Goal: Contribute content: Contribute content

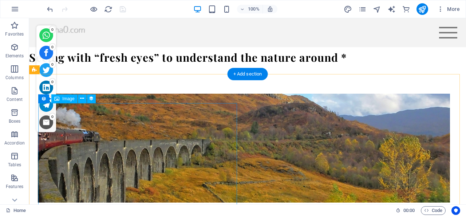
scroll to position [1059, 0]
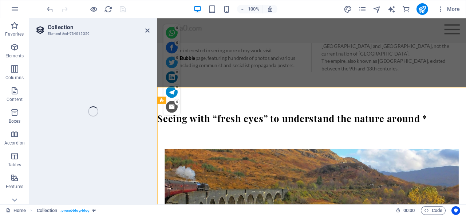
select select "columns.publishing_date_DESC"
select select "columns.status"
select select "columns.publishing_date"
select select "lte"
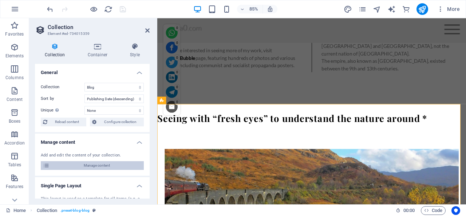
click at [97, 166] on span "Manage content" at bounding box center [97, 166] width 90 height 9
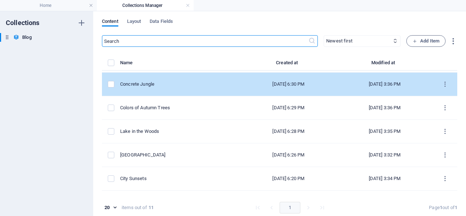
scroll to position [70, 0]
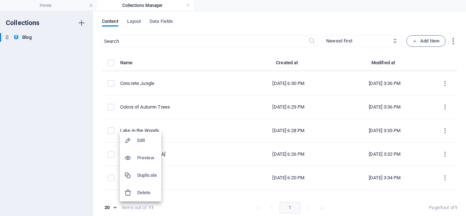
click at [432, 130] on div at bounding box center [233, 108] width 466 height 216
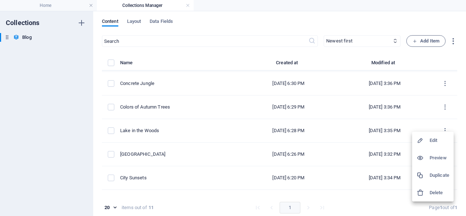
click at [443, 175] on h6 "Duplicate" at bounding box center [439, 175] width 20 height 9
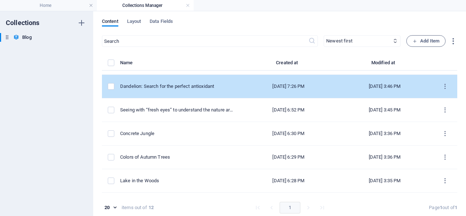
scroll to position [0, 0]
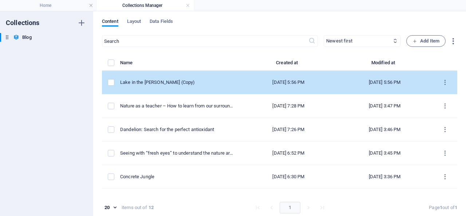
click at [155, 81] on div "Lake in the Woods (Copy)" at bounding box center [177, 82] width 114 height 7
select select "Lakes"
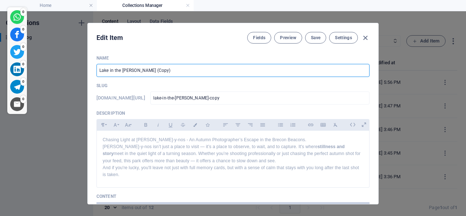
drag, startPoint x: 169, startPoint y: 72, endPoint x: 95, endPoint y: 69, distance: 73.9
click at [96, 69] on input "Lake in the Woods (Copy)" at bounding box center [232, 70] width 273 height 13
paste input "[GEOGRAPHIC_DATA] Through My Lens: A City Etched in Memory"
type input "[GEOGRAPHIC_DATA] Through My Lens: A City Etched in Memory"
type input "[GEOGRAPHIC_DATA]-through-my-lens-a-city-etched-in-memory"
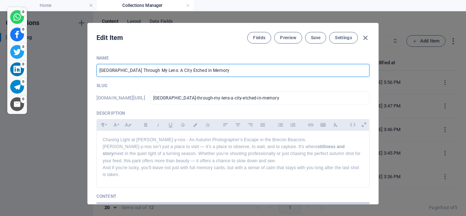
type input "[GEOGRAPHIC_DATA]-through-my-lens-a-city-etched-in-memory"
type input "[GEOGRAPHIC_DATA] Through My Lens: A City Etched in Memory"
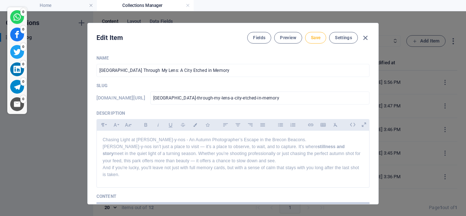
click at [312, 36] on span "Save" at bounding box center [315, 38] width 9 height 6
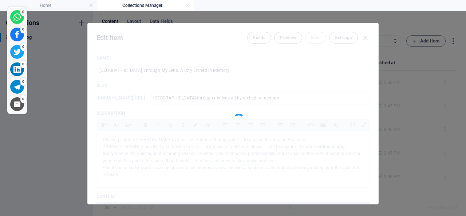
type input "[GEOGRAPHIC_DATA]-through-my-lens-a-city-etched-in-memory"
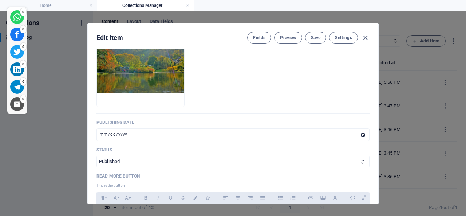
scroll to position [406, 0]
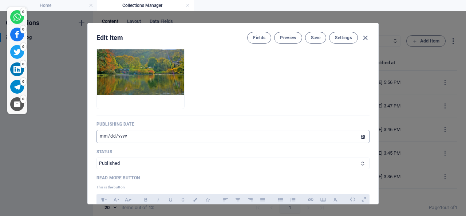
click at [102, 143] on input "2022-12-31" at bounding box center [232, 136] width 273 height 13
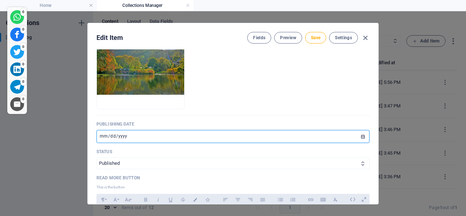
type input "[DATE]"
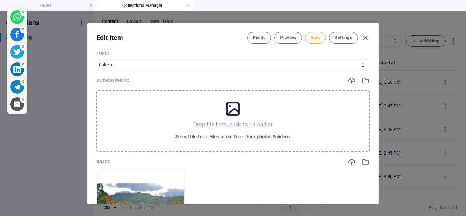
scroll to position [231, 0]
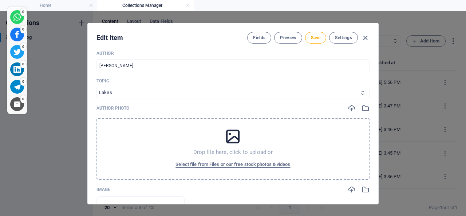
select select "Trending"
click option "Trending" at bounding box center [0, 0] width 0 height 0
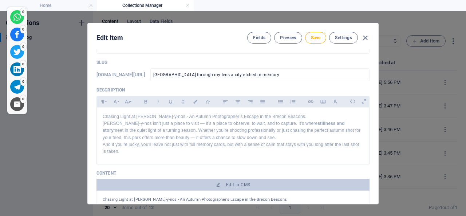
scroll to position [47, 0]
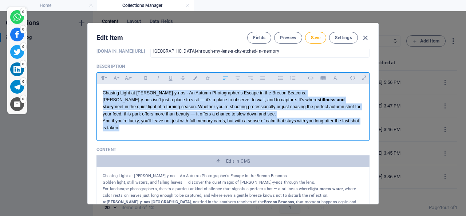
drag, startPoint x: 129, startPoint y: 139, endPoint x: 98, endPoint y: 102, distance: 48.9
click at [98, 102] on div "Chasing Light at Craig-y-nos - An Autumn Photographer’s Escape in the Brecon Be…" at bounding box center [233, 110] width 272 height 53
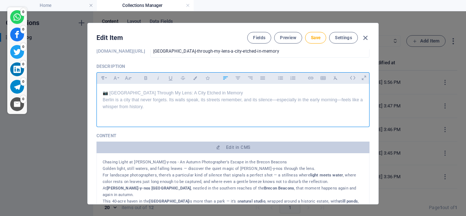
scroll to position [935, 0]
click at [168, 118] on p "📷 Berlin Through My Lens: A City Etched in Memory Berlin is a city that never f…" at bounding box center [233, 104] width 261 height 28
click at [314, 37] on span "Save" at bounding box center [315, 38] width 9 height 6
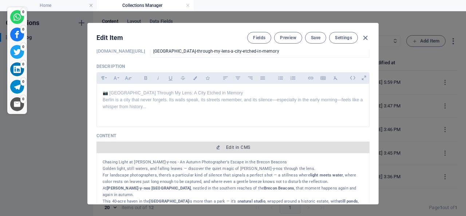
click at [226, 151] on span "Edit in CMS" at bounding box center [238, 148] width 24 height 6
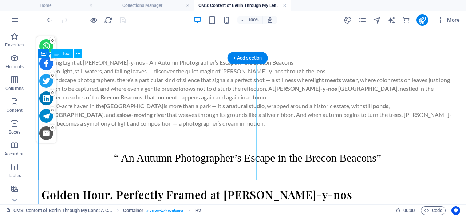
scroll to position [0, 0]
click at [169, 117] on div "Chasing Light at Craig-y-nos - An Autumn Photographer’s Escape in the Brecon Be…" at bounding box center [247, 93] width 412 height 70
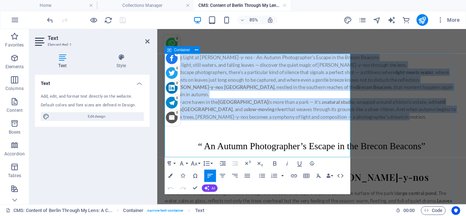
drag, startPoint x: 260, startPoint y: 175, endPoint x: 162, endPoint y: 58, distance: 152.7
click at [166, 58] on div "Chasing Light at Craig-y-nos - An Autumn Photographer’s Escape in the Brecon Be…" at bounding box center [339, 220] width 346 height 324
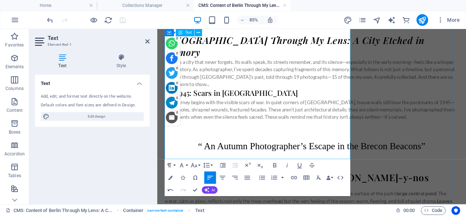
scroll to position [38, 0]
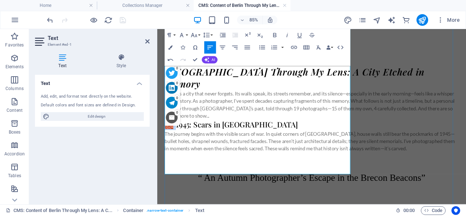
drag, startPoint x: 179, startPoint y: 153, endPoint x: 170, endPoint y: 153, distance: 9.1
click at [170, 148] on h3 "🧱 1945: Scars in Stone" at bounding box center [339, 142] width 346 height 12
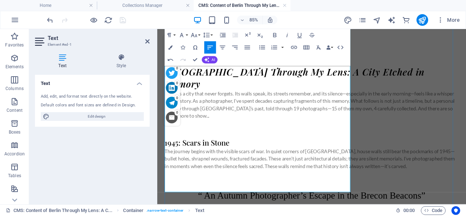
click at [191, 157] on h3 at bounding box center [339, 151] width 346 height 12
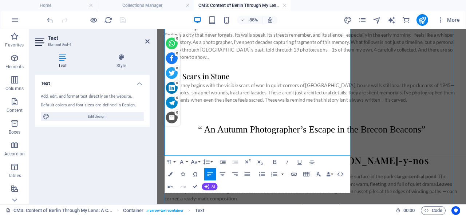
scroll to position [114, 0]
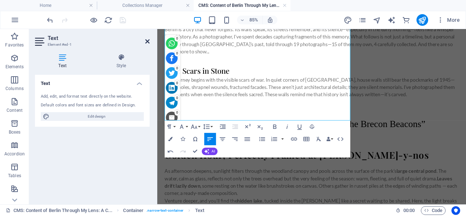
drag, startPoint x: 148, startPoint y: 40, endPoint x: 163, endPoint y: 45, distance: 15.3
click at [148, 40] on icon at bounding box center [147, 42] width 4 height 6
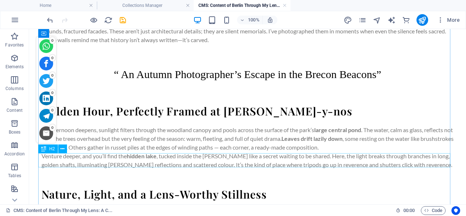
click at [161, 119] on div "Golden Hour, Perfectly Framed at Craig-y-nos" at bounding box center [247, 111] width 412 height 14
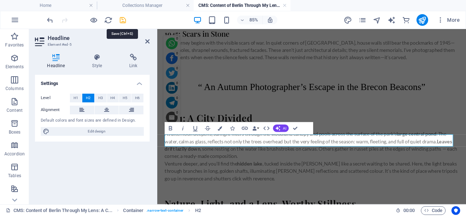
click at [123, 20] on icon "save" at bounding box center [123, 20] width 8 height 8
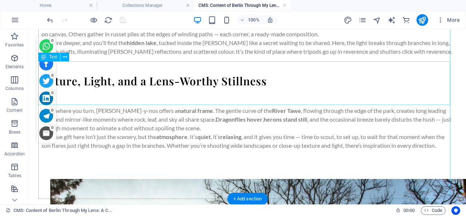
scroll to position [189, 0]
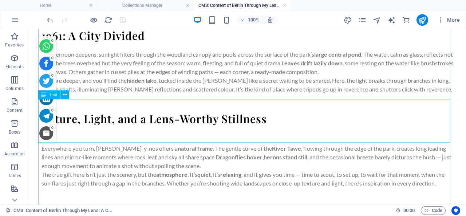
click at [279, 94] on div "As afternoon deepens, sunlight filters through the woodland canopy and pools ac…" at bounding box center [247, 72] width 412 height 44
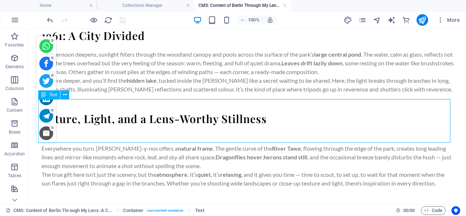
click at [279, 94] on div "As afternoon deepens, sunlight filters through the woodland canopy and pools ac…" at bounding box center [247, 72] width 412 height 44
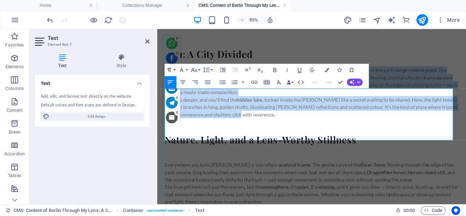
drag, startPoint x: 372, startPoint y: 155, endPoint x: 165, endPoint y: 104, distance: 213.3
click at [166, 103] on div "As afternoon deepens, sunlight filters through the woodland canopy and pools ac…" at bounding box center [339, 103] width 346 height 61
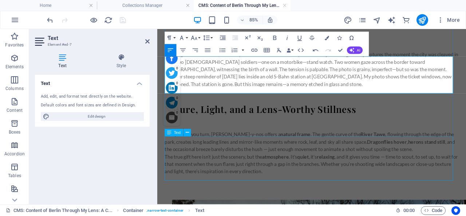
scroll to position [227, 0]
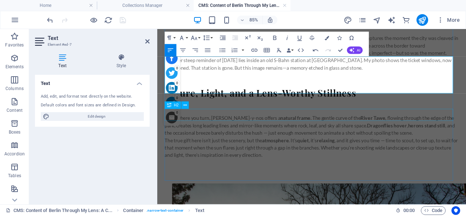
click at [282, 112] on div "Nature, Light, and a Lens-Worthy Stillness" at bounding box center [339, 105] width 346 height 14
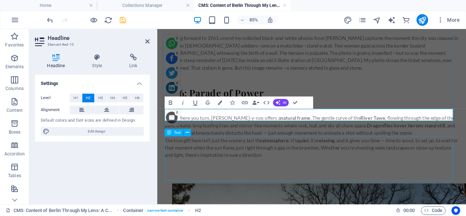
click at [236, 176] on div "Everywhere you turn, Craig-y-nos offers a natural frame . The gentle curve of t…" at bounding box center [339, 156] width 346 height 52
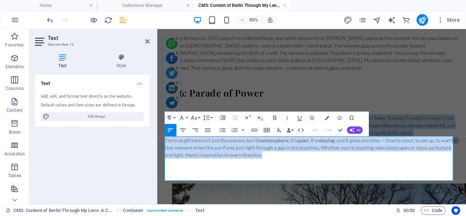
drag, startPoint x: 317, startPoint y: 203, endPoint x: 166, endPoint y: 161, distance: 156.3
click at [166, 161] on div "Everywhere you turn, Craig-y-nos offers a natural frame . The gentle curve of t…" at bounding box center [339, 156] width 346 height 52
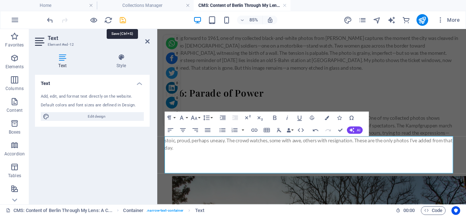
drag, startPoint x: 123, startPoint y: 20, endPoint x: 95, endPoint y: 3, distance: 32.9
click at [123, 19] on icon "save" at bounding box center [123, 20] width 8 height 8
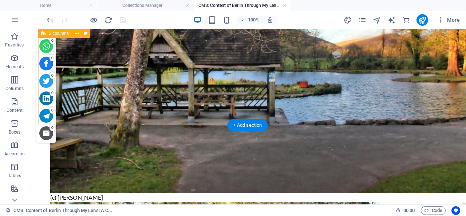
scroll to position [756, 0]
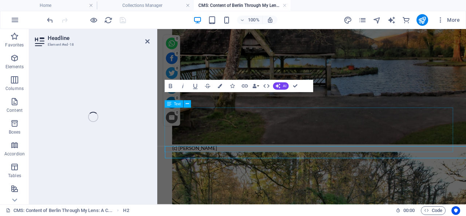
scroll to position [717, 0]
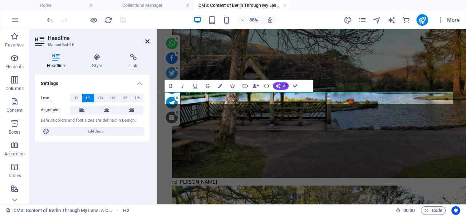
drag, startPoint x: 148, startPoint y: 40, endPoint x: 176, endPoint y: 169, distance: 131.8
click at [148, 40] on icon at bounding box center [147, 42] width 4 height 6
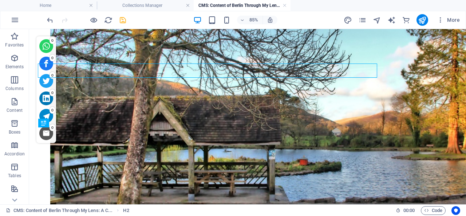
scroll to position [757, 0]
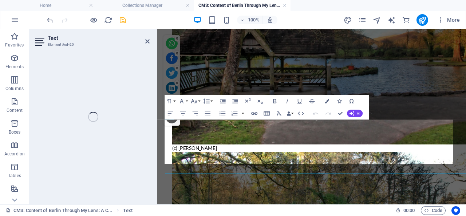
scroll to position [717, 0]
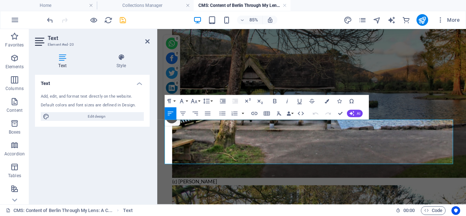
drag, startPoint x: 262, startPoint y: 182, endPoint x: 162, endPoint y: 143, distance: 107.2
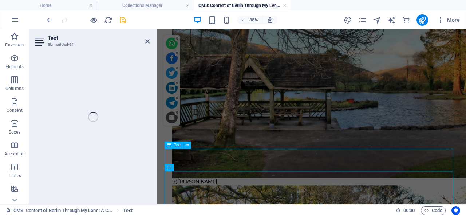
scroll to position [682, 0]
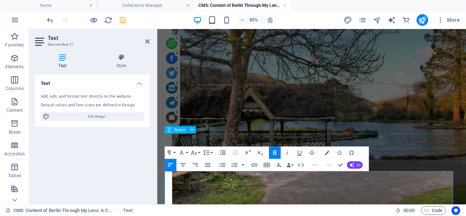
drag, startPoint x: 289, startPoint y: 205, endPoint x: 167, endPoint y: 204, distance: 121.5
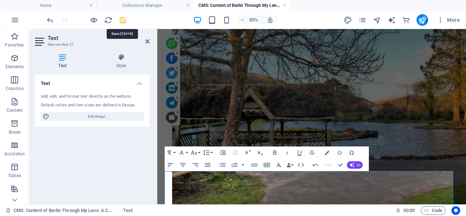
drag, startPoint x: 123, startPoint y: 18, endPoint x: 156, endPoint y: 133, distance: 119.5
click at [123, 18] on icon "save" at bounding box center [123, 20] width 8 height 8
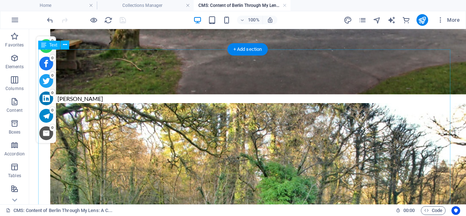
scroll to position [856, 0]
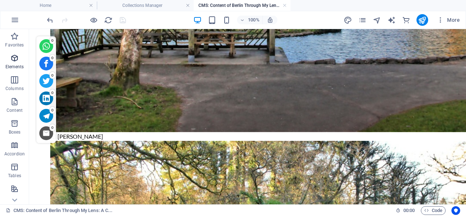
click at [15, 58] on icon "button" at bounding box center [14, 58] width 9 height 9
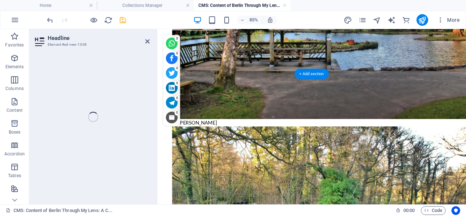
scroll to position [792, 0]
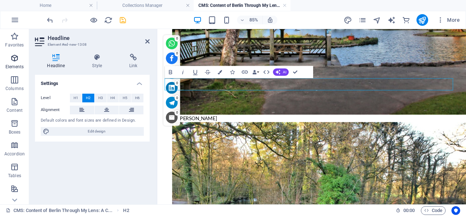
click at [15, 59] on icon "button" at bounding box center [14, 58] width 9 height 9
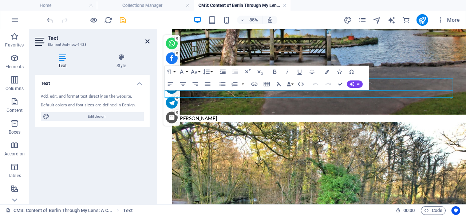
click at [147, 40] on icon at bounding box center [147, 42] width 4 height 6
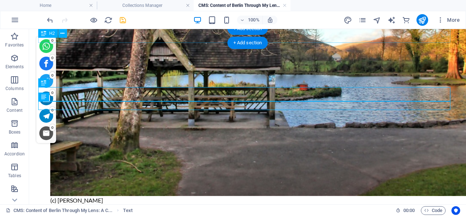
scroll to position [856, 0]
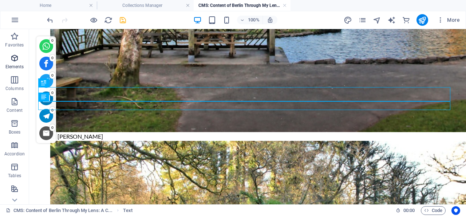
click at [15, 58] on icon "button" at bounding box center [14, 58] width 9 height 9
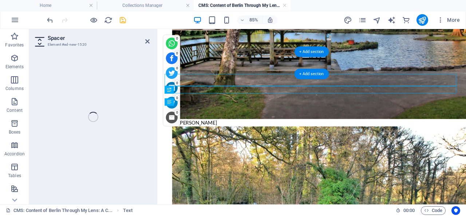
scroll to position [792, 0]
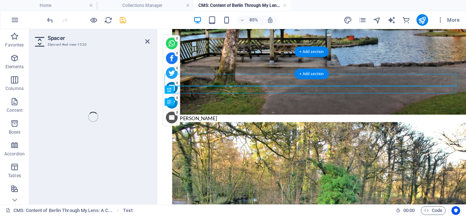
select select "px"
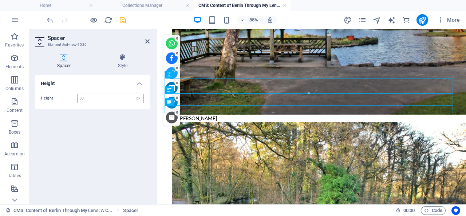
click at [94, 94] on input "50" at bounding box center [110, 98] width 66 height 9
drag, startPoint x: 91, startPoint y: 95, endPoint x: 77, endPoint y: 95, distance: 13.8
click at [77, 95] on input "50" at bounding box center [110, 98] width 66 height 9
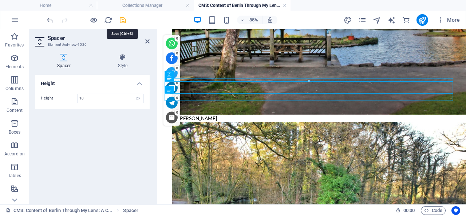
type input "10"
drag, startPoint x: 121, startPoint y: 19, endPoint x: 117, endPoint y: 27, distance: 8.5
click at [122, 19] on icon "save" at bounding box center [123, 20] width 8 height 8
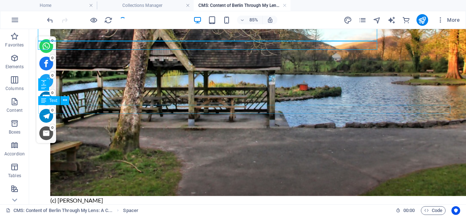
scroll to position [856, 0]
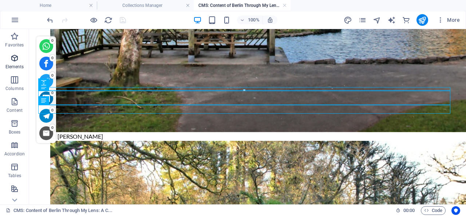
click at [14, 57] on icon "button" at bounding box center [14, 58] width 9 height 9
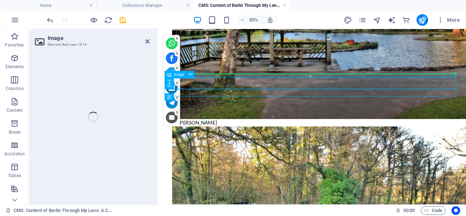
scroll to position [792, 0]
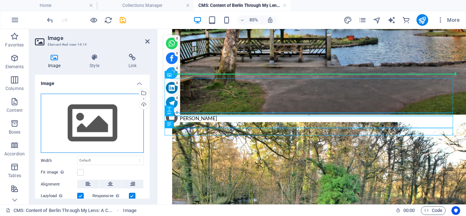
click at [95, 113] on div "Drag files here, click to choose files or select files from Files or our free s…" at bounding box center [92, 124] width 103 height 60
click at [94, 114] on body "Individual travel photographer and blogger Home Collections Manager CMS: Conten…" at bounding box center [233, 108] width 466 height 216
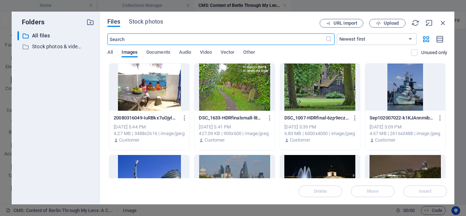
scroll to position [741, 0]
click at [394, 22] on span "Upload" at bounding box center [390, 23] width 15 height 4
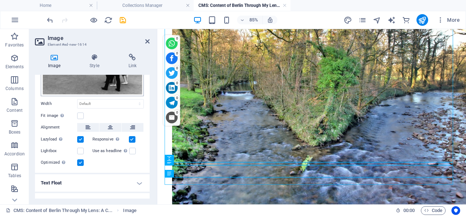
scroll to position [78, 0]
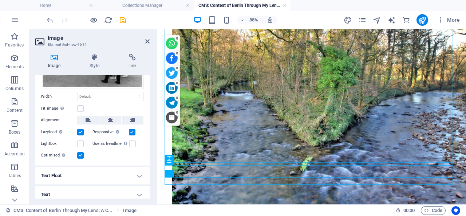
click at [132, 190] on h4 "Text" at bounding box center [92, 194] width 115 height 17
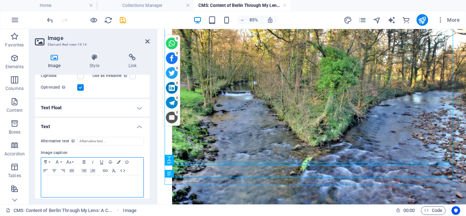
click at [71, 179] on p at bounding box center [92, 182] width 95 height 7
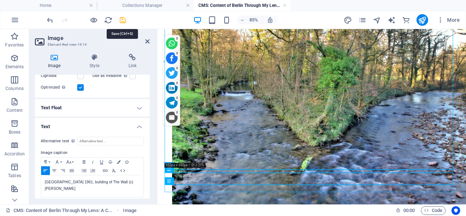
click at [123, 20] on icon "save" at bounding box center [123, 20] width 8 height 8
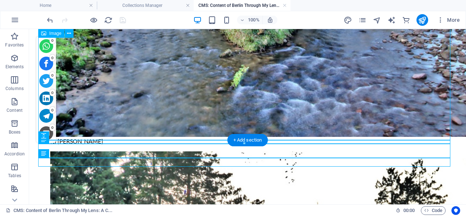
scroll to position [1070, 0]
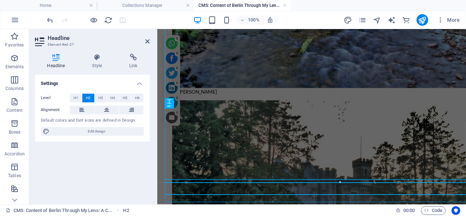
scroll to position [1006, 0]
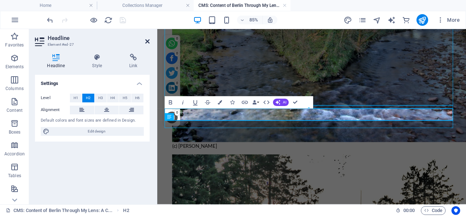
click at [147, 40] on icon at bounding box center [147, 42] width 4 height 6
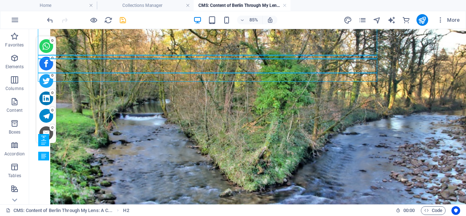
scroll to position [1070, 0]
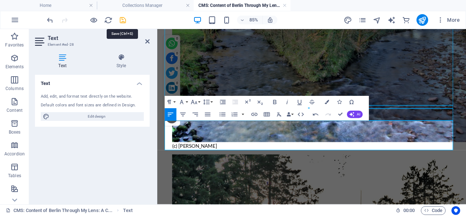
drag, startPoint x: 167, startPoint y: 45, endPoint x: 123, endPoint y: 17, distance: 52.2
click at [123, 17] on icon "save" at bounding box center [123, 20] width 8 height 8
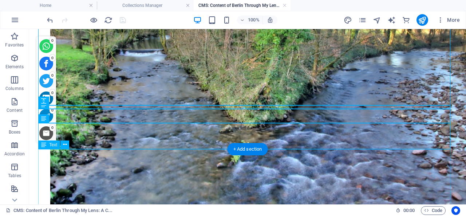
scroll to position [1107, 0]
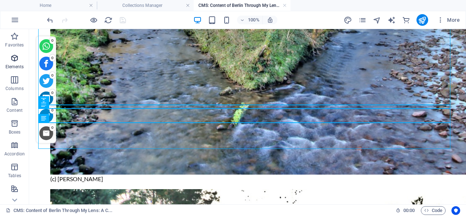
click at [15, 57] on icon "button" at bounding box center [14, 58] width 9 height 9
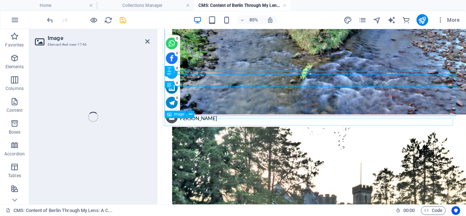
scroll to position [1043, 0]
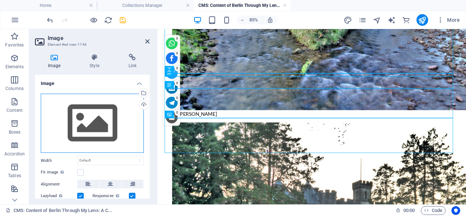
click at [96, 118] on div "Drag files here, click to choose files or select files from Files or our free s…" at bounding box center [92, 124] width 103 height 60
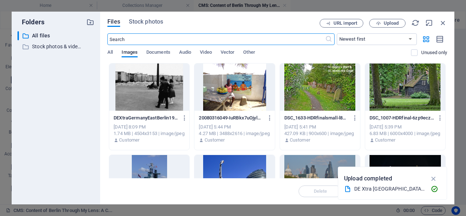
scroll to position [1020, 0]
click at [391, 23] on span "Upload" at bounding box center [390, 23] width 15 height 4
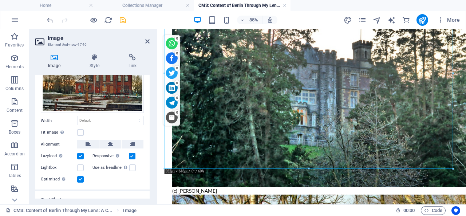
scroll to position [74, 0]
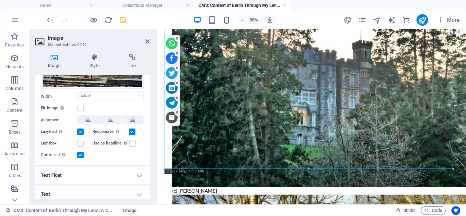
click at [134, 191] on h4 "Text" at bounding box center [92, 194] width 115 height 17
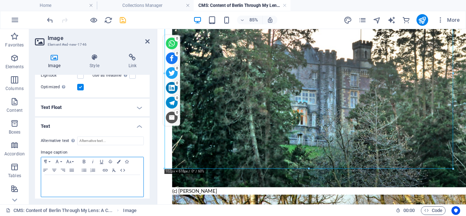
click at [86, 179] on p at bounding box center [92, 182] width 95 height 7
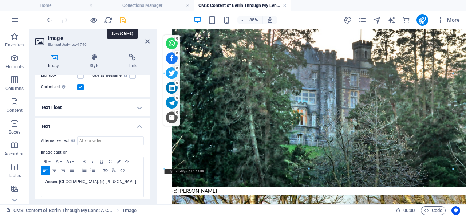
click at [122, 19] on icon "save" at bounding box center [123, 20] width 8 height 8
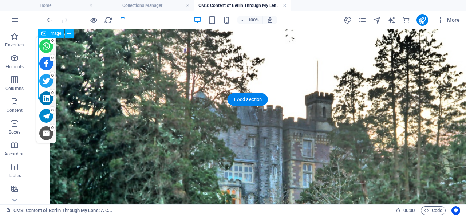
scroll to position [1439, 0]
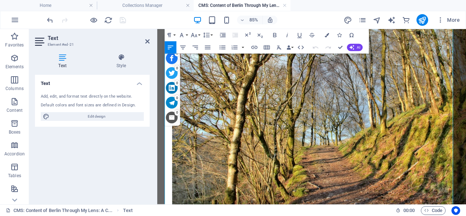
scroll to position [1501, 0]
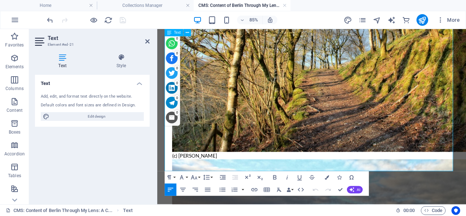
drag, startPoint x: 168, startPoint y: 204, endPoint x: 368, endPoint y: 187, distance: 200.5
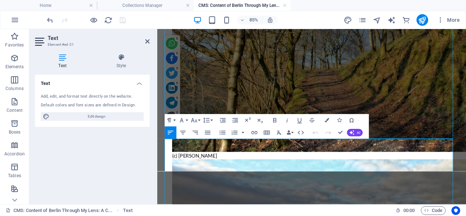
scroll to position [1253, 0]
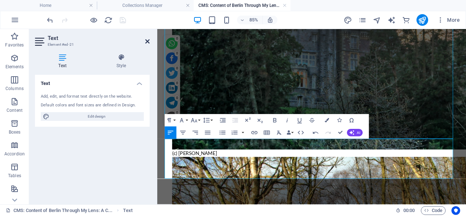
drag, startPoint x: 147, startPoint y: 40, endPoint x: 117, endPoint y: 38, distance: 30.6
click at [147, 40] on icon at bounding box center [147, 42] width 4 height 6
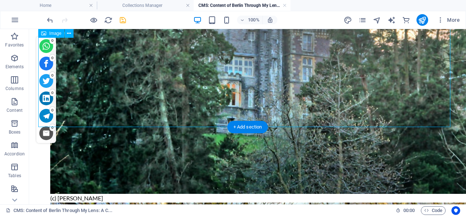
scroll to position [1411, 0]
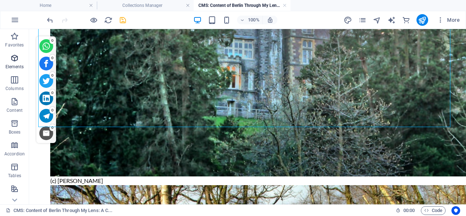
click at [15, 56] on icon "button" at bounding box center [14, 58] width 9 height 9
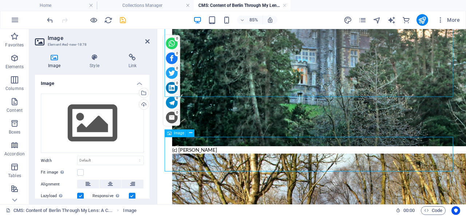
scroll to position [1303, 0]
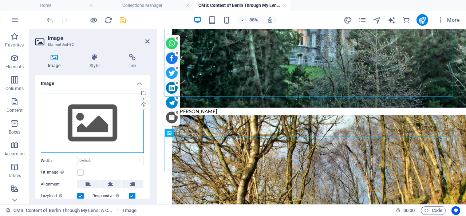
click at [94, 141] on div "Drag files here, click to choose files or select files from Files or our free s…" at bounding box center [92, 124] width 103 height 60
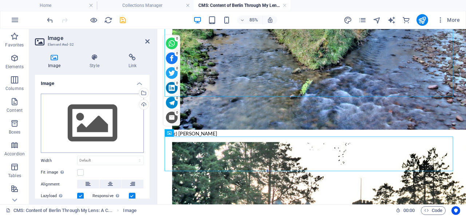
click at [94, 141] on body "Individual travel photographer and blogger Home Collections Manager CMS: Conten…" at bounding box center [233, 108] width 466 height 216
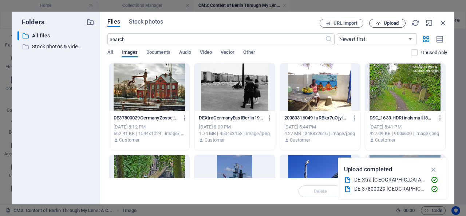
click at [391, 21] on span "Upload" at bounding box center [390, 23] width 15 height 4
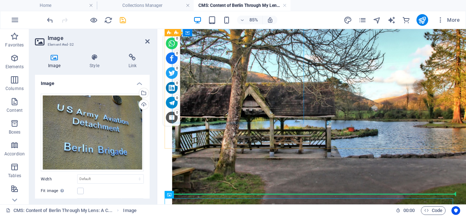
scroll to position [646, 0]
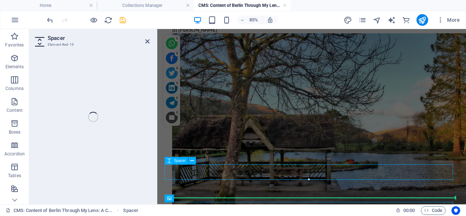
select select "px"
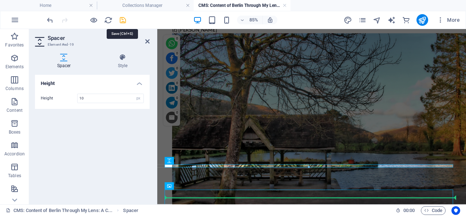
type input "10"
click at [124, 19] on icon "save" at bounding box center [123, 20] width 8 height 8
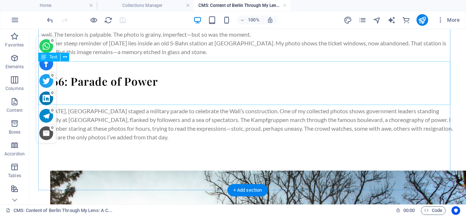
scroll to position [231, 0]
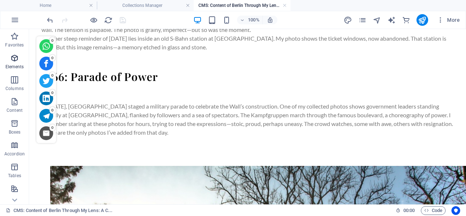
click at [15, 58] on icon "button" at bounding box center [14, 58] width 9 height 9
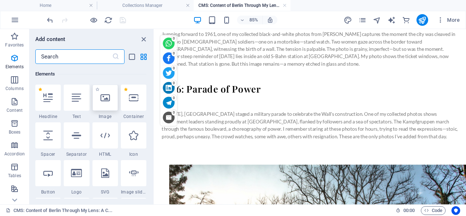
scroll to position [77, 0]
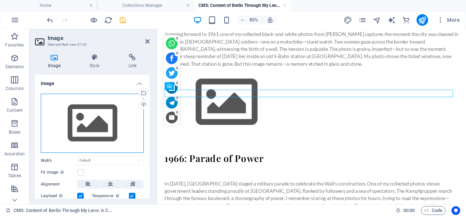
click at [90, 124] on div "Drag files here, click to choose files or select files from Files or our free s…" at bounding box center [92, 124] width 103 height 60
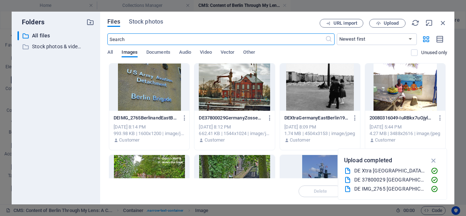
click at [324, 83] on div at bounding box center [320, 87] width 80 height 47
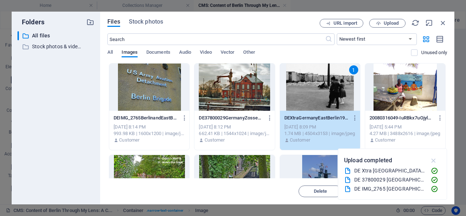
click at [434, 160] on icon "button" at bounding box center [433, 161] width 8 height 8
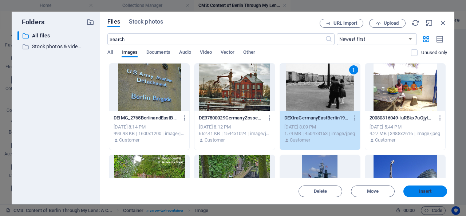
drag, startPoint x: 423, startPoint y: 190, endPoint x: 218, endPoint y: 170, distance: 206.2
click at [423, 190] on span "Insert" at bounding box center [425, 192] width 13 height 4
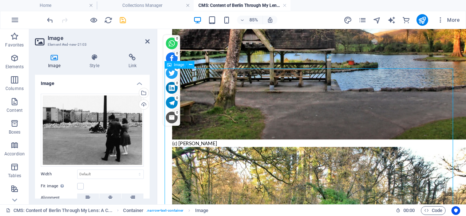
scroll to position [1026, 0]
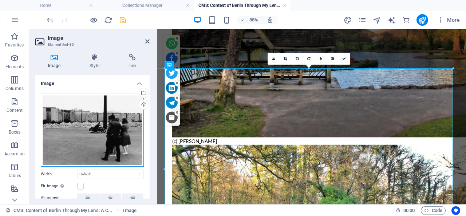
click at [102, 131] on div "Drag files here, click to choose files or select files from Files or our free s…" at bounding box center [92, 130] width 103 height 73
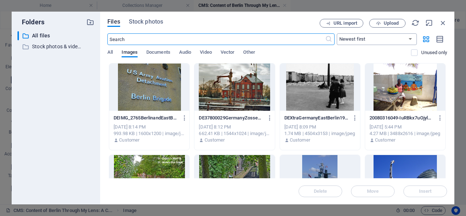
scroll to position [1024, 0]
click at [394, 22] on span "Upload" at bounding box center [390, 23] width 15 height 4
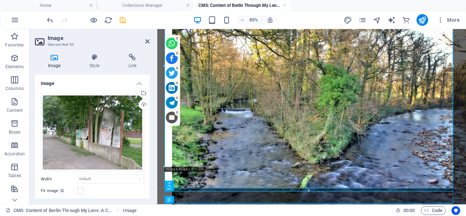
scroll to position [1177, 0]
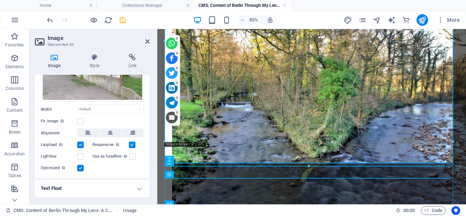
scroll to position [151, 0]
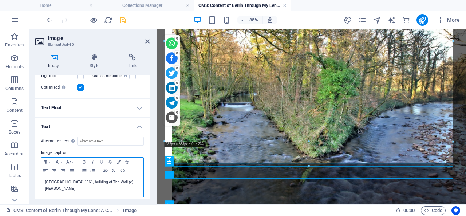
click at [79, 179] on p "Berlin 1961, building of The Wall (c) Remo Kurka" at bounding box center [92, 185] width 95 height 13
drag, startPoint x: 79, startPoint y: 177, endPoint x: 56, endPoint y: 178, distance: 22.9
click at [55, 179] on p "Berlin 1961, building of The Wall (c) Remo Kurka" at bounding box center [92, 185] width 95 height 13
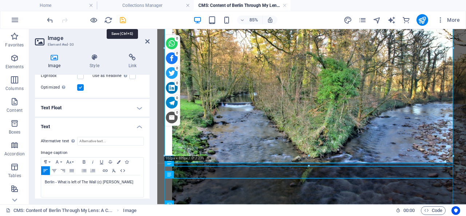
click at [123, 19] on icon "save" at bounding box center [123, 20] width 8 height 8
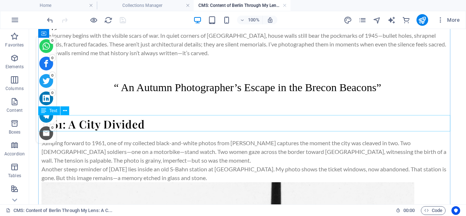
scroll to position [114, 0]
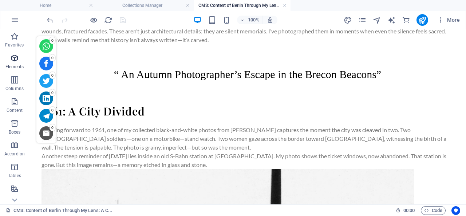
click at [16, 58] on icon "button" at bounding box center [14, 58] width 9 height 9
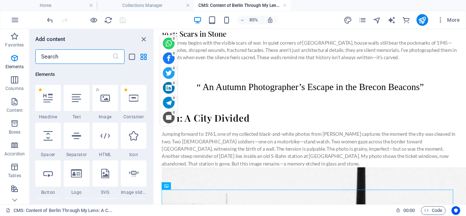
scroll to position [77, 0]
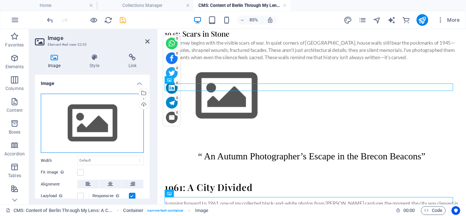
click at [92, 109] on div "Drag files here, click to choose files or select files from Files or our free s…" at bounding box center [92, 124] width 103 height 60
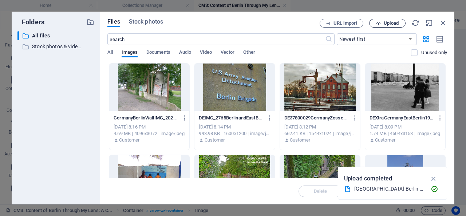
click at [395, 23] on span "Upload" at bounding box center [390, 23] width 15 height 4
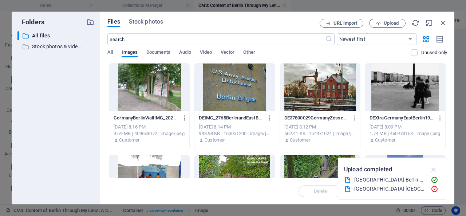
click at [434, 169] on icon "button" at bounding box center [433, 170] width 8 height 8
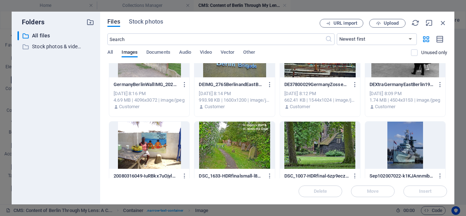
scroll to position [0, 0]
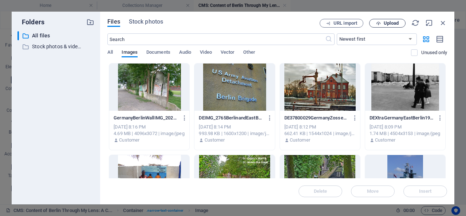
click at [389, 23] on span "Upload" at bounding box center [390, 23] width 15 height 4
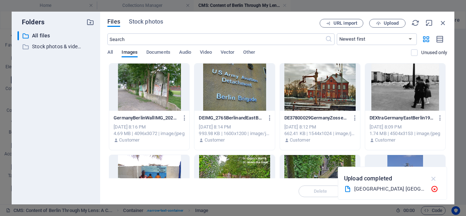
click at [435, 179] on icon "button" at bounding box center [433, 179] width 8 height 8
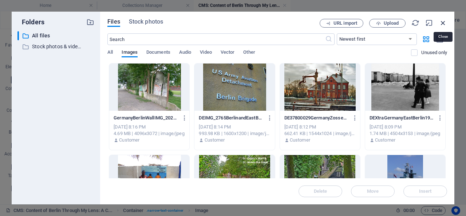
drag, startPoint x: 444, startPoint y: 22, endPoint x: 232, endPoint y: 34, distance: 211.7
click at [444, 21] on icon "button" at bounding box center [443, 23] width 8 height 8
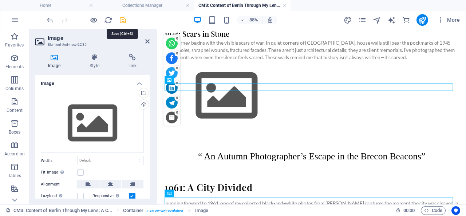
drag, startPoint x: 122, startPoint y: 19, endPoint x: 70, endPoint y: 85, distance: 83.8
click at [122, 19] on icon "save" at bounding box center [123, 20] width 8 height 8
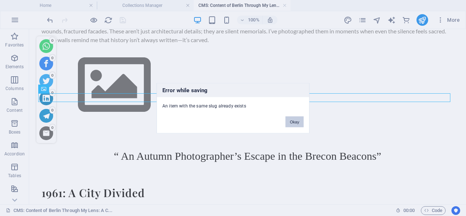
drag, startPoint x: 295, startPoint y: 122, endPoint x: 265, endPoint y: 93, distance: 41.2
click at [294, 122] on button "Okay" at bounding box center [294, 121] width 18 height 11
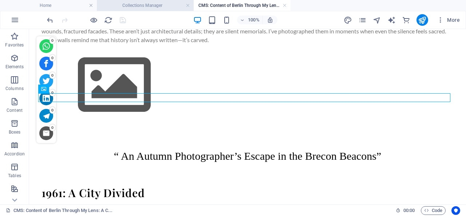
click at [158, 3] on h4 "Collections Manager" at bounding box center [145, 5] width 97 height 8
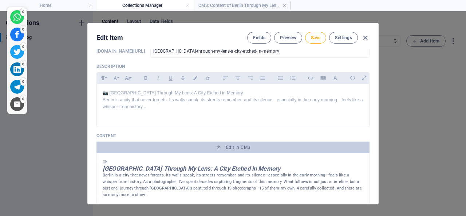
scroll to position [935, 0]
click at [318, 37] on span "Save" at bounding box center [315, 38] width 9 height 6
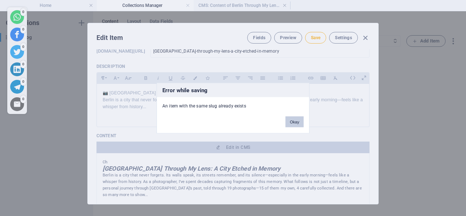
click at [296, 122] on button "Okay" at bounding box center [294, 121] width 18 height 11
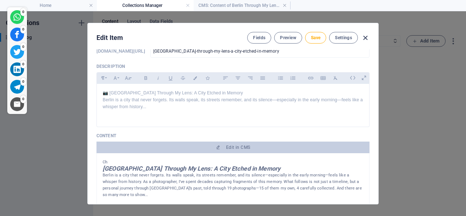
click at [365, 37] on icon "button" at bounding box center [365, 38] width 8 height 8
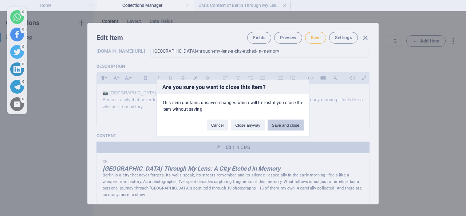
click at [286, 125] on button "Save and close" at bounding box center [285, 125] width 36 height 11
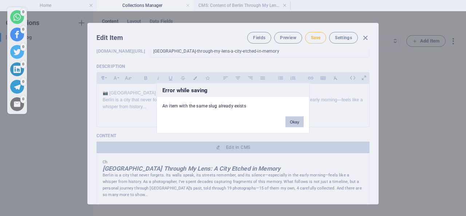
click at [297, 122] on button "Okay" at bounding box center [294, 121] width 18 height 11
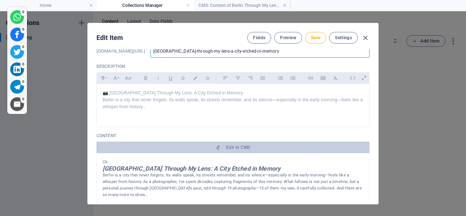
click at [295, 51] on input "[GEOGRAPHIC_DATA]-through-my-lens-a-city-etched-in-memory" at bounding box center [259, 51] width 219 height 13
type input "berlin-through-my-lens-a-city-etched-in-memory-"
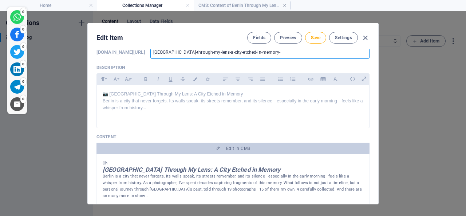
type input "berlin-through-my-lens-a-city-etched-in-memory-t"
type input "berlin-through-my-lens-a-city-etched-in-memory-to"
type input "berlin-through-my-lens-a-city-etched-in-memory-tod"
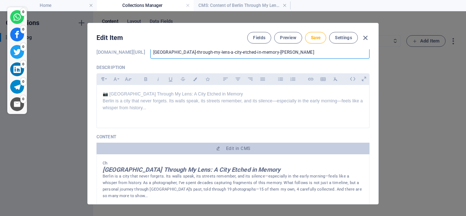
type input "berlin-through-my-lens-a-city-etched-in-memory-tod"
type input "berlin-through-my-lens-a-city-etched-in-memory-toda"
type input "berlin-through-my-lens-a-city-etched-in-memory-today"
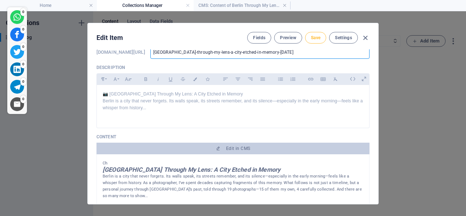
type input "berlin-through-my-lens-a-city-etched-in-memory-today"
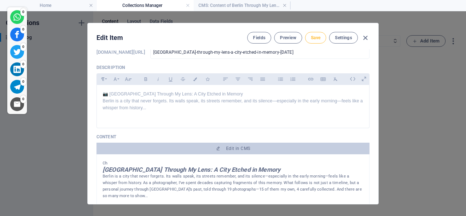
click at [315, 37] on span "Save" at bounding box center [315, 38] width 9 height 6
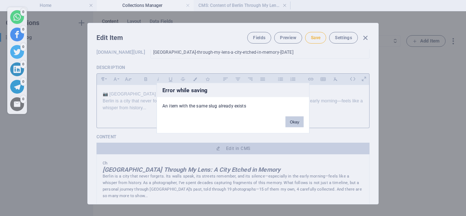
drag, startPoint x: 297, startPoint y: 120, endPoint x: 296, endPoint y: 114, distance: 5.9
click at [297, 120] on button "Okay" at bounding box center [294, 121] width 18 height 11
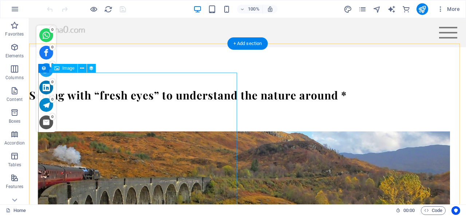
scroll to position [1135, 0]
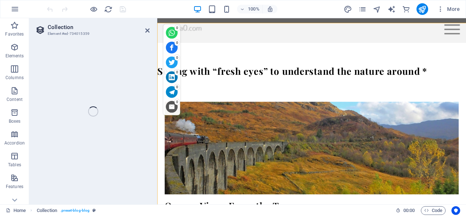
select select "columns.publishing_date_DESC"
select select "columns.status"
select select "columns.publishing_date"
select select "lte"
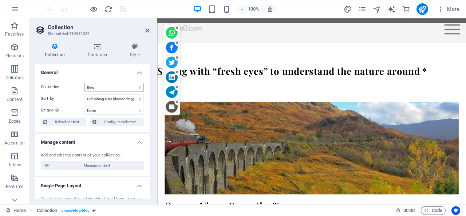
scroll to position [1155, 0]
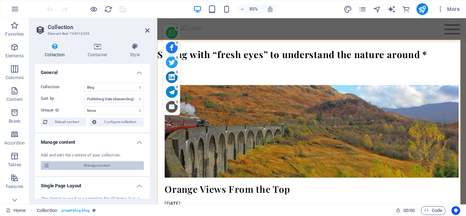
click at [95, 164] on span "Manage content" at bounding box center [97, 166] width 90 height 9
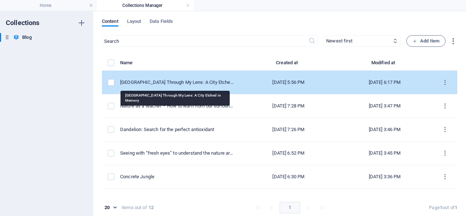
click at [166, 84] on div "[GEOGRAPHIC_DATA] Through My Lens: A City Etched in Memory" at bounding box center [177, 82] width 114 height 7
select select "Trending"
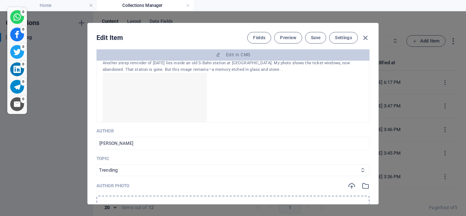
scroll to position [58, 0]
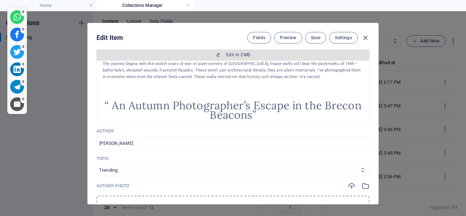
click at [233, 58] on span "Edit in CMS" at bounding box center [238, 55] width 24 height 6
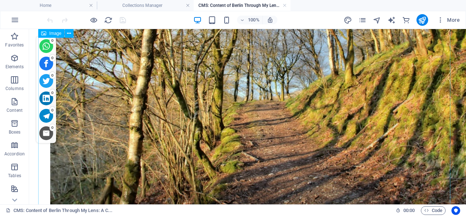
scroll to position [1985, 0]
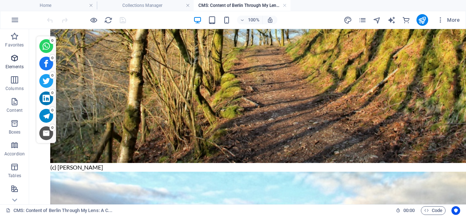
click at [14, 56] on icon "button" at bounding box center [14, 58] width 9 height 9
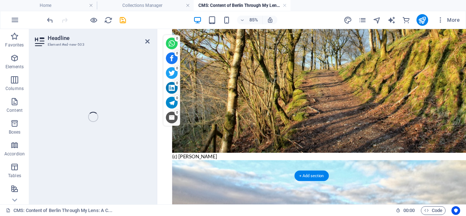
scroll to position [1756, 0]
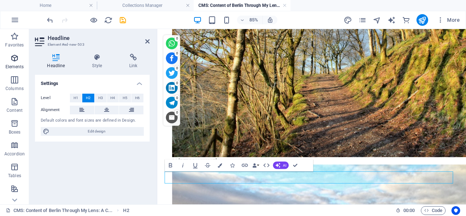
click at [16, 58] on icon "button" at bounding box center [14, 58] width 9 height 9
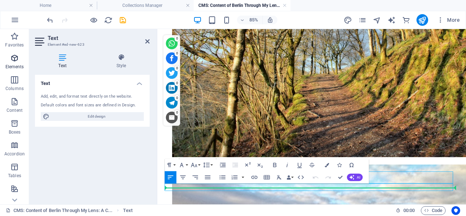
click at [16, 57] on icon "button" at bounding box center [14, 58] width 9 height 9
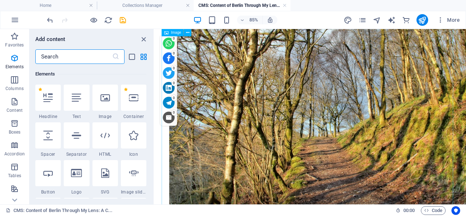
scroll to position [1784, 0]
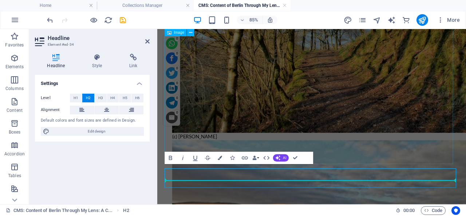
scroll to position [1765, 0]
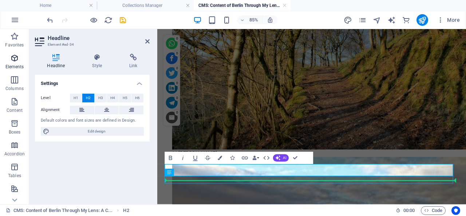
click at [15, 59] on icon "button" at bounding box center [14, 58] width 9 height 9
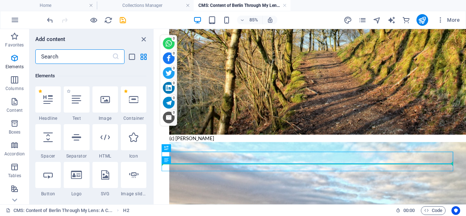
scroll to position [77, 0]
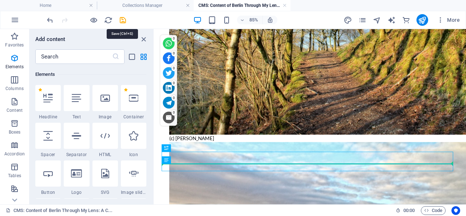
click at [122, 19] on icon "save" at bounding box center [123, 20] width 8 height 8
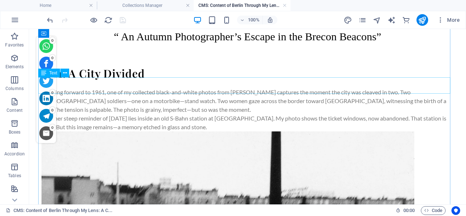
scroll to position [114, 0]
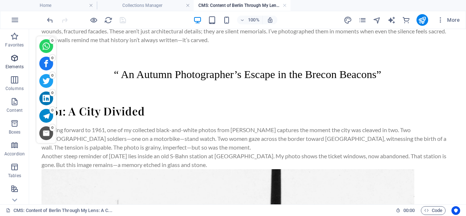
click at [13, 56] on icon "button" at bounding box center [14, 58] width 9 height 9
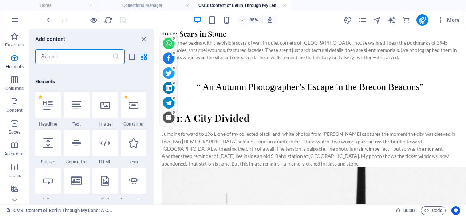
scroll to position [77, 0]
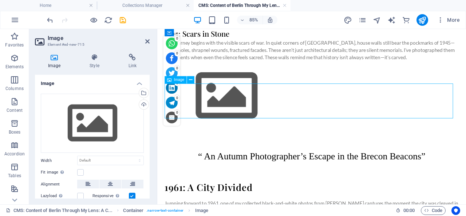
click at [211, 116] on figure at bounding box center [339, 108] width 346 height 82
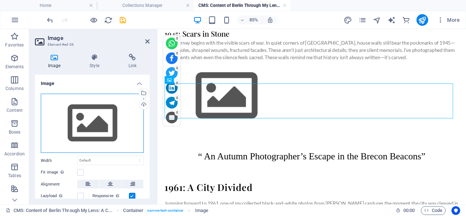
click at [95, 120] on div "Drag files here, click to choose files or select files from Files or our free s…" at bounding box center [92, 124] width 103 height 60
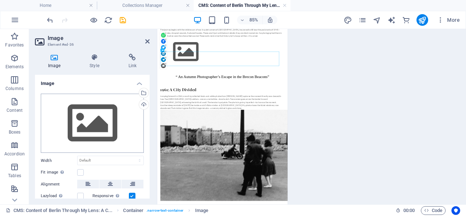
click at [95, 120] on body "Individual travel photographer and blogger Home Collections Manager CMS: Conten…" at bounding box center [233, 108] width 466 height 216
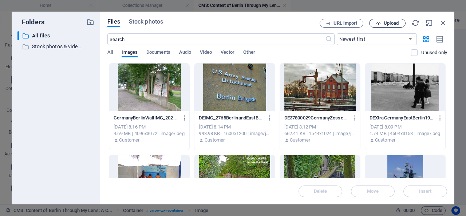
click at [389, 23] on span "Upload" at bounding box center [390, 23] width 15 height 4
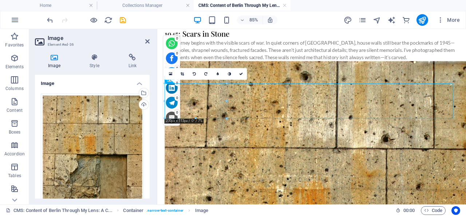
scroll to position [132, 0]
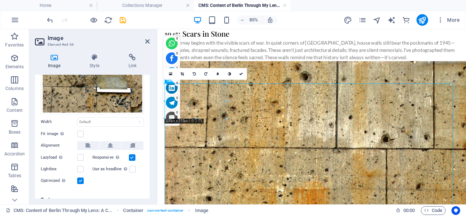
click at [133, 191] on h4 "Text" at bounding box center [92, 199] width 115 height 17
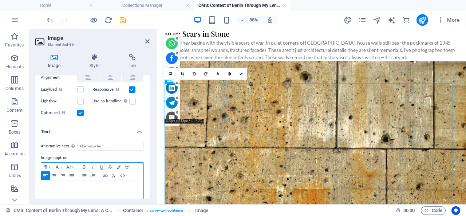
click at [115, 184] on p at bounding box center [92, 187] width 95 height 7
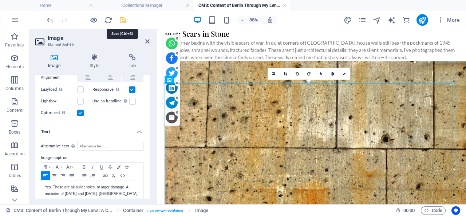
click at [122, 19] on icon "save" at bounding box center [123, 20] width 8 height 8
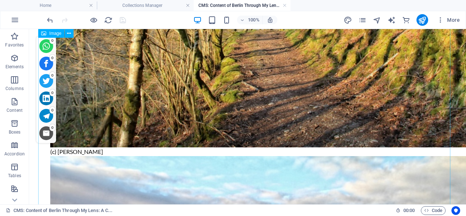
scroll to position [2576, 0]
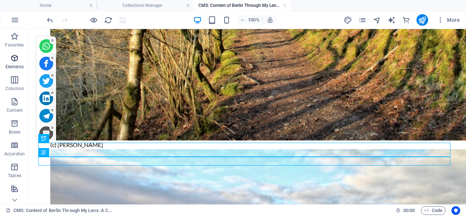
click at [15, 58] on icon "button" at bounding box center [14, 58] width 9 height 9
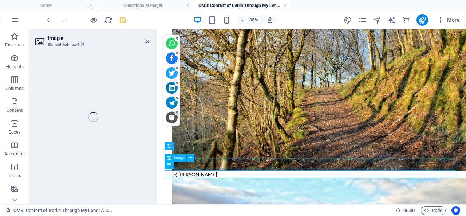
scroll to position [2300, 0]
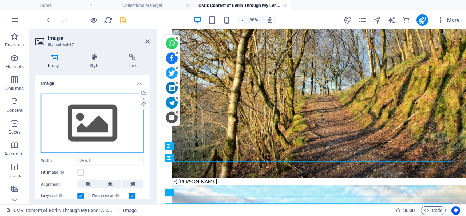
click at [91, 123] on div "Drag files here, click to choose files or select files from Files or our free s…" at bounding box center [92, 124] width 103 height 60
click at [91, 123] on body "Individual travel photographer and blogger Home Collections Manager CMS: Conten…" at bounding box center [233, 108] width 466 height 216
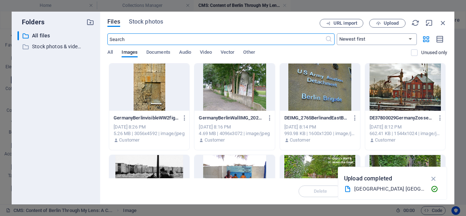
scroll to position [2083, 0]
click at [392, 22] on span "Upload" at bounding box center [390, 23] width 15 height 4
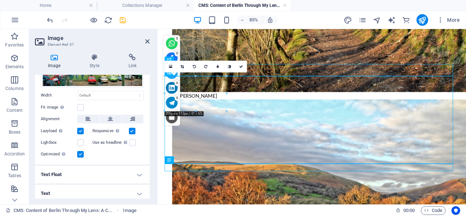
scroll to position [41, 0]
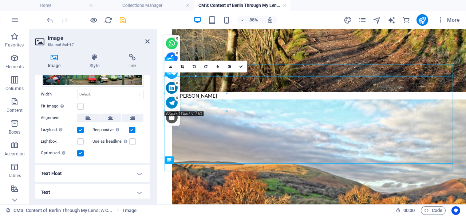
click at [134, 190] on h4 "Text" at bounding box center [92, 192] width 115 height 17
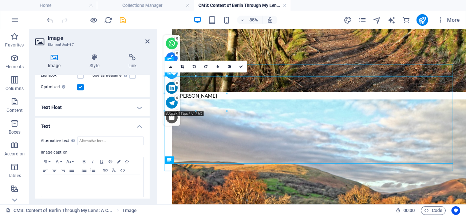
scroll to position [109, 0]
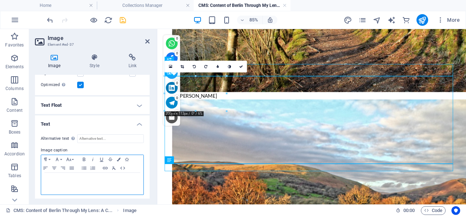
click at [91, 177] on p at bounding box center [92, 180] width 95 height 7
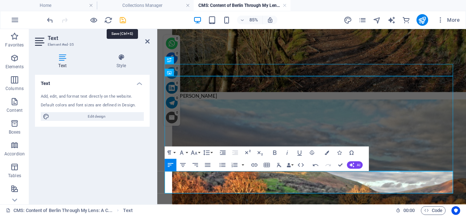
click at [123, 20] on icon "save" at bounding box center [123, 20] width 8 height 8
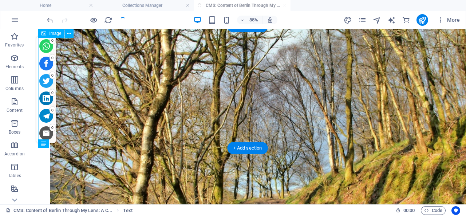
scroll to position [2707, 0]
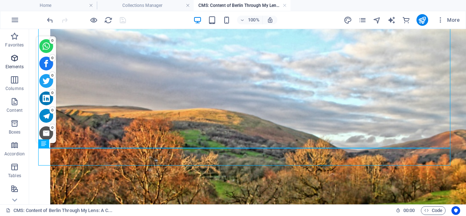
click at [16, 58] on icon "button" at bounding box center [14, 58] width 9 height 9
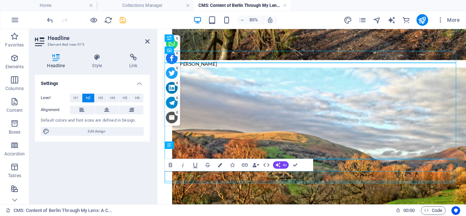
scroll to position [2427, 0]
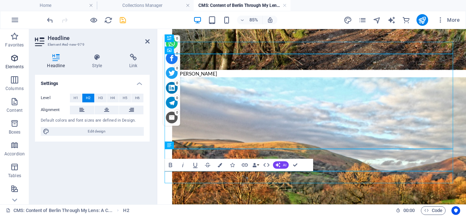
click at [14, 56] on icon "button" at bounding box center [14, 58] width 9 height 9
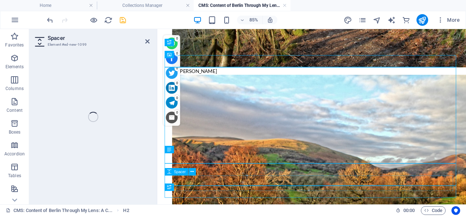
scroll to position [2422, 0]
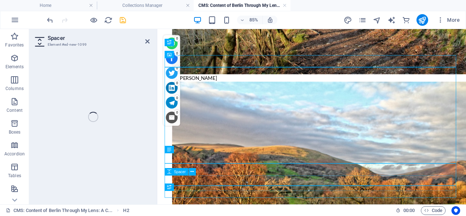
select select "px"
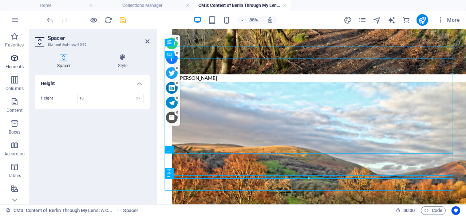
type input "10"
click at [14, 56] on icon "button" at bounding box center [14, 58] width 9 height 9
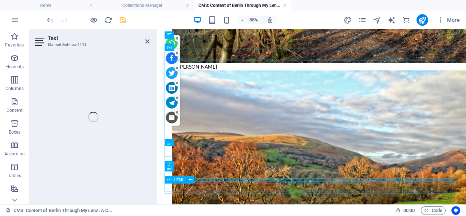
scroll to position [2430, 0]
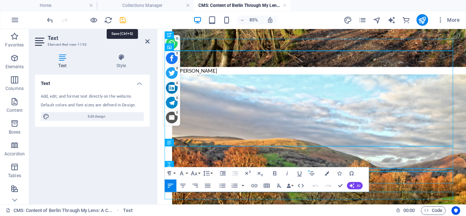
click at [123, 20] on icon "save" at bounding box center [123, 20] width 8 height 8
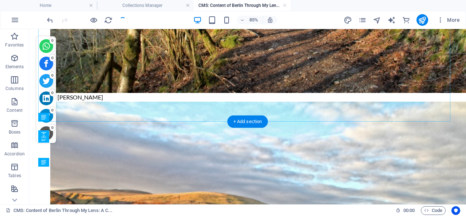
scroll to position [2734, 0]
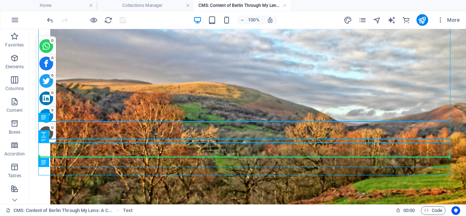
drag, startPoint x: 84, startPoint y: 190, endPoint x: 57, endPoint y: 157, distance: 42.4
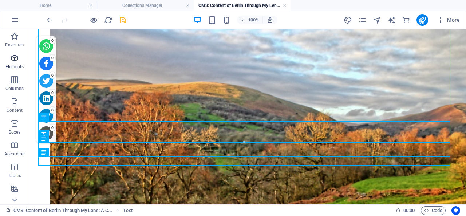
click at [15, 58] on icon "button" at bounding box center [14, 58] width 9 height 9
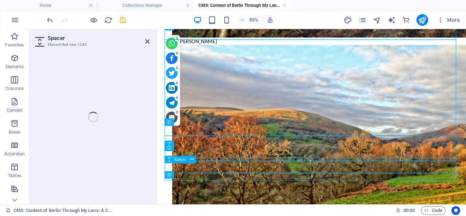
scroll to position [2454, 0]
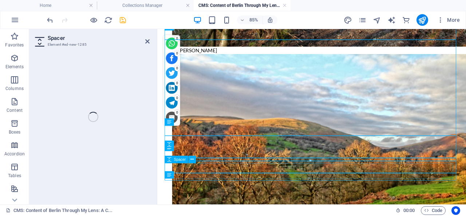
select select "px"
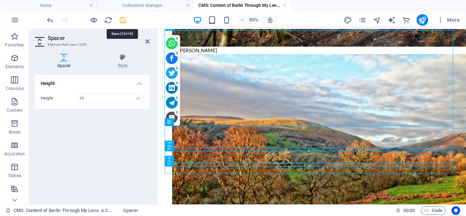
type input "10"
drag, startPoint x: 123, startPoint y: 19, endPoint x: 87, endPoint y: 69, distance: 61.6
click at [123, 19] on icon "save" at bounding box center [123, 20] width 8 height 8
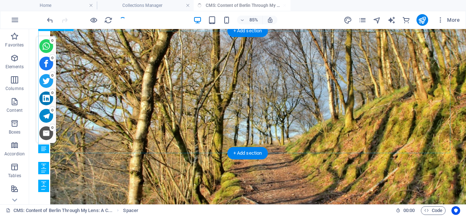
scroll to position [2702, 0]
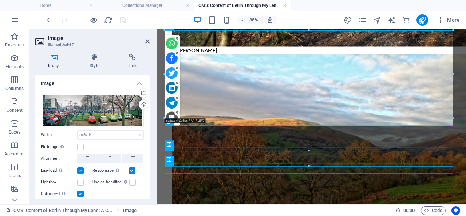
scroll to position [114, 0]
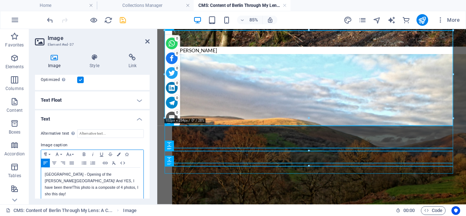
click at [65, 186] on p "[GEOGRAPHIC_DATA] - Opening of the [PERSON_NAME][GEOGRAPHIC_DATA]! And YES, I h…" at bounding box center [92, 185] width 95 height 26
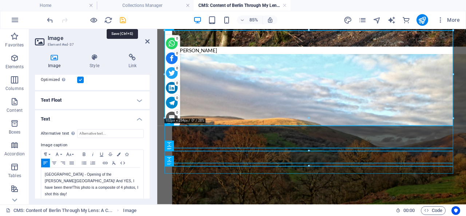
drag, startPoint x: 123, startPoint y: 20, endPoint x: 111, endPoint y: 100, distance: 80.6
click at [123, 20] on icon "save" at bounding box center [123, 20] width 8 height 8
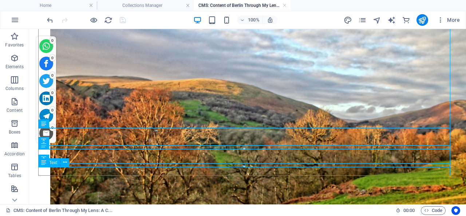
scroll to position [2737, 0]
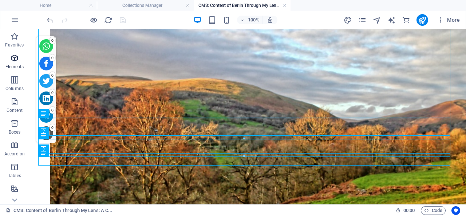
click at [14, 57] on icon "button" at bounding box center [14, 58] width 9 height 9
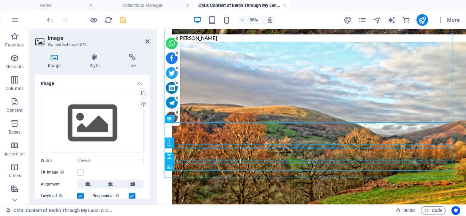
scroll to position [2458, 0]
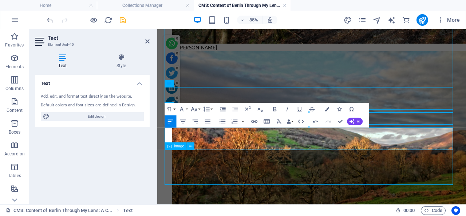
scroll to position [2515, 0]
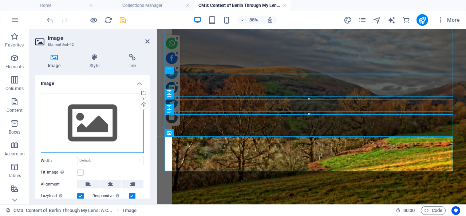
click at [97, 115] on div "Drag files here, click to choose files or select files from Files or our free s…" at bounding box center [92, 124] width 103 height 60
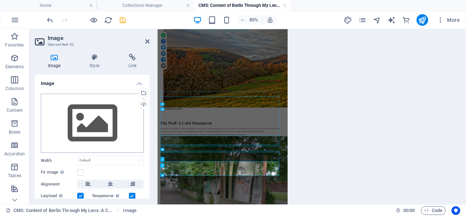
scroll to position [2263, 0]
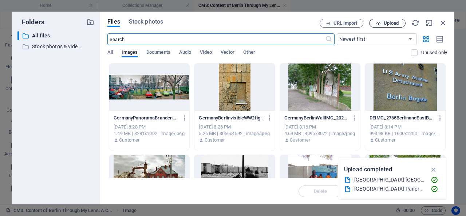
click at [394, 24] on span "Upload" at bounding box center [390, 23] width 15 height 4
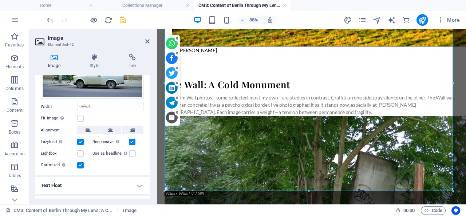
scroll to position [82, 0]
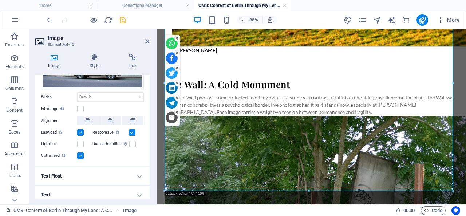
click at [135, 191] on h4 "Text" at bounding box center [92, 195] width 115 height 17
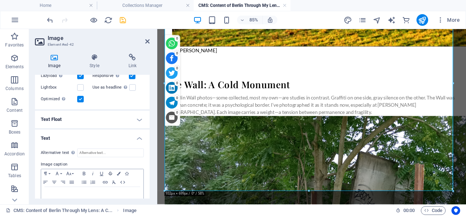
scroll to position [151, 0]
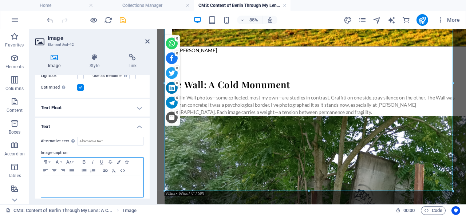
click at [83, 179] on p at bounding box center [92, 182] width 95 height 7
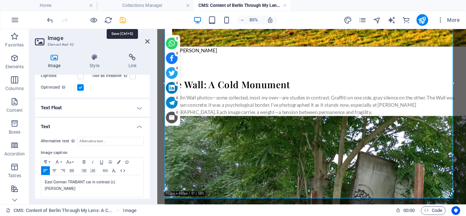
click at [123, 20] on icon "save" at bounding box center [123, 20] width 8 height 8
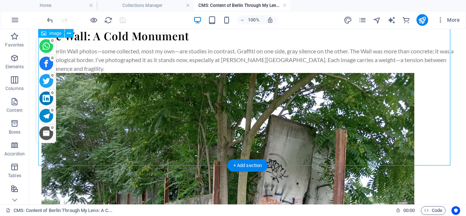
scroll to position [3064, 0]
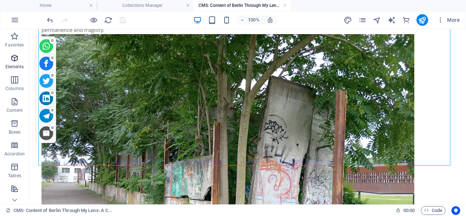
click at [15, 57] on icon "button" at bounding box center [14, 58] width 9 height 9
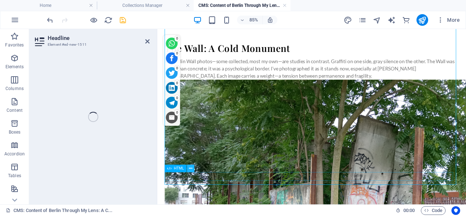
scroll to position [2736, 0]
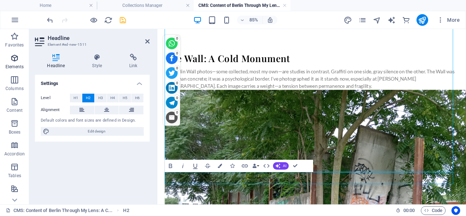
click at [16, 56] on icon "button" at bounding box center [14, 58] width 9 height 9
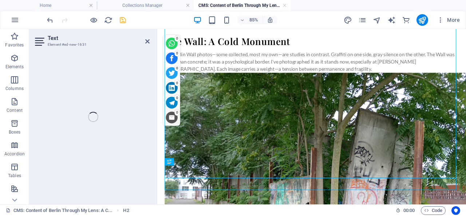
scroll to position [2744, 0]
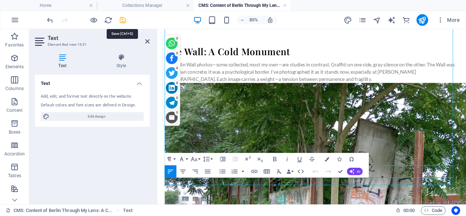
click at [123, 18] on icon "save" at bounding box center [123, 20] width 8 height 8
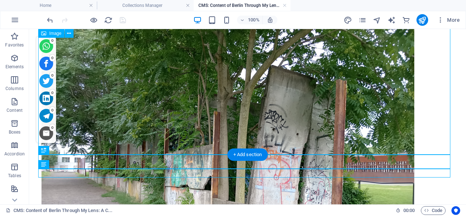
scroll to position [3087, 0]
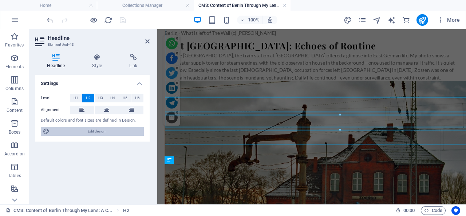
scroll to position [2746, 0]
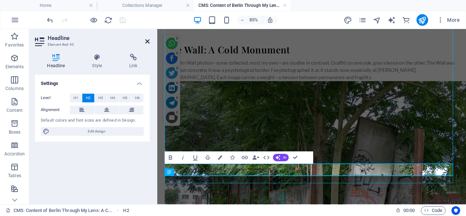
click at [147, 43] on icon at bounding box center [147, 42] width 4 height 6
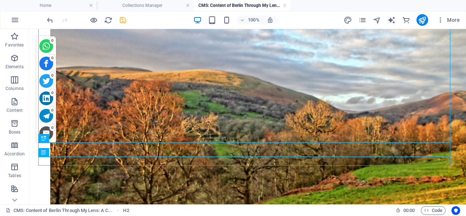
scroll to position [3087, 0]
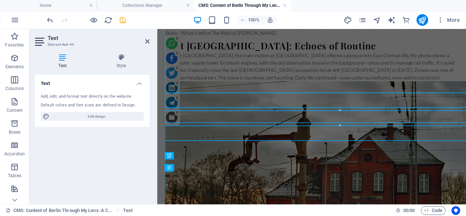
scroll to position [2751, 0]
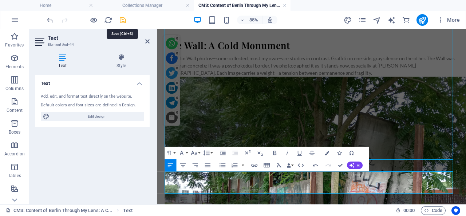
click at [123, 19] on icon "save" at bounding box center [123, 20] width 8 height 8
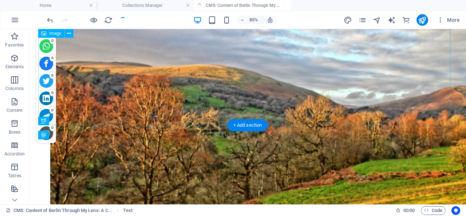
scroll to position [3104, 0]
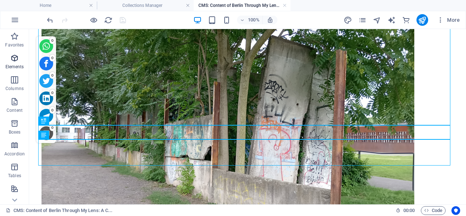
click at [14, 58] on icon "button" at bounding box center [14, 58] width 9 height 9
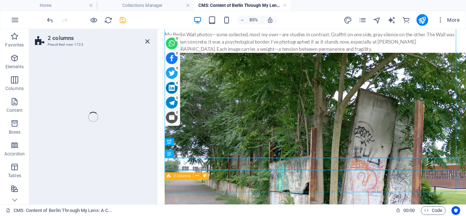
scroll to position [2768, 0]
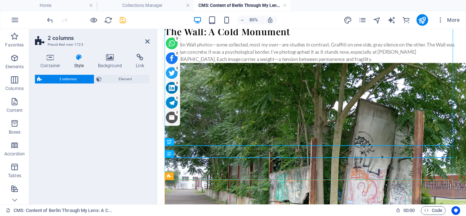
select select "rem"
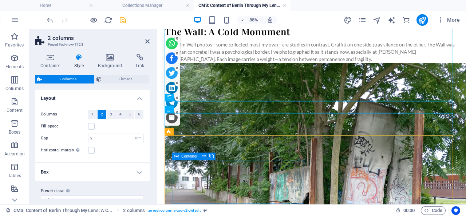
scroll to position [2881, 0]
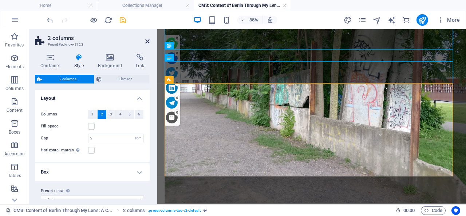
drag, startPoint x: 147, startPoint y: 40, endPoint x: 83, endPoint y: 29, distance: 65.1
click at [147, 40] on icon at bounding box center [147, 42] width 4 height 6
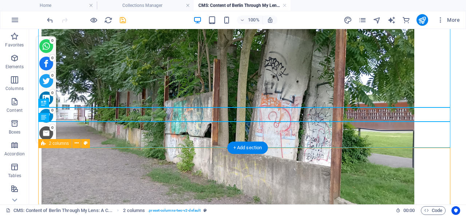
scroll to position [3214, 0]
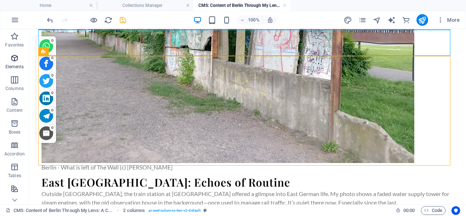
click at [13, 55] on icon "button" at bounding box center [14, 58] width 9 height 9
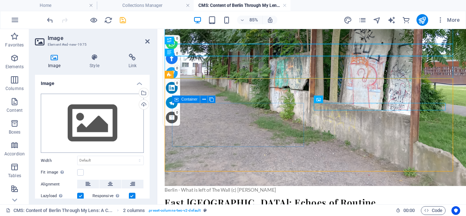
scroll to position [2887, 0]
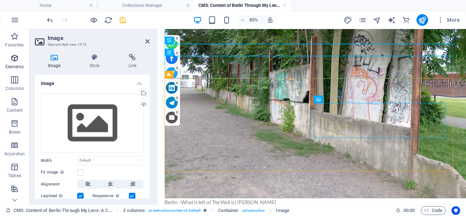
click at [15, 56] on icon "button" at bounding box center [14, 58] width 9 height 9
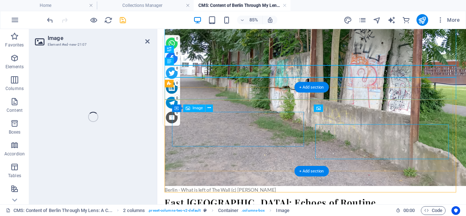
scroll to position [2877, 0]
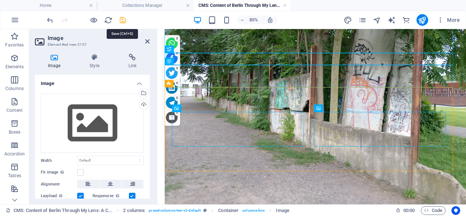
click at [123, 20] on icon "save" at bounding box center [123, 20] width 8 height 8
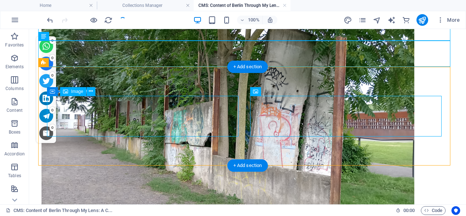
scroll to position [3203, 0]
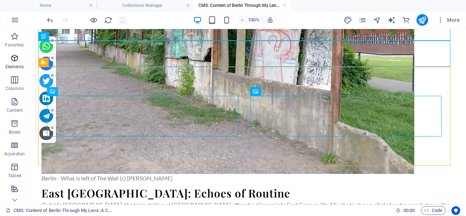
click at [15, 57] on icon "button" at bounding box center [14, 58] width 9 height 9
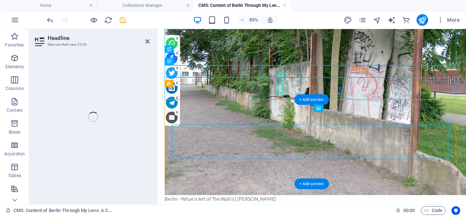
scroll to position [2877, 0]
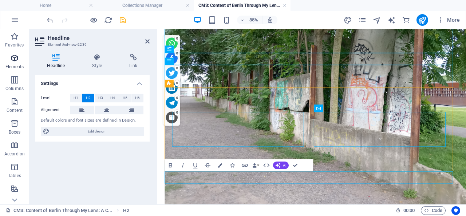
click at [16, 56] on icon "button" at bounding box center [14, 58] width 9 height 9
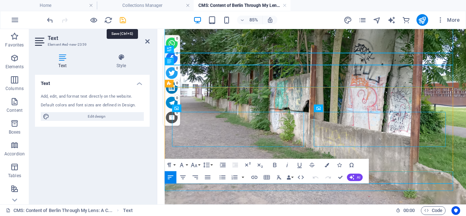
drag, startPoint x: 123, startPoint y: 19, endPoint x: 96, endPoint y: 93, distance: 78.1
click at [123, 19] on icon "save" at bounding box center [123, 20] width 8 height 8
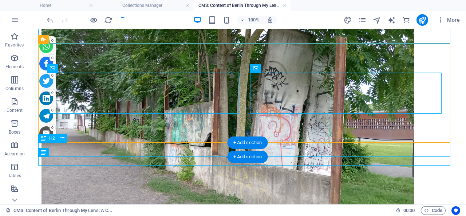
scroll to position [3226, 0]
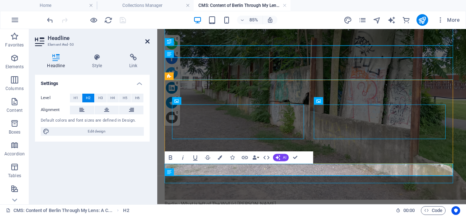
drag, startPoint x: 82, startPoint y: 37, endPoint x: 148, endPoint y: 39, distance: 65.9
click at [148, 39] on icon at bounding box center [147, 42] width 4 height 6
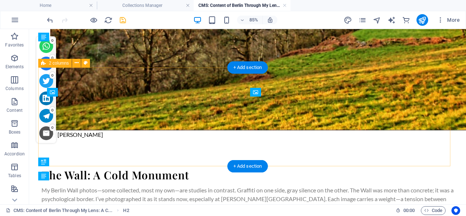
scroll to position [3226, 0]
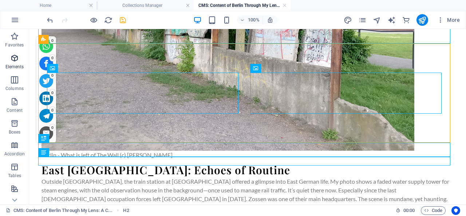
click at [15, 55] on icon "button" at bounding box center [14, 58] width 9 height 9
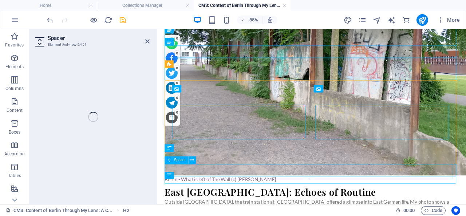
scroll to position [2900, 0]
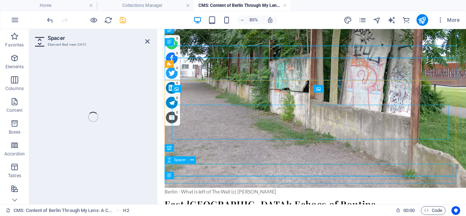
select select "px"
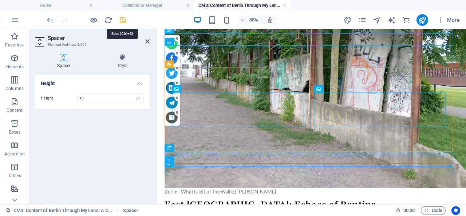
type input "10"
click at [123, 20] on icon "save" at bounding box center [123, 20] width 8 height 8
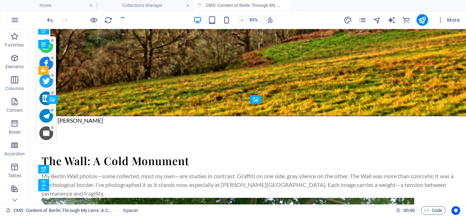
scroll to position [3195, 0]
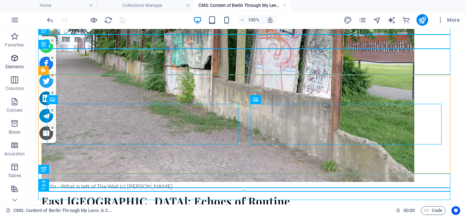
click at [15, 56] on icon "button" at bounding box center [14, 58] width 9 height 9
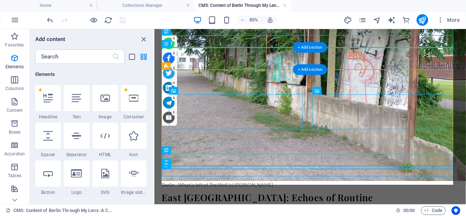
scroll to position [2899, 0]
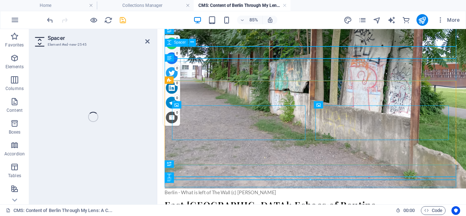
select select "px"
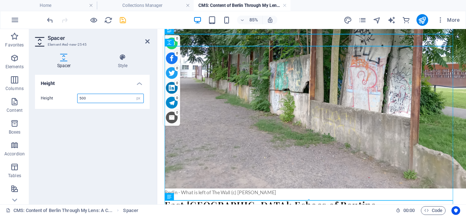
drag, startPoint x: 97, startPoint y: 95, endPoint x: 75, endPoint y: 98, distance: 22.4
click at [77, 98] on input "500" at bounding box center [110, 98] width 66 height 9
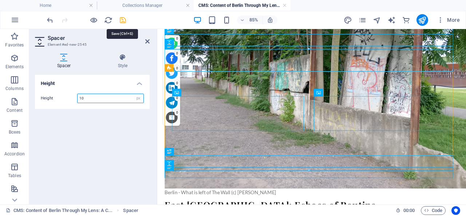
type input "10"
click at [122, 19] on icon "save" at bounding box center [123, 20] width 8 height 8
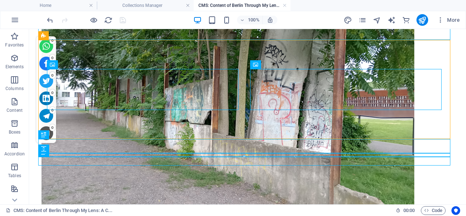
scroll to position [3234, 0]
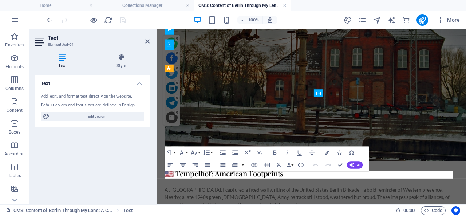
scroll to position [2898, 0]
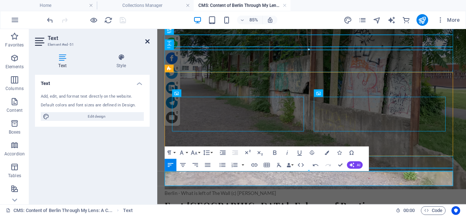
drag, startPoint x: 148, startPoint y: 40, endPoint x: 145, endPoint y: 47, distance: 7.5
click at [148, 40] on icon at bounding box center [147, 42] width 4 height 6
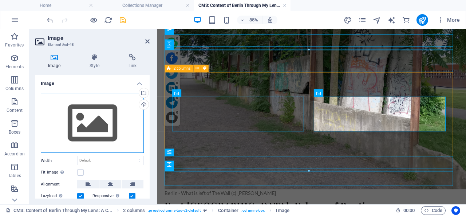
click at [93, 118] on div "Drag files here, click to choose files or select files from Files or our free s…" at bounding box center [92, 124] width 103 height 60
click at [93, 118] on body "Individual travel photographer and blogger Home Collections Manager CMS: Conten…" at bounding box center [233, 108] width 466 height 216
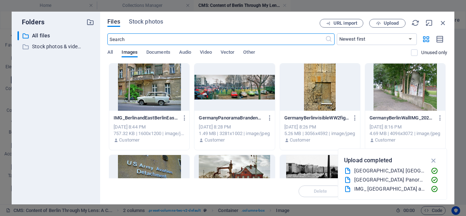
scroll to position [2671, 0]
click at [390, 22] on span "Upload" at bounding box center [390, 23] width 15 height 4
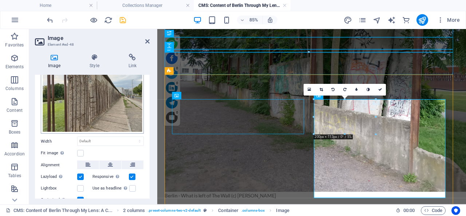
scroll to position [62, 0]
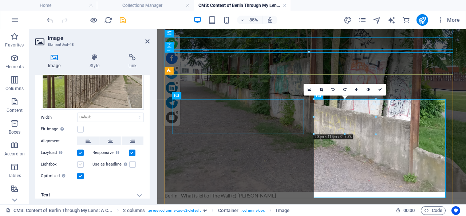
click at [81, 162] on label at bounding box center [80, 165] width 7 height 7
click at [0, 0] on input "Lightbox" at bounding box center [0, 0] width 0 height 0
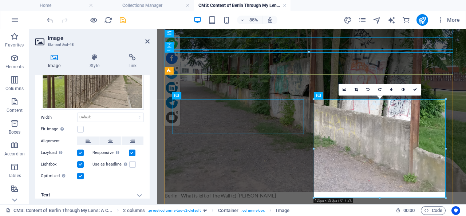
click at [134, 190] on h4 "Text" at bounding box center [92, 195] width 115 height 17
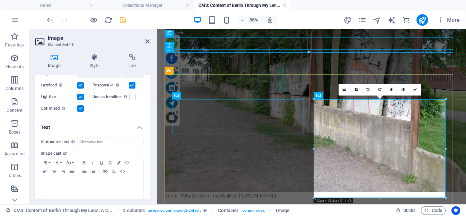
scroll to position [130, 0]
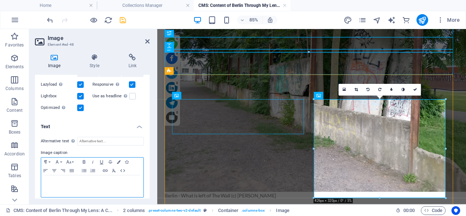
click at [77, 180] on p at bounding box center [92, 182] width 95 height 7
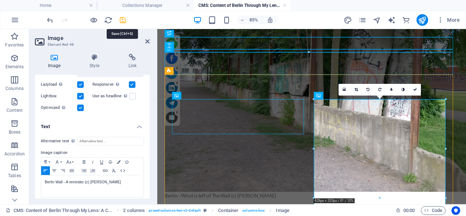
drag, startPoint x: 122, startPoint y: 19, endPoint x: 98, endPoint y: 37, distance: 30.6
click at [122, 19] on icon "save" at bounding box center [123, 20] width 8 height 8
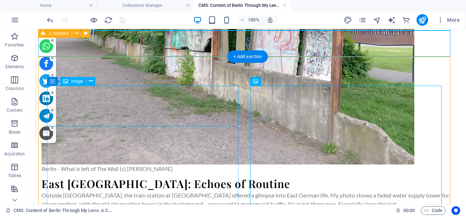
scroll to position [3212, 0]
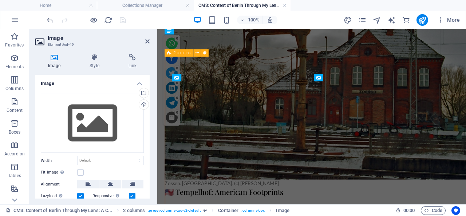
scroll to position [2916, 0]
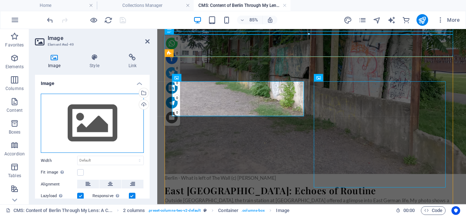
click at [87, 120] on div "Drag files here, click to choose files or select files from Files or our free s…" at bounding box center [92, 124] width 103 height 60
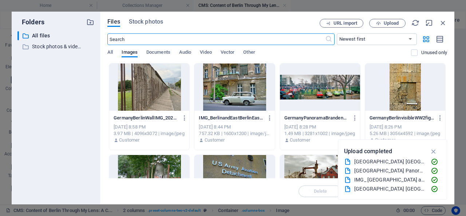
scroll to position [2758, 0]
click at [391, 21] on span "Upload" at bounding box center [390, 23] width 15 height 4
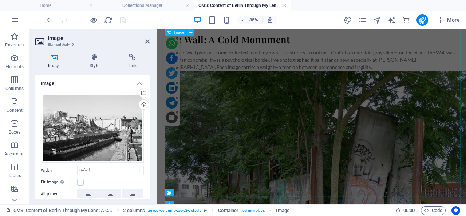
scroll to position [2915, 0]
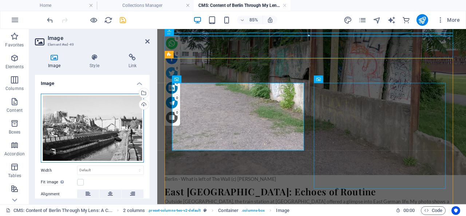
click at [87, 119] on div "Drag files here, click to choose files or select files from Files or our free s…" at bounding box center [92, 128] width 103 height 69
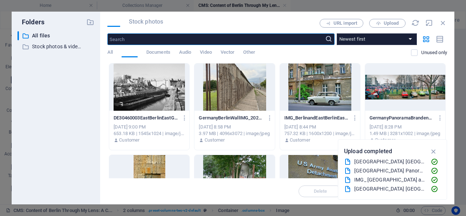
scroll to position [2758, 0]
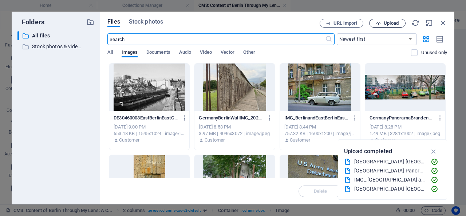
click at [393, 21] on span "Upload" at bounding box center [390, 23] width 15 height 4
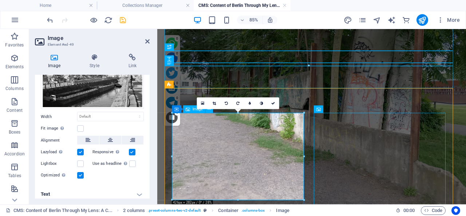
scroll to position [2917, 0]
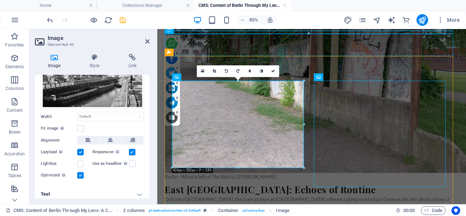
click at [134, 191] on h4 "Text" at bounding box center [92, 194] width 115 height 17
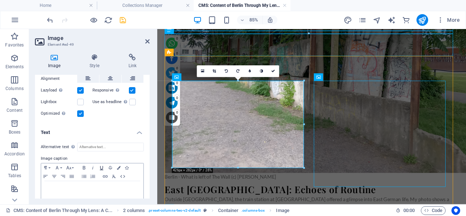
scroll to position [122, 0]
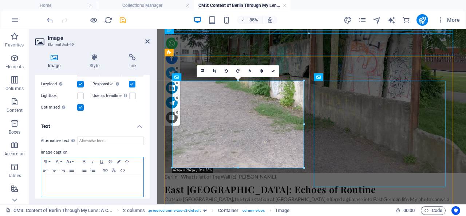
click at [87, 179] on p at bounding box center [92, 182] width 95 height 7
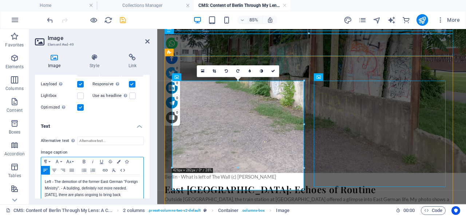
scroll to position [122, 0]
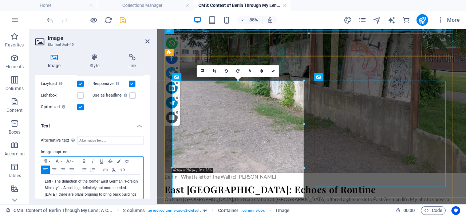
click at [63, 191] on p "Left - The demotion of the former East German "Foreign Ministry". - A building,…" at bounding box center [92, 192] width 95 height 26
click at [112, 196] on p "Left - The demotion of the former East German "Foreign Ministry". - A building,…" at bounding box center [92, 192] width 95 height 26
click at [118, 197] on p "Left - The demotion of the former East German "Foreign Ministry". - A building,…" at bounding box center [92, 192] width 95 height 26
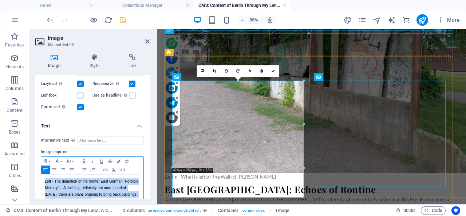
drag, startPoint x: 111, startPoint y: 196, endPoint x: 43, endPoint y: 180, distance: 70.6
click at [43, 180] on div "Left - The demotion of the former East German "Foreign Ministry". - A building,…" at bounding box center [92, 191] width 102 height 33
copy p "Left - The demotion of the former East German "Foreign Ministry". - A building,…"
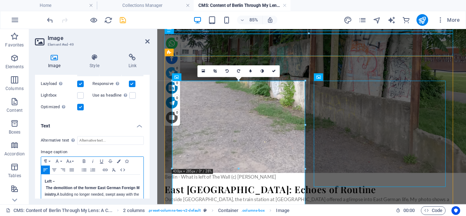
click at [45, 184] on strong "Left – The demolition of the former East German Foreign Ministry." at bounding box center [92, 188] width 95 height 17
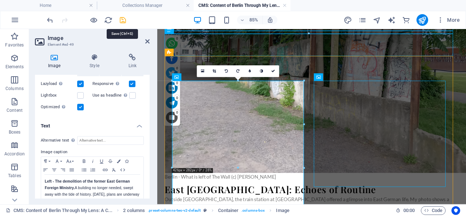
drag, startPoint x: 123, startPoint y: 19, endPoint x: 58, endPoint y: 62, distance: 78.7
click at [123, 19] on icon "save" at bounding box center [123, 20] width 8 height 8
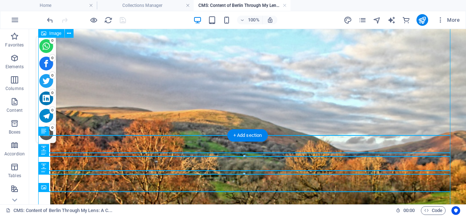
scroll to position [2720, 0]
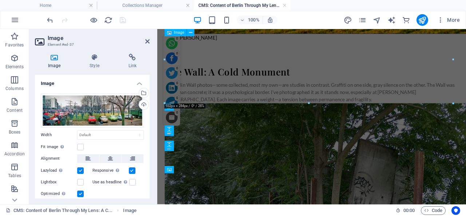
scroll to position [2471, 0]
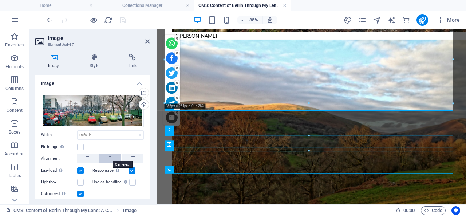
click at [109, 157] on icon at bounding box center [110, 159] width 5 height 9
click at [80, 145] on label at bounding box center [80, 147] width 7 height 7
click at [0, 0] on input "Fit image Automatically fit image to a fixed width and height" at bounding box center [0, 0] width 0 height 0
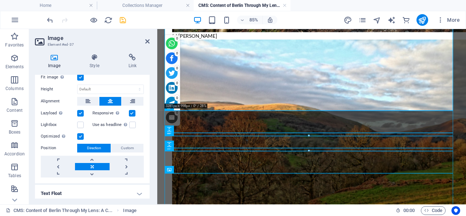
scroll to position [0, 0]
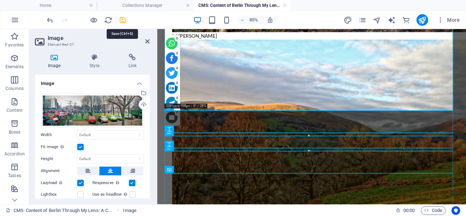
drag, startPoint x: 123, startPoint y: 19, endPoint x: 83, endPoint y: 4, distance: 43.5
click at [123, 19] on icon "save" at bounding box center [123, 20] width 8 height 8
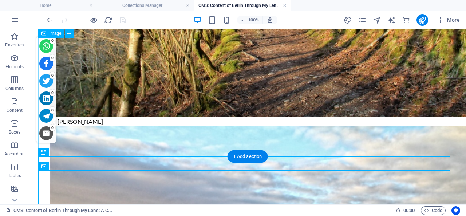
scroll to position [2606, 0]
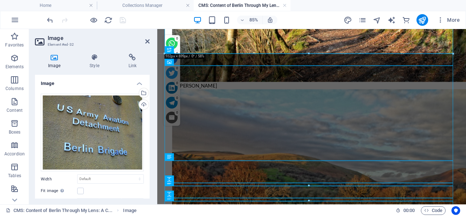
scroll to position [82, 0]
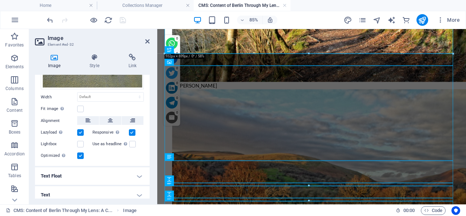
click at [134, 191] on h4 "Text" at bounding box center [92, 195] width 115 height 17
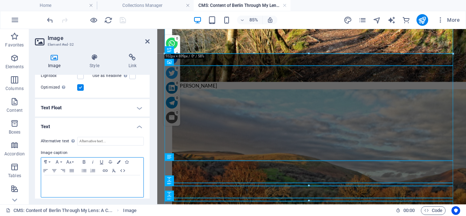
click at [83, 179] on p at bounding box center [92, 182] width 95 height 7
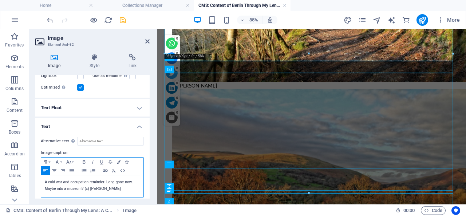
click at [45, 179] on p "A cold war and occupation reminder. Long gone now. Maybe into a museum? (c) [PE…" at bounding box center [92, 185] width 95 height 13
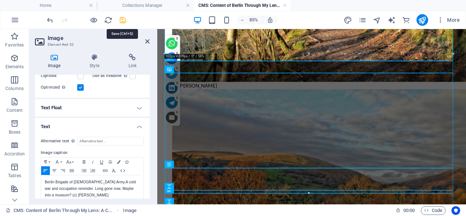
drag, startPoint x: 123, startPoint y: 17, endPoint x: 91, endPoint y: 23, distance: 31.8
click at [123, 17] on icon "save" at bounding box center [123, 20] width 8 height 8
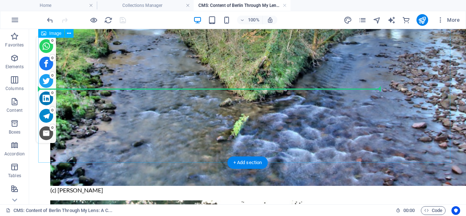
scroll to position [1850, 0]
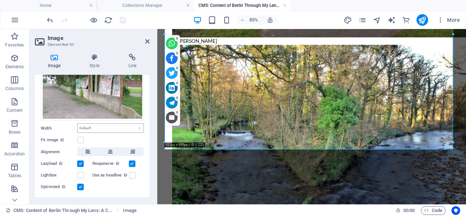
scroll to position [47, 0]
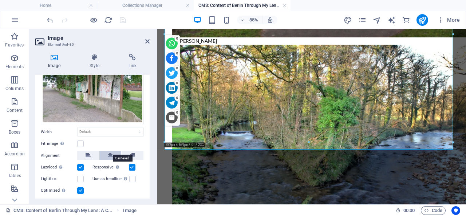
click at [108, 151] on icon at bounding box center [110, 155] width 5 height 9
click at [80, 141] on label at bounding box center [80, 144] width 7 height 7
click at [0, 0] on input "Fit image Automatically fit image to a fixed width and height" at bounding box center [0, 0] width 0 height 0
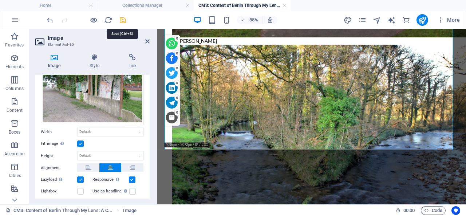
click at [124, 18] on icon "save" at bounding box center [123, 20] width 8 height 8
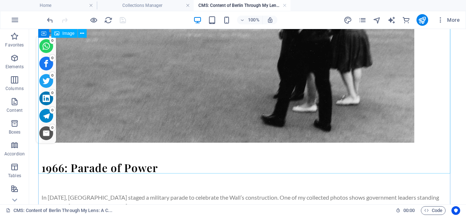
scroll to position [942, 0]
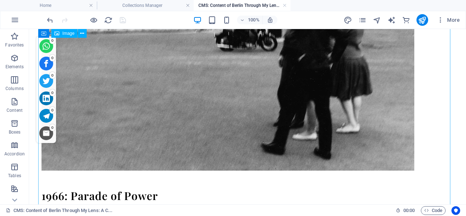
click at [190, 98] on figure at bounding box center [247, 40] width 412 height 261
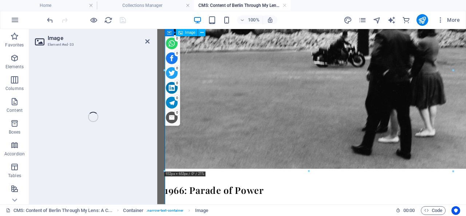
scroll to position [891, 0]
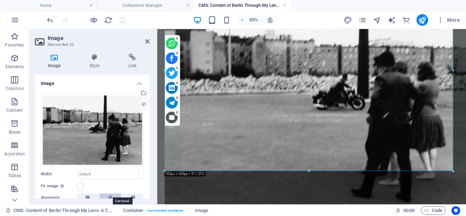
click at [108, 194] on icon at bounding box center [110, 198] width 5 height 9
click at [80, 183] on label at bounding box center [80, 186] width 7 height 7
click at [0, 0] on input "Fit image Automatically fit image to a fixed width and height" at bounding box center [0, 0] width 0 height 0
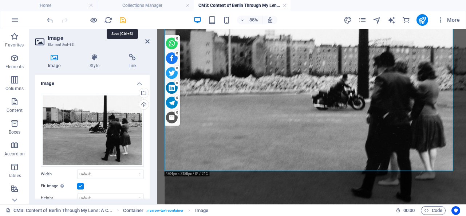
drag, startPoint x: 124, startPoint y: 16, endPoint x: 176, endPoint y: 26, distance: 53.2
click at [124, 16] on icon "save" at bounding box center [123, 20] width 8 height 8
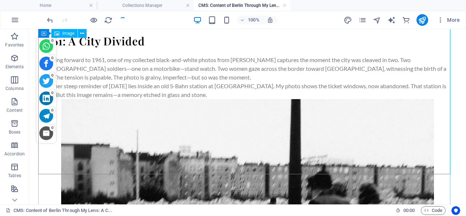
scroll to position [601, 0]
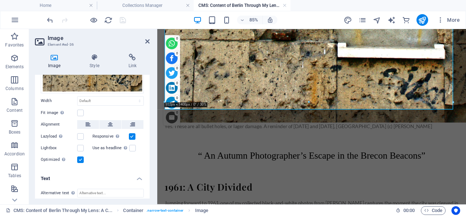
scroll to position [135, 0]
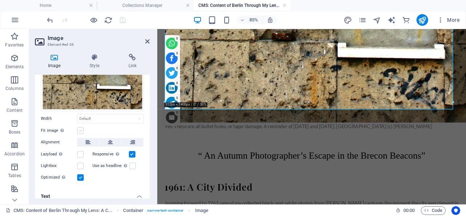
click at [79, 128] on label at bounding box center [80, 131] width 7 height 7
click at [0, 0] on input "Fit image Automatically fit image to a fixed width and height" at bounding box center [0, 0] width 0 height 0
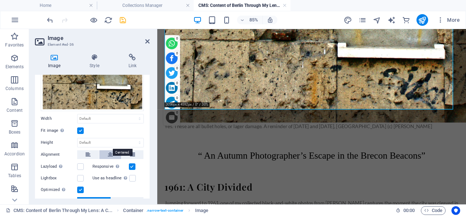
click at [108, 151] on icon at bounding box center [110, 155] width 5 height 9
click at [81, 164] on label at bounding box center [80, 167] width 7 height 7
click at [0, 0] on input "Lazyload Loading images after the page loads improves page speed." at bounding box center [0, 0] width 0 height 0
drag, startPoint x: 123, startPoint y: 19, endPoint x: 92, endPoint y: 2, distance: 35.0
click at [123, 19] on icon "save" at bounding box center [123, 20] width 8 height 8
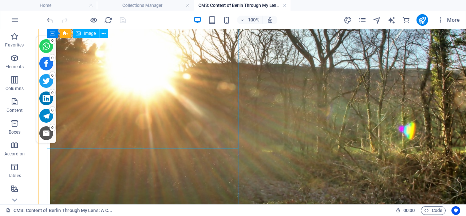
scroll to position [1249, 0]
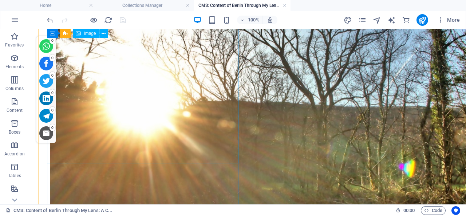
click at [169, 100] on figure "(c) [PERSON_NAME]" at bounding box center [145, 128] width 191 height 299
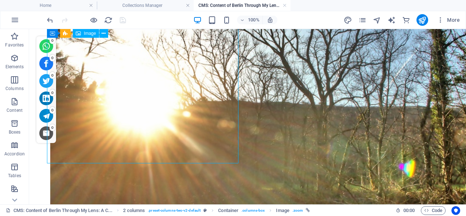
click at [169, 100] on figure "(c) [PERSON_NAME]" at bounding box center [145, 128] width 191 height 299
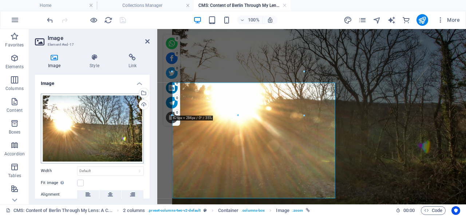
scroll to position [1184, 0]
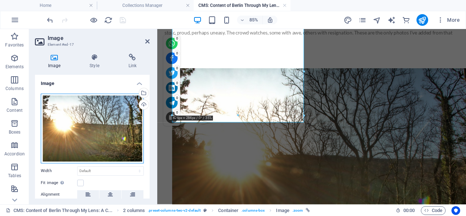
click at [94, 115] on div "Drag files here, click to choose files or select files from Files or our free s…" at bounding box center [92, 129] width 103 height 70
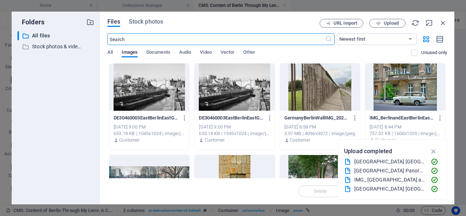
scroll to position [35, 0]
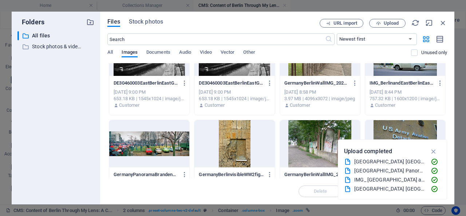
click at [163, 16] on div "Files Stock photos URL import Upload ​ Newest first Oldest first Name (A-Z) Nam…" at bounding box center [277, 108] width 354 height 193
click at [433, 152] on icon "button" at bounding box center [433, 152] width 8 height 8
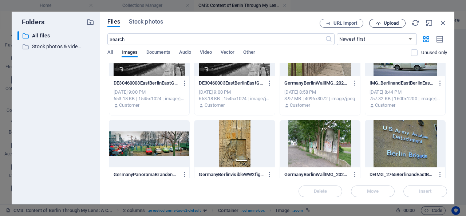
click at [390, 21] on span "Upload" at bounding box center [390, 23] width 15 height 4
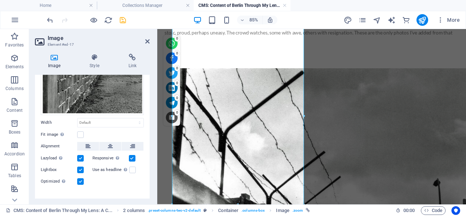
scroll to position [117, 0]
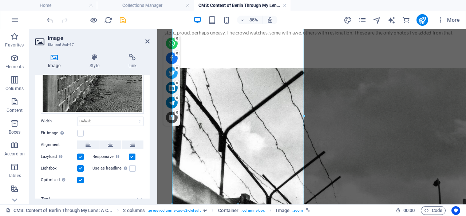
click at [133, 191] on h4 "Text" at bounding box center [92, 199] width 115 height 17
click at [80, 130] on label at bounding box center [80, 133] width 7 height 7
click at [0, 0] on input "Fit image Automatically fit image to a fixed width and height" at bounding box center [0, 0] width 0 height 0
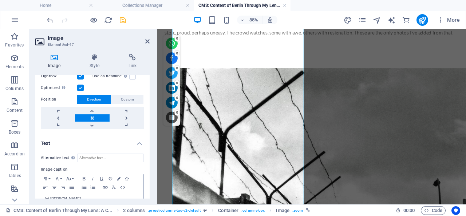
scroll to position [234, 0]
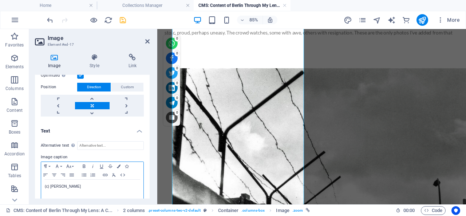
click at [45, 184] on p "(c) [PERSON_NAME]" at bounding box center [92, 187] width 95 height 7
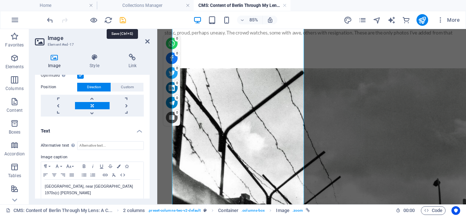
drag, startPoint x: 123, startPoint y: 19, endPoint x: 180, endPoint y: 67, distance: 73.9
click at [123, 19] on icon "save" at bounding box center [123, 20] width 8 height 8
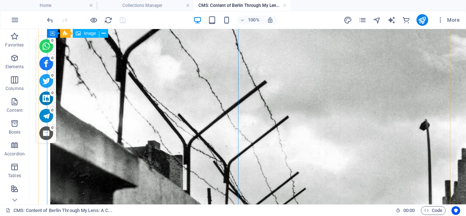
scroll to position [1249, 0]
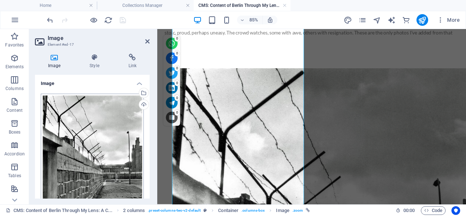
scroll to position [70, 0]
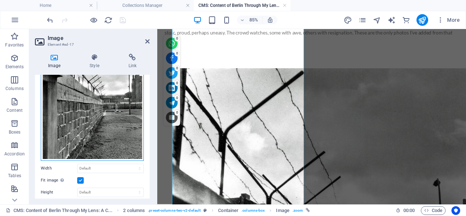
click at [87, 117] on div "Drag files here, click to choose files or select files from Files or our free s…" at bounding box center [92, 92] width 103 height 137
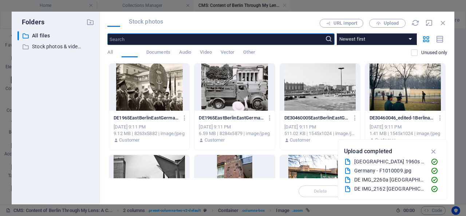
click at [94, 115] on div "​ All files All files ​ Stock photos & videos Stock photos & videos" at bounding box center [55, 115] width 77 height 168
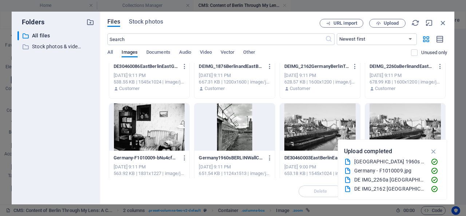
scroll to position [140, 0]
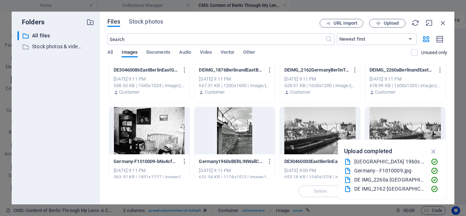
click at [232, 123] on div at bounding box center [234, 130] width 80 height 47
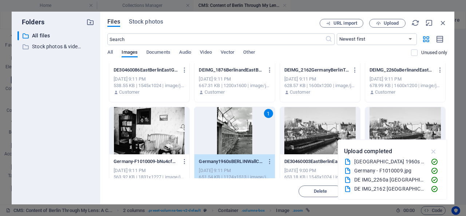
click at [434, 151] on icon "button" at bounding box center [433, 152] width 8 height 8
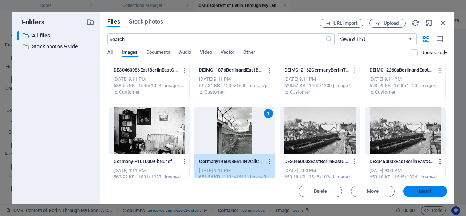
click at [426, 192] on span "Insert" at bounding box center [425, 192] width 13 height 4
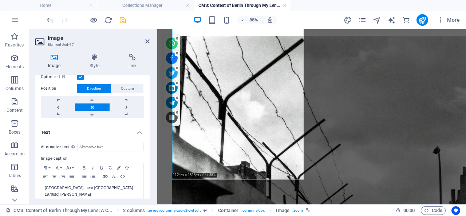
scroll to position [234, 0]
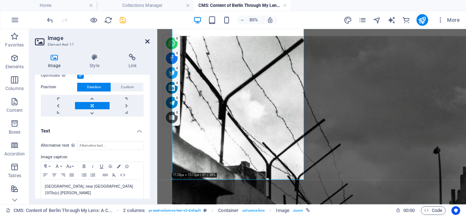
click at [148, 40] on icon at bounding box center [147, 42] width 4 height 6
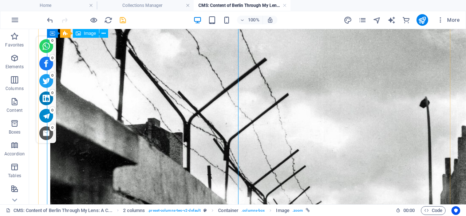
scroll to position [1173, 0]
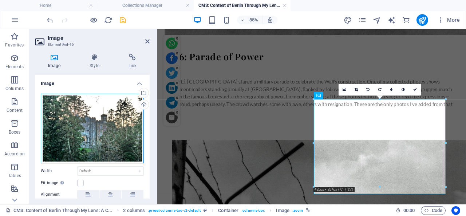
click at [81, 121] on div "Drag files here, click to choose files or select files from Files or our free s…" at bounding box center [92, 129] width 103 height 70
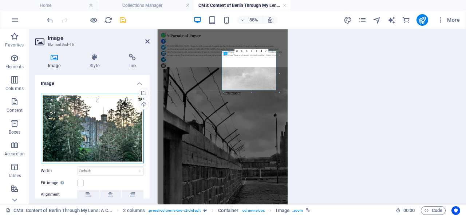
click at [81, 121] on div "Drag files here, click to choose files or select files from Files or our free s…" at bounding box center [92, 129] width 103 height 70
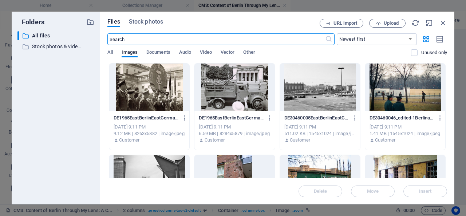
scroll to position [1119, 0]
click at [165, 91] on div at bounding box center [149, 87] width 80 height 47
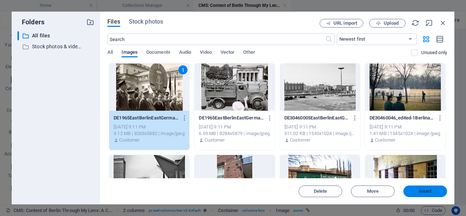
click at [422, 191] on span "Insert" at bounding box center [425, 192] width 13 height 4
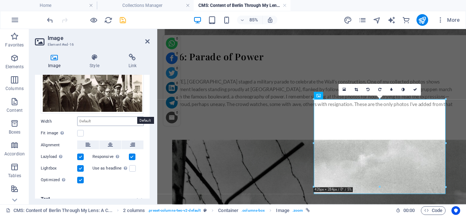
scroll to position [0, 0]
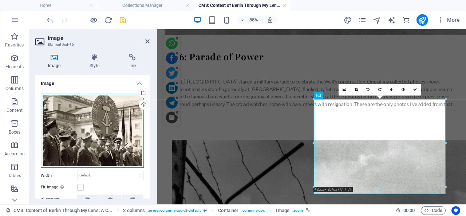
click at [98, 120] on div "Drag files here, click to choose files or select files from Files or our free s…" at bounding box center [92, 131] width 103 height 75
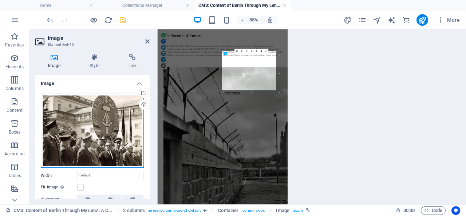
click at [98, 120] on div "Drag files here, click to choose files or select files from Files or our free s…" at bounding box center [92, 131] width 103 height 75
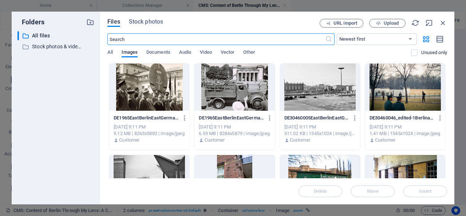
scroll to position [1119, 0]
click at [172, 84] on div at bounding box center [149, 87] width 80 height 47
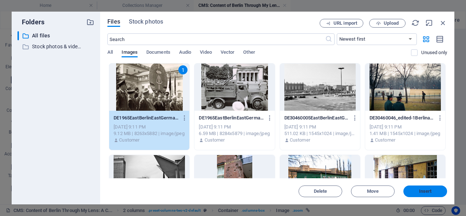
click at [427, 191] on span "Insert" at bounding box center [425, 192] width 13 height 4
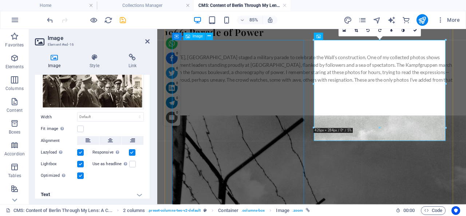
scroll to position [1175, 0]
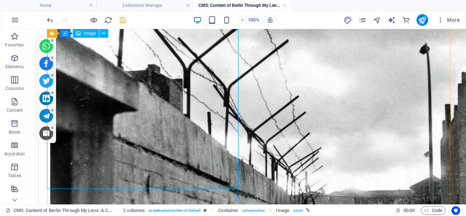
scroll to position [1240, 0]
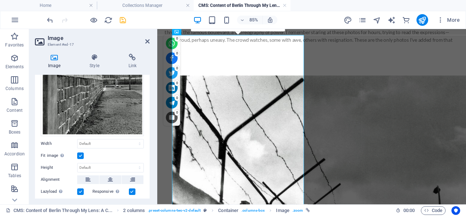
scroll to position [0, 0]
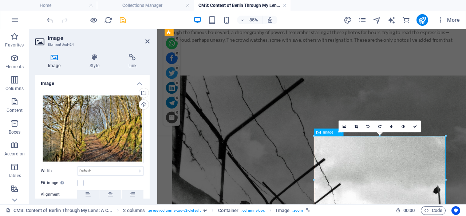
scroll to position [1250, 0]
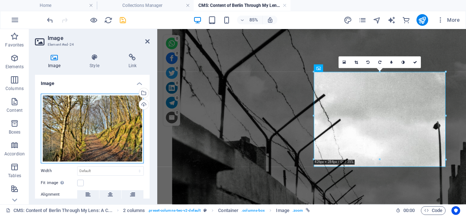
click at [99, 121] on div "Drag files here, click to choose files or select files from Files or our free s…" at bounding box center [92, 129] width 103 height 70
click at [99, 121] on body "Individual travel photographer and blogger Home Collections Manager CMS: Conten…" at bounding box center [233, 108] width 466 height 216
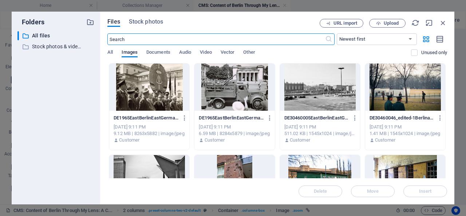
click at [248, 88] on div at bounding box center [234, 87] width 80 height 47
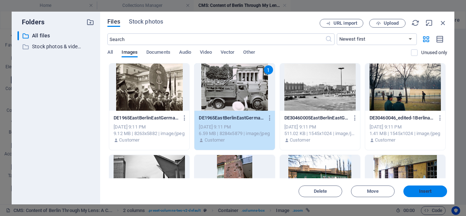
drag, startPoint x: 425, startPoint y: 192, endPoint x: 315, endPoint y: 191, distance: 109.5
click at [425, 192] on span "Insert" at bounding box center [425, 192] width 13 height 4
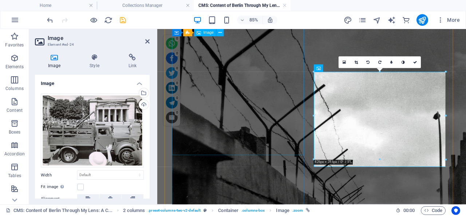
scroll to position [1250, 0]
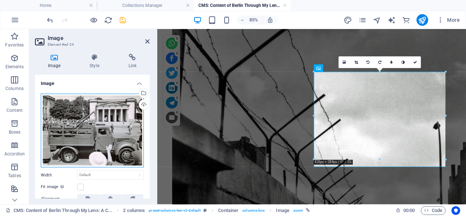
click at [94, 118] on div "Drag files here, click to choose files or select files from Files or our free s…" at bounding box center [92, 131] width 103 height 74
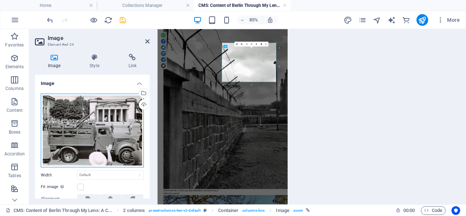
scroll to position [1262, 0]
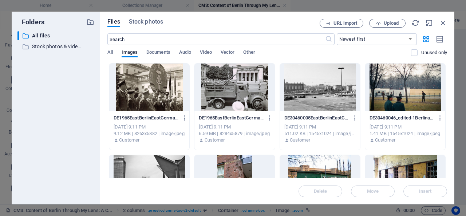
click at [249, 84] on div at bounding box center [234, 87] width 80 height 47
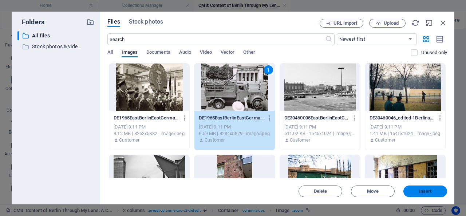
click at [420, 192] on span "Insert" at bounding box center [425, 192] width 13 height 4
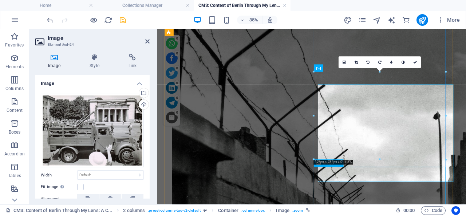
scroll to position [1250, 0]
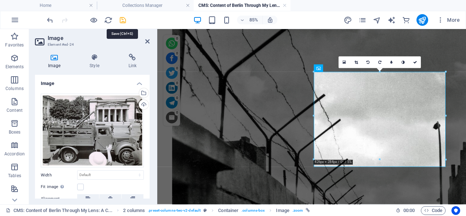
drag, startPoint x: 122, startPoint y: 20, endPoint x: 101, endPoint y: 31, distance: 23.8
click at [122, 20] on icon "save" at bounding box center [123, 20] width 8 height 8
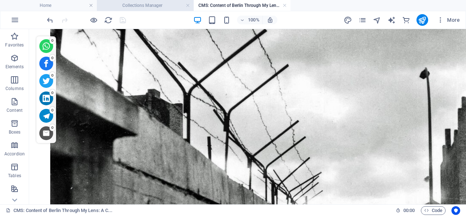
scroll to position [1429, 0]
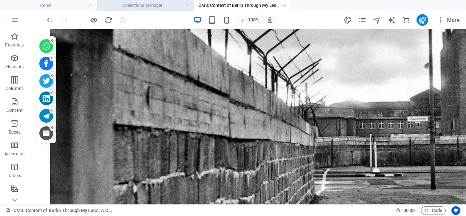
click at [152, 5] on h4 "Collections Manager" at bounding box center [145, 5] width 97 height 8
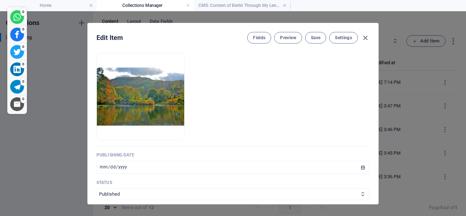
scroll to position [369, 0]
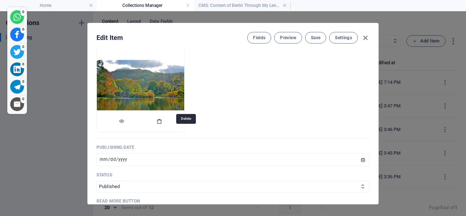
click at [162, 124] on icon "button" at bounding box center [159, 122] width 6 height 6
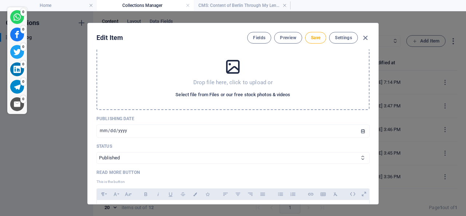
click at [218, 99] on span "Select file from Files or our free stock photos & videos" at bounding box center [232, 95] width 115 height 9
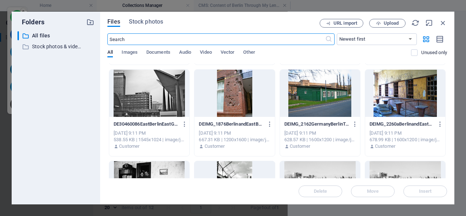
scroll to position [106, 0]
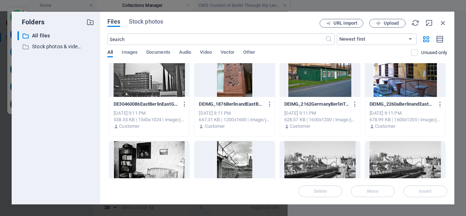
click at [240, 80] on div at bounding box center [234, 73] width 80 height 47
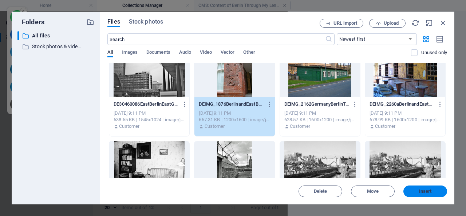
click at [422, 191] on span "Insert" at bounding box center [425, 192] width 13 height 4
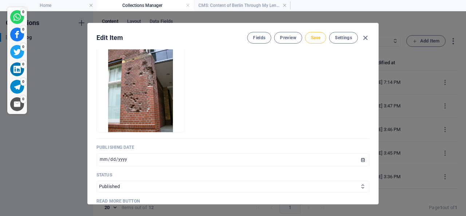
click at [313, 36] on span "Save" at bounding box center [315, 38] width 9 height 6
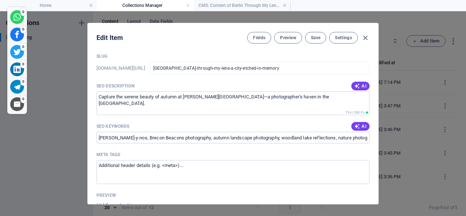
scroll to position [662, 0]
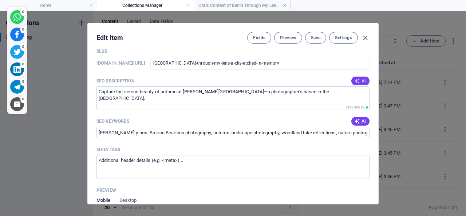
click at [354, 84] on span "AI" at bounding box center [360, 81] width 12 height 6
type textarea "Explore Berlins rich history through stunning photography that unveils the city…"
click at [354, 124] on icon "button" at bounding box center [357, 122] width 6 height 6
type input "Berlin photography, historical [GEOGRAPHIC_DATA], [GEOGRAPHIC_DATA] Wall memori…"
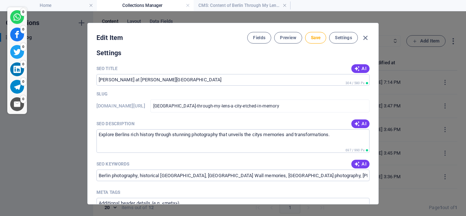
scroll to position [621, 0]
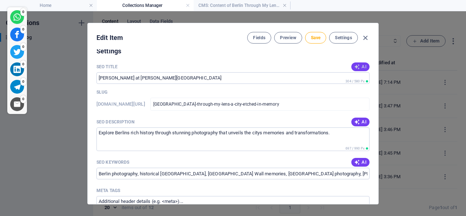
click at [354, 70] on icon "button" at bounding box center [357, 67] width 6 height 6
type input "**SEO Title:** Berlin Memories in Photos"
click at [312, 37] on span "Save" at bounding box center [315, 38] width 9 height 6
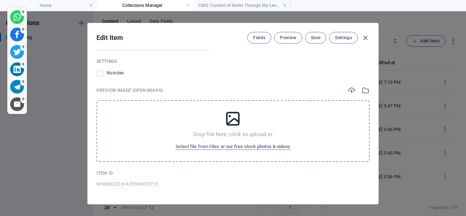
scroll to position [916, 0]
click at [230, 147] on span "Select file from Files or our free stock photos & videos" at bounding box center [232, 147] width 115 height 9
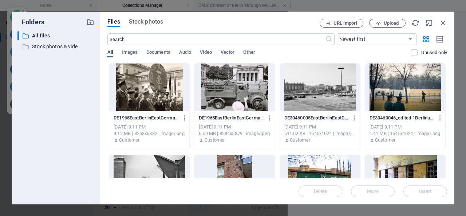
click at [315, 89] on div at bounding box center [320, 87] width 80 height 47
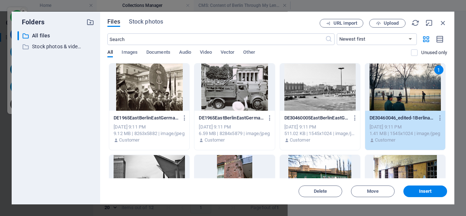
select select "Trending"
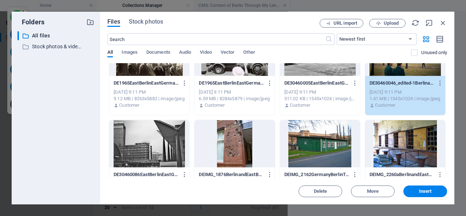
scroll to position [70, 0]
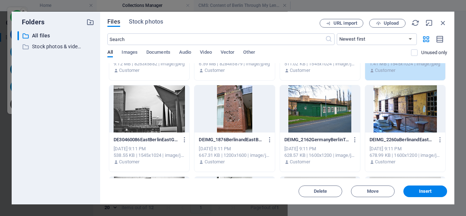
click at [385, 105] on div at bounding box center [405, 108] width 80 height 47
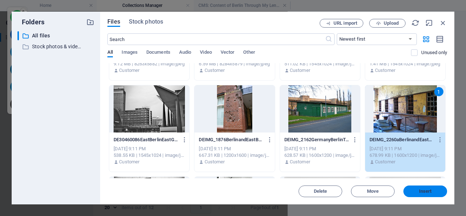
click at [425, 190] on span "Insert" at bounding box center [425, 192] width 13 height 4
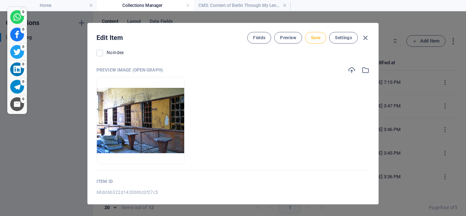
click at [314, 35] on span "Save" at bounding box center [315, 38] width 9 height 6
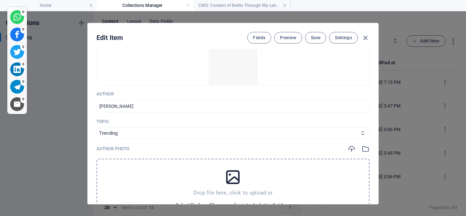
scroll to position [72, 0]
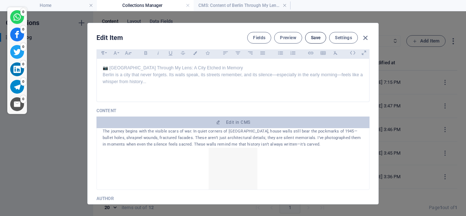
click at [314, 35] on span "Save" at bounding box center [315, 38] width 9 height 6
click at [362, 36] on icon "button" at bounding box center [365, 38] width 8 height 8
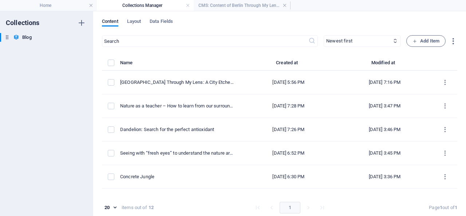
type input "[GEOGRAPHIC_DATA]-through-my-lens-a-city-etched-in-memory"
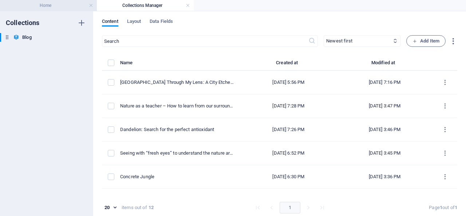
click at [53, 3] on h4 "Home" at bounding box center [48, 5] width 97 height 8
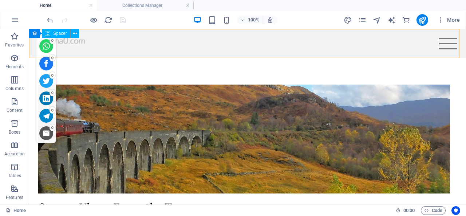
scroll to position [1155, 0]
drag, startPoint x: 424, startPoint y: 16, endPoint x: 339, endPoint y: 69, distance: 100.0
click at [424, 16] on icon "publish" at bounding box center [422, 20] width 8 height 8
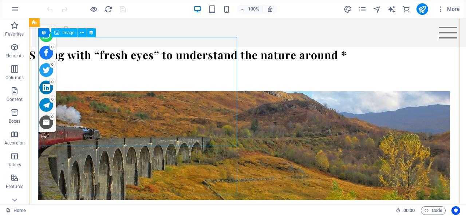
scroll to position [1022, 0]
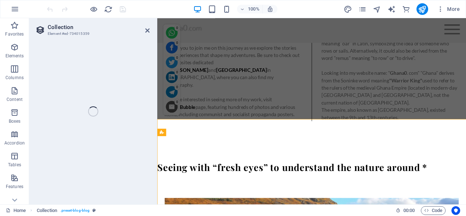
scroll to position [1042, 0]
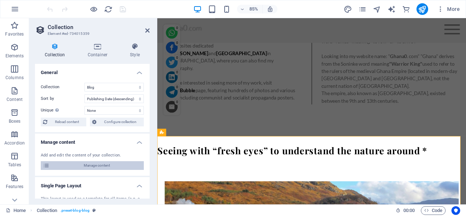
click at [87, 166] on span "Manage content" at bounding box center [97, 166] width 90 height 9
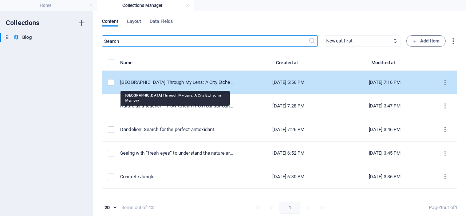
click at [171, 83] on div "[GEOGRAPHIC_DATA] Through My Lens: A City Etched in Memory" at bounding box center [177, 82] width 114 height 7
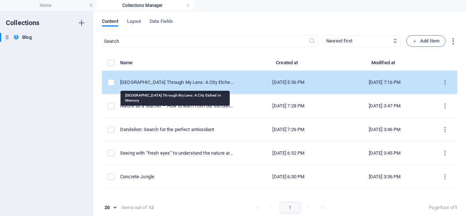
select select "Trending"
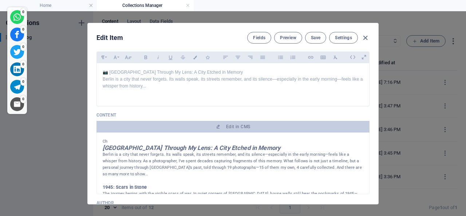
scroll to position [105, 0]
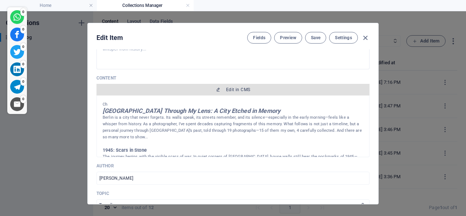
click at [226, 93] on span "Edit in CMS" at bounding box center [238, 90] width 24 height 6
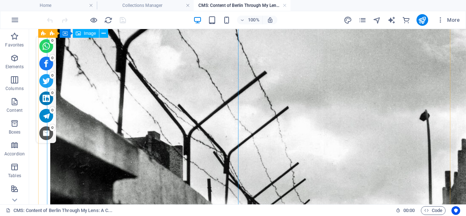
scroll to position [1249, 0]
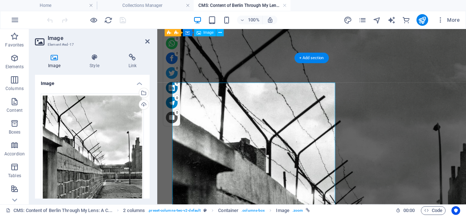
scroll to position [1184, 0]
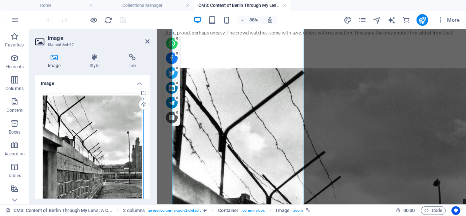
click at [96, 134] on div "Drag files here, click to choose files or select files from Files or our free s…" at bounding box center [92, 162] width 103 height 137
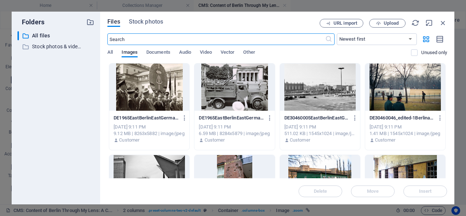
scroll to position [35, 0]
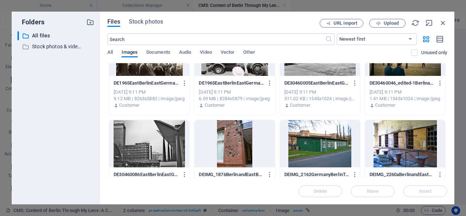
click at [326, 140] on div at bounding box center [320, 143] width 80 height 47
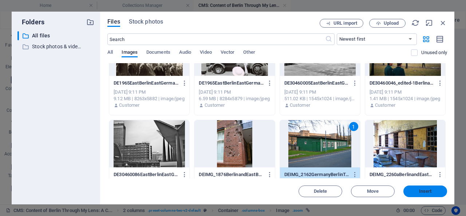
drag, startPoint x: 423, startPoint y: 189, endPoint x: 271, endPoint y: 169, distance: 153.4
click at [423, 190] on span "Insert" at bounding box center [425, 192] width 13 height 4
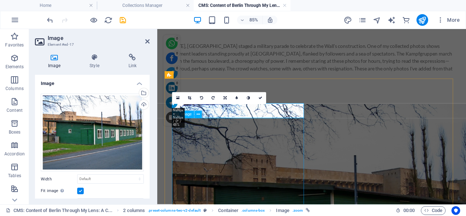
scroll to position [1075, 0]
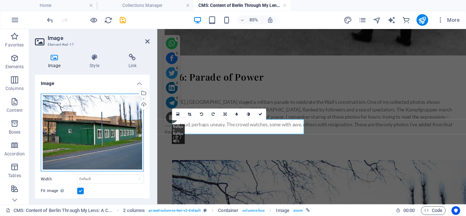
click at [99, 129] on div "Drag files here, click to choose files or select files from Files or our free s…" at bounding box center [92, 133] width 103 height 78
click at [99, 129] on body "Individual travel photographer and blogger Home Collections Manager CMS: Conten…" at bounding box center [233, 108] width 466 height 216
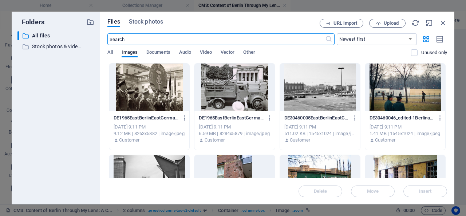
scroll to position [35, 0]
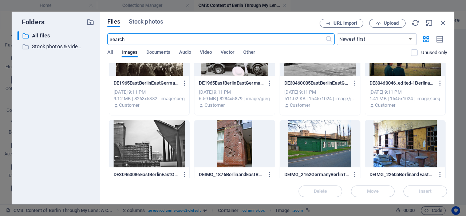
click at [326, 142] on div at bounding box center [320, 143] width 80 height 47
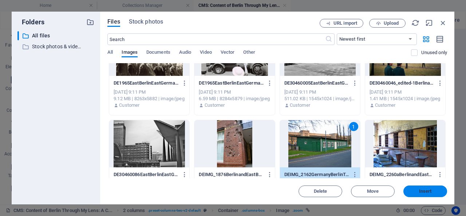
drag, startPoint x: 425, startPoint y: 190, endPoint x: 303, endPoint y: 189, distance: 122.3
click at [425, 190] on span "Insert" at bounding box center [425, 192] width 13 height 4
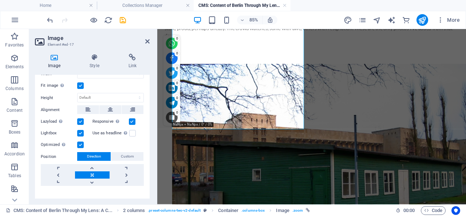
scroll to position [111, 0]
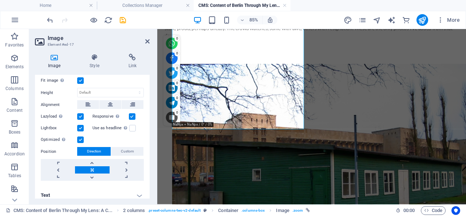
click at [134, 190] on h4 "Text" at bounding box center [92, 195] width 115 height 17
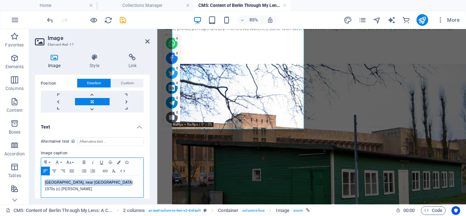
drag, startPoint x: 43, startPoint y: 178, endPoint x: 112, endPoint y: 179, distance: 69.9
click at [112, 179] on div "[GEOGRAPHIC_DATA], near [GEOGRAPHIC_DATA] 1970s (c) [PERSON_NAME]" at bounding box center [92, 187] width 102 height 22
click at [68, 180] on p "[GEOGRAPHIC_DATA], near [GEOGRAPHIC_DATA] 1970s (c) [PERSON_NAME]" at bounding box center [92, 186] width 95 height 13
drag, startPoint x: 45, startPoint y: 178, endPoint x: 76, endPoint y: 185, distance: 32.0
click at [76, 185] on p "[GEOGRAPHIC_DATA], near [GEOGRAPHIC_DATA] 1970s (c) [PERSON_NAME]" at bounding box center [92, 186] width 95 height 13
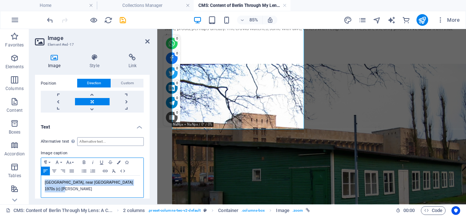
copy p "[GEOGRAPHIC_DATA], near [GEOGRAPHIC_DATA] 1970s (c) [PERSON_NAME]"
click at [101, 180] on p "Berlin Wall, near Potsdamer Platz 1970s (c) Remo Kurka" at bounding box center [92, 186] width 95 height 13
drag, startPoint x: 111, startPoint y: 178, endPoint x: 107, endPoint y: 178, distance: 4.4
click at [107, 180] on p "Berlin Wall, near Potsdamer Platz 1970s (c) Remo Kurka" at bounding box center [92, 186] width 95 height 13
drag, startPoint x: 100, startPoint y: 178, endPoint x: 56, endPoint y: 179, distance: 44.4
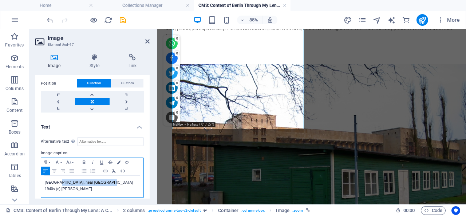
click at [56, 180] on p "Berlin Wall, near Potsdamer Platz 1940s (c) Remo Kurka" at bounding box center [92, 186] width 95 height 13
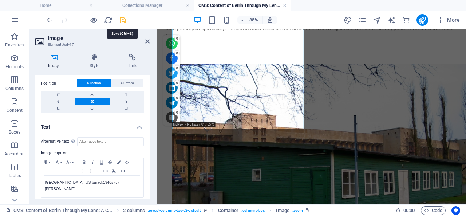
click at [121, 20] on icon "save" at bounding box center [123, 20] width 8 height 8
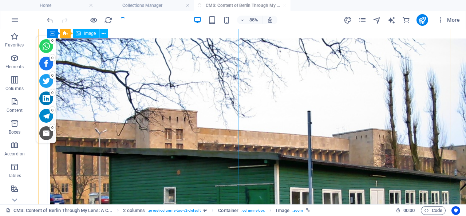
scroll to position [1254, 0]
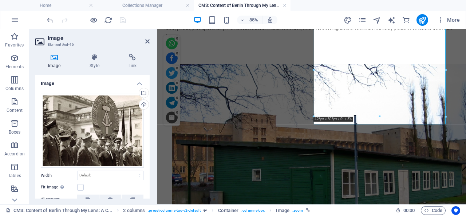
scroll to position [59, 0]
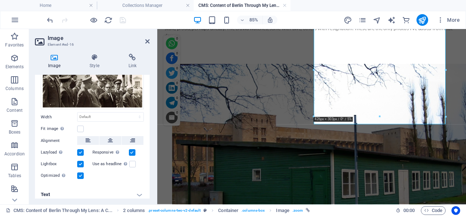
click at [135, 190] on h4 "Text" at bounding box center [92, 194] width 115 height 17
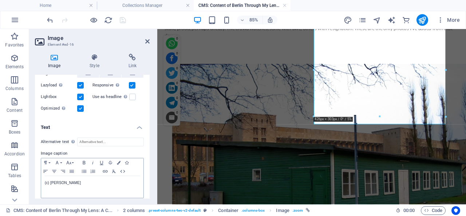
scroll to position [127, 0]
click at [44, 178] on div "(c) [PERSON_NAME]" at bounding box center [92, 187] width 102 height 22
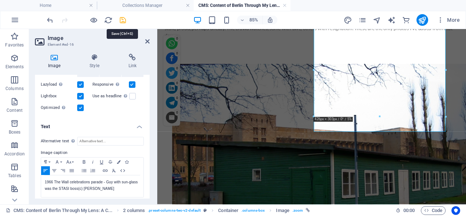
drag, startPoint x: 123, startPoint y: 19, endPoint x: 90, endPoint y: 71, distance: 62.4
click at [123, 19] on icon "save" at bounding box center [123, 20] width 8 height 8
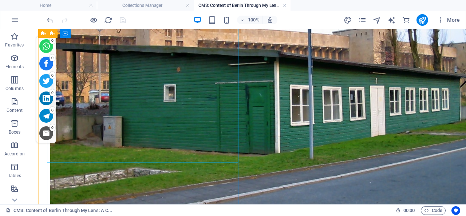
scroll to position [1405, 0]
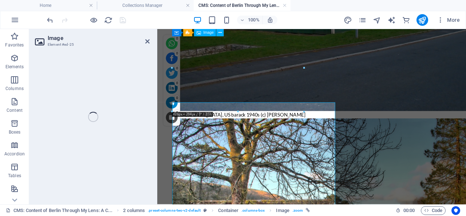
scroll to position [1313, 0]
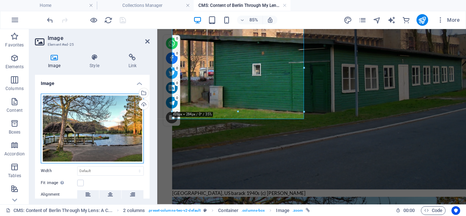
click at [88, 118] on div "Drag files here, click to choose files or select files from Files or our free s…" at bounding box center [92, 129] width 103 height 70
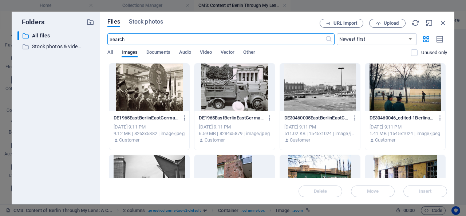
scroll to position [1328, 0]
click at [315, 86] on div at bounding box center [320, 87] width 80 height 47
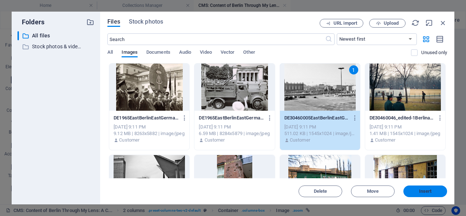
drag, startPoint x: 423, startPoint y: 191, endPoint x: 195, endPoint y: 159, distance: 230.3
click at [423, 191] on span "Insert" at bounding box center [425, 192] width 13 height 4
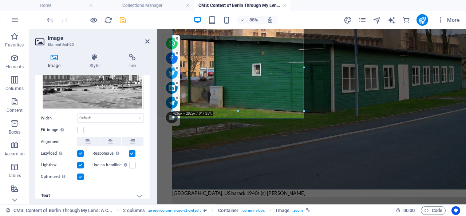
scroll to position [54, 0]
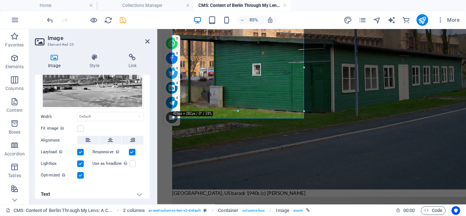
click at [133, 190] on h4 "Text" at bounding box center [92, 194] width 115 height 17
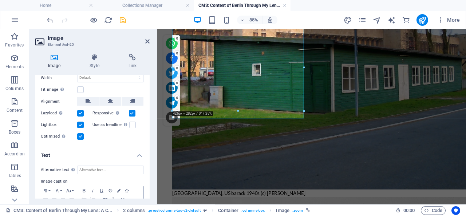
scroll to position [122, 0]
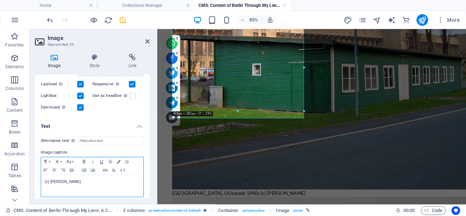
click at [45, 179] on p "(c) [PERSON_NAME]" at bounding box center [92, 182] width 95 height 7
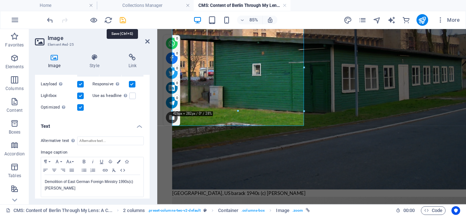
click at [122, 21] on icon "save" at bounding box center [123, 20] width 8 height 8
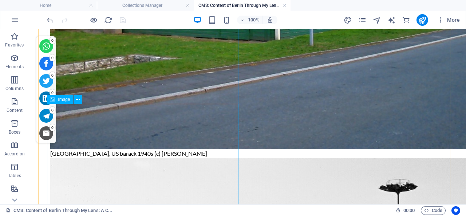
scroll to position [1519, 0]
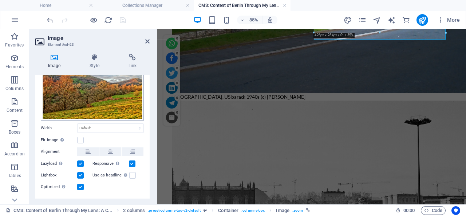
scroll to position [54, 0]
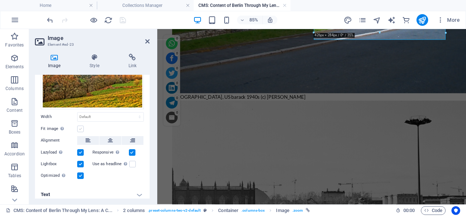
click at [80, 126] on label at bounding box center [80, 129] width 7 height 7
click at [0, 0] on input "Fit image Automatically fit image to a fixed width and height" at bounding box center [0, 0] width 0 height 0
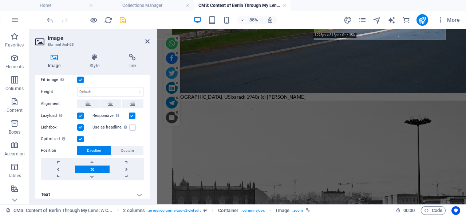
scroll to position [0, 0]
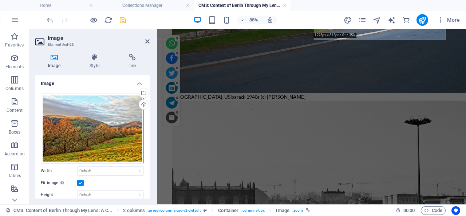
click at [106, 131] on div "Drag files here, click to choose files or select files from Files or our free s…" at bounding box center [92, 129] width 103 height 70
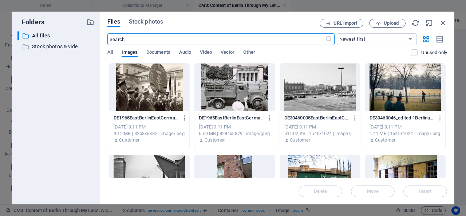
scroll to position [1441, 0]
click at [231, 83] on div at bounding box center [234, 87] width 80 height 47
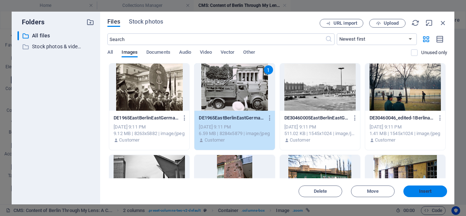
drag, startPoint x: 425, startPoint y: 192, endPoint x: 236, endPoint y: 166, distance: 189.8
click at [425, 192] on span "Insert" at bounding box center [425, 192] width 13 height 4
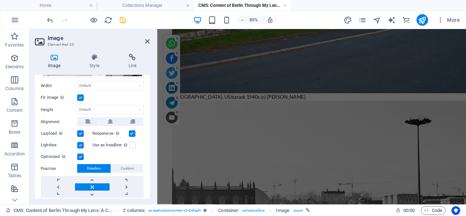
scroll to position [107, 0]
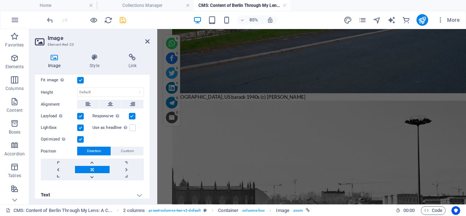
drag, startPoint x: 133, startPoint y: 190, endPoint x: 119, endPoint y: 188, distance: 13.9
click at [133, 190] on h4 "Text" at bounding box center [92, 195] width 115 height 17
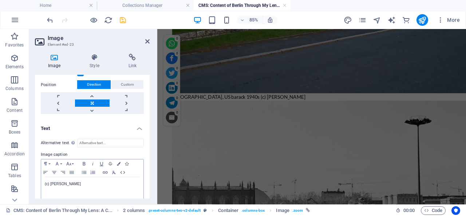
scroll to position [175, 0]
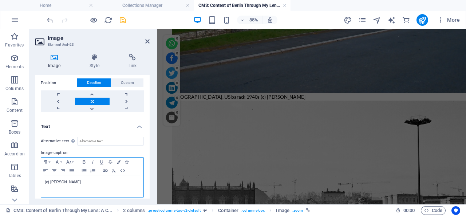
click at [43, 178] on div "(c) [PERSON_NAME]" at bounding box center [92, 187] width 102 height 22
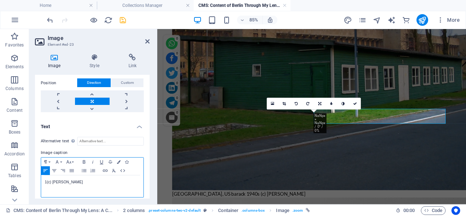
scroll to position [1233, 0]
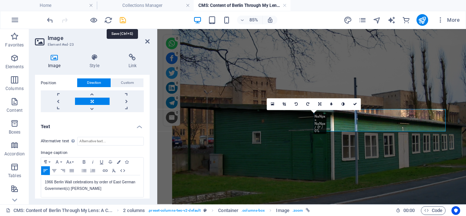
drag, startPoint x: 260, startPoint y: 62, endPoint x: 123, endPoint y: 20, distance: 143.2
click at [123, 20] on icon "save" at bounding box center [123, 20] width 8 height 8
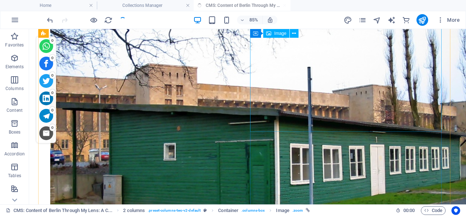
scroll to position [1297, 0]
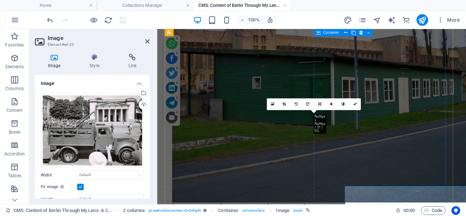
scroll to position [1233, 0]
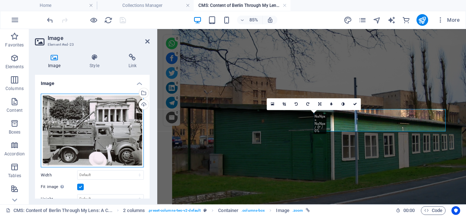
click at [102, 130] on div "Drag files here, click to choose files or select files from Files or our free s…" at bounding box center [92, 131] width 103 height 74
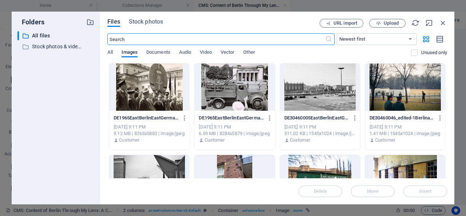
scroll to position [1244, 0]
click at [235, 93] on div at bounding box center [234, 87] width 80 height 47
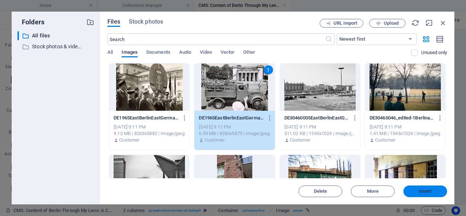
drag, startPoint x: 419, startPoint y: 191, endPoint x: 281, endPoint y: 171, distance: 139.7
click at [420, 191] on span "Insert" at bounding box center [425, 192] width 13 height 4
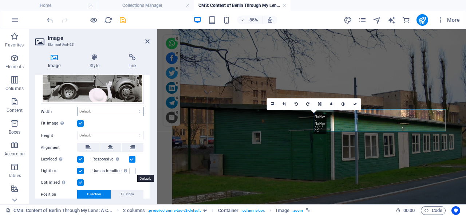
scroll to position [105, 0]
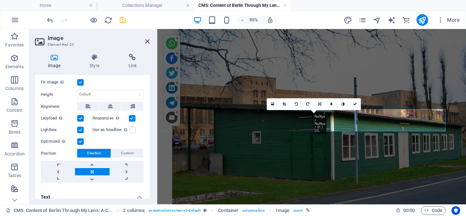
click at [80, 79] on label at bounding box center [80, 82] width 7 height 7
click at [0, 0] on input "Fit image Automatically fit image to a fixed width and height" at bounding box center [0, 0] width 0 height 0
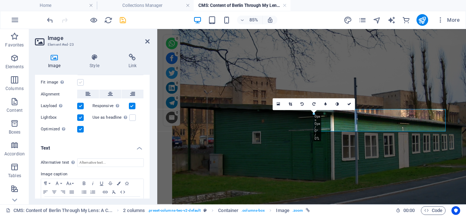
click at [81, 79] on label at bounding box center [80, 82] width 7 height 7
click at [0, 0] on input "Fit image Automatically fit image to a fixed width and height" at bounding box center [0, 0] width 0 height 0
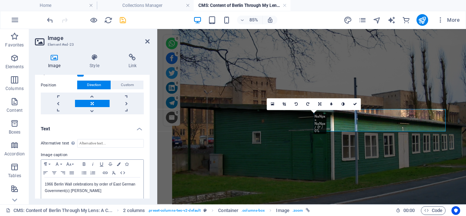
scroll to position [175, 0]
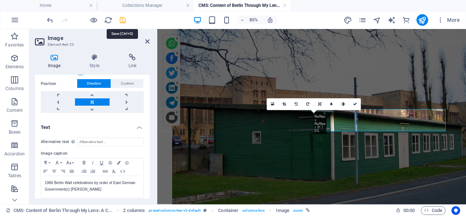
click at [122, 19] on icon "save" at bounding box center [123, 20] width 8 height 8
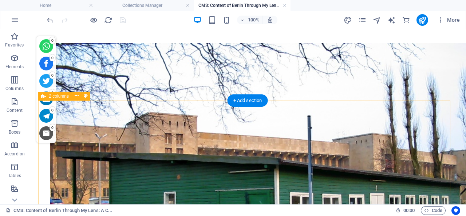
scroll to position [1146, 0]
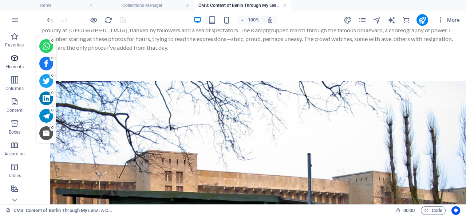
click at [16, 61] on icon "button" at bounding box center [14, 58] width 9 height 9
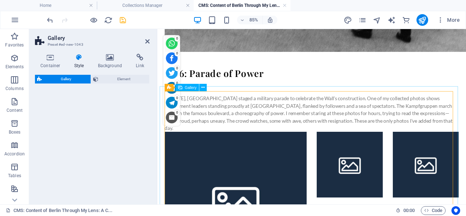
scroll to position [1344, 0]
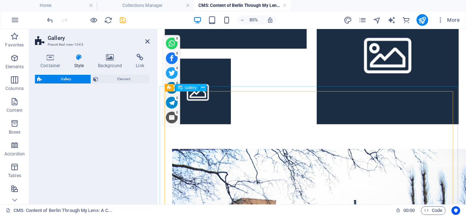
select select "rem"
select select "preset-gallery-v3-grid-dense"
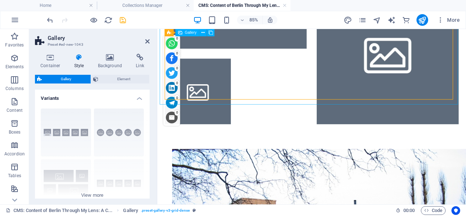
scroll to position [1269, 0]
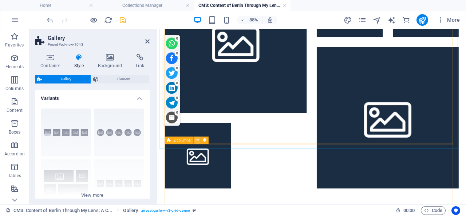
click at [197, 141] on icon at bounding box center [196, 141] width 3 height 7
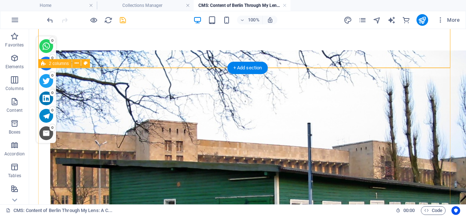
scroll to position [1409, 0]
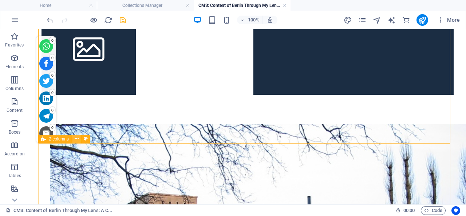
click at [77, 139] on icon at bounding box center [77, 139] width 4 height 8
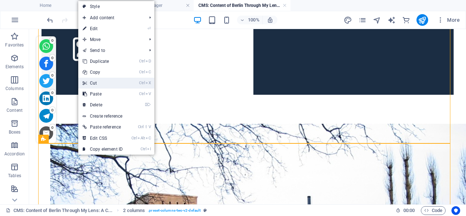
drag, startPoint x: 102, startPoint y: 83, endPoint x: 96, endPoint y: 90, distance: 8.9
click at [102, 83] on link "Ctrl X Cut" at bounding box center [102, 83] width 49 height 11
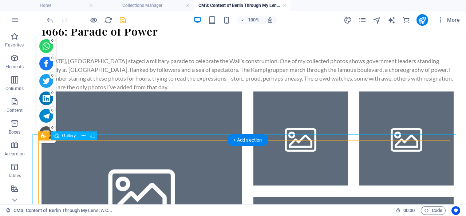
scroll to position [1144, 0]
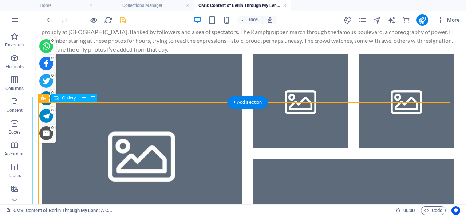
click at [146, 145] on li at bounding box center [141, 154] width 200 height 200
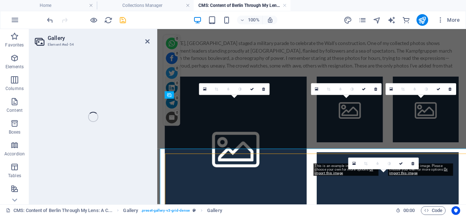
scroll to position [1071, 0]
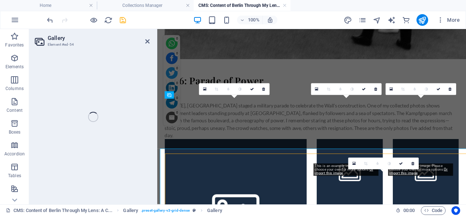
select select "4"
select select "px"
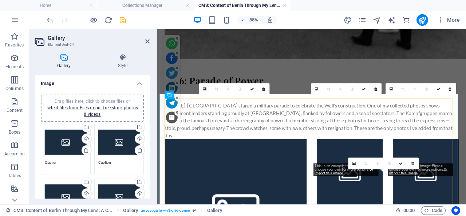
click at [65, 143] on div "Drag files here, click to choose files or select files from Files or our free s…" at bounding box center [66, 142] width 42 height 29
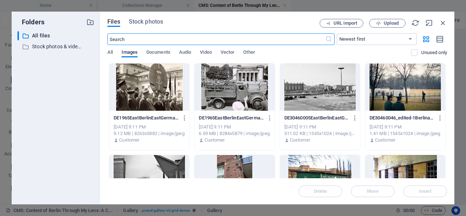
scroll to position [1091, 0]
click at [155, 87] on div at bounding box center [149, 87] width 80 height 47
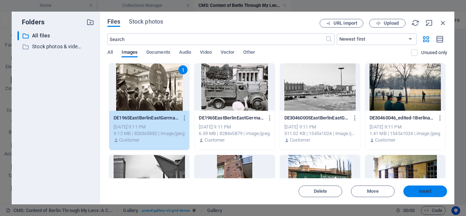
drag, startPoint x: 425, startPoint y: 190, endPoint x: 121, endPoint y: 121, distance: 311.2
click at [425, 190] on span "Insert" at bounding box center [425, 192] width 13 height 4
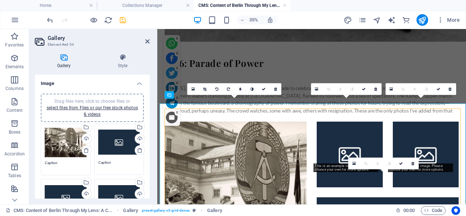
scroll to position [1071, 0]
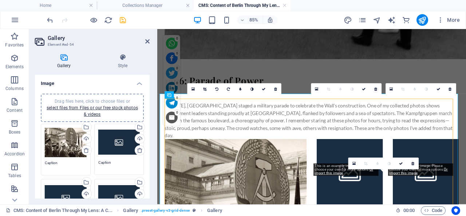
click at [108, 143] on div "Drag files here, click to choose files or select files from Files or our free s…" at bounding box center [119, 142] width 42 height 29
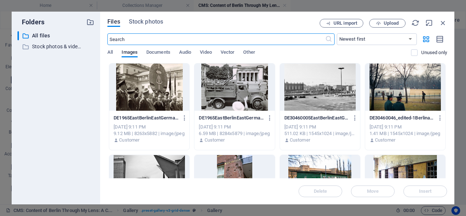
scroll to position [1091, 0]
click at [232, 80] on div at bounding box center [234, 87] width 80 height 47
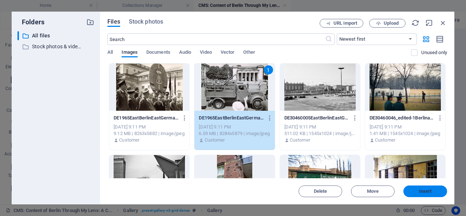
click at [418, 191] on span "Insert" at bounding box center [425, 192] width 38 height 4
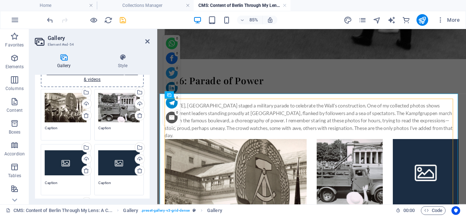
scroll to position [70, 0]
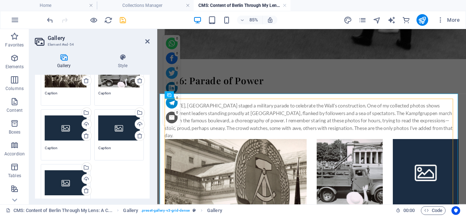
click at [61, 124] on div "Drag files here, click to choose files or select files from Files or our free s…" at bounding box center [66, 128] width 42 height 29
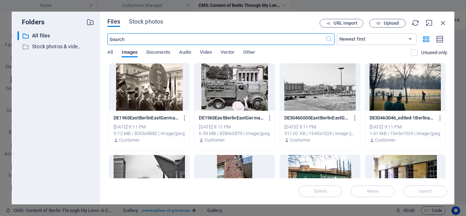
scroll to position [1091, 0]
click at [324, 88] on div at bounding box center [320, 87] width 80 height 47
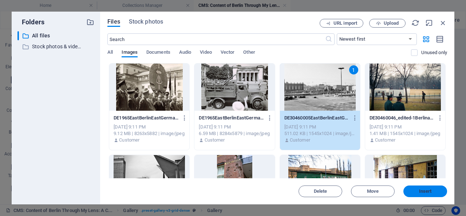
drag, startPoint x: 422, startPoint y: 190, endPoint x: 35, endPoint y: 124, distance: 393.0
click at [422, 190] on span "Insert" at bounding box center [425, 192] width 13 height 4
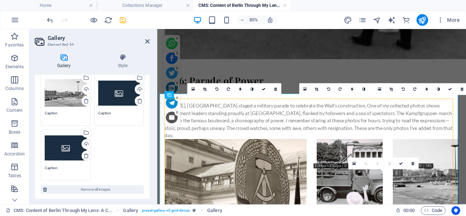
scroll to position [70, 0]
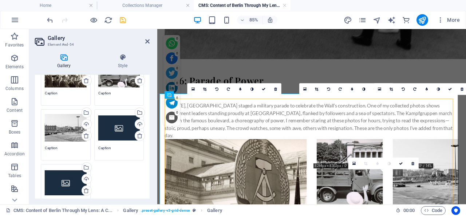
click at [114, 123] on div "Drag files here, click to choose files or select files from Files or our free s…" at bounding box center [119, 128] width 42 height 29
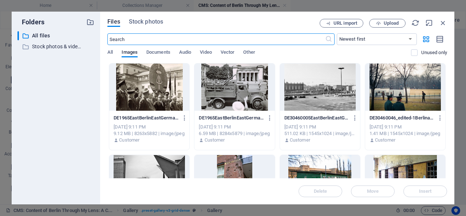
scroll to position [1091, 0]
click at [406, 89] on div at bounding box center [405, 87] width 80 height 47
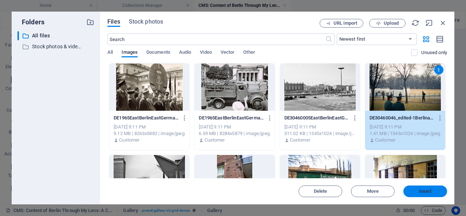
drag, startPoint x: 422, startPoint y: 191, endPoint x: 60, endPoint y: 126, distance: 368.5
click at [422, 191] on span "Insert" at bounding box center [425, 192] width 13 height 4
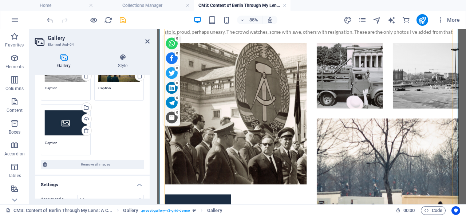
scroll to position [140, 0]
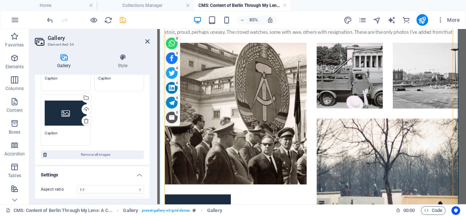
click at [64, 111] on div "Drag files here, click to choose files or select files from Files or our free s…" at bounding box center [66, 113] width 42 height 29
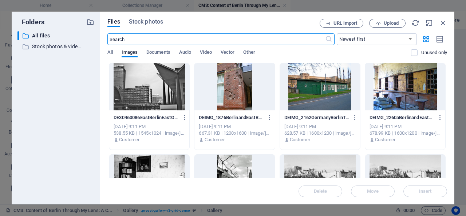
scroll to position [105, 0]
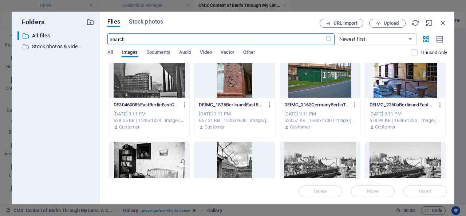
click at [158, 83] on div at bounding box center [149, 74] width 80 height 47
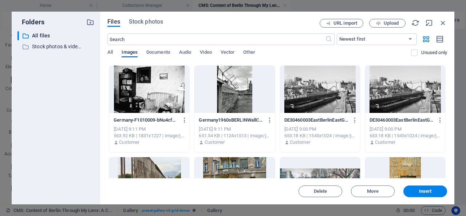
scroll to position [175, 0]
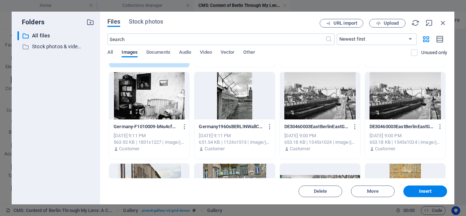
click at [234, 105] on div at bounding box center [234, 95] width 80 height 47
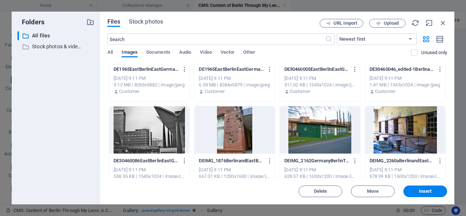
scroll to position [70, 0]
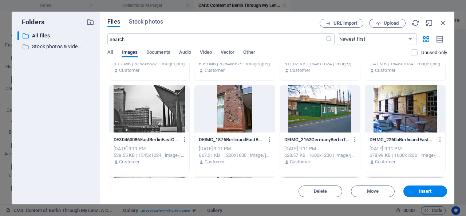
click at [151, 106] on div at bounding box center [149, 108] width 80 height 47
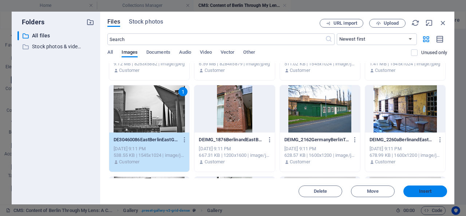
drag, startPoint x: 421, startPoint y: 192, endPoint x: 254, endPoint y: 149, distance: 172.1
click at [421, 192] on span "Insert" at bounding box center [425, 192] width 13 height 4
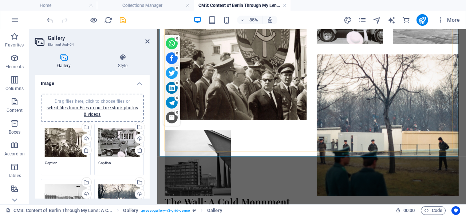
scroll to position [0, 0]
click at [93, 107] on link "select files from Files or our free stock photos & videos" at bounding box center [92, 112] width 91 height 12
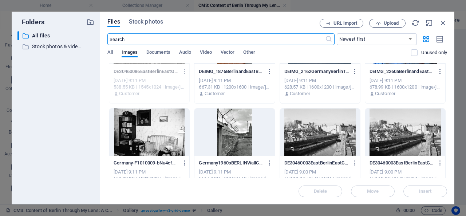
scroll to position [140, 0]
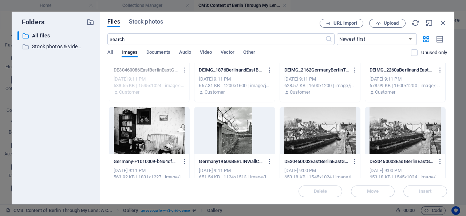
click at [167, 126] on div at bounding box center [149, 130] width 80 height 47
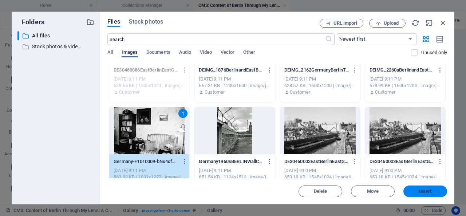
click at [429, 190] on span "Insert" at bounding box center [425, 192] width 13 height 4
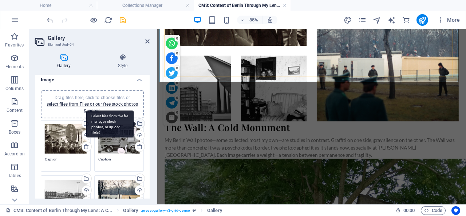
scroll to position [0, 0]
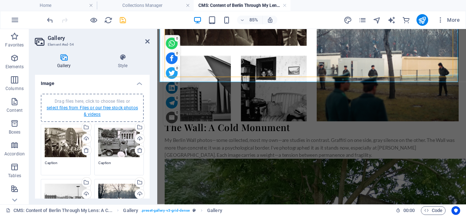
click at [89, 107] on link "select files from Files or our free stock photos & videos" at bounding box center [92, 112] width 91 height 12
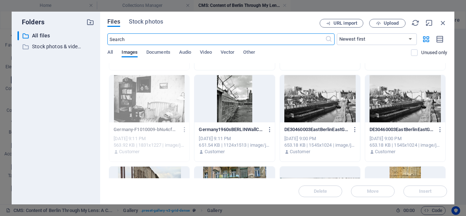
scroll to position [175, 0]
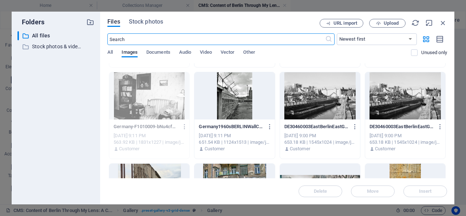
click at [237, 101] on div at bounding box center [234, 95] width 80 height 47
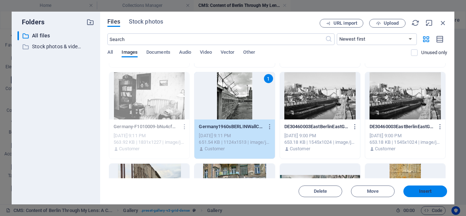
drag, startPoint x: 426, startPoint y: 190, endPoint x: 171, endPoint y: 128, distance: 262.0
click at [426, 190] on span "Insert" at bounding box center [425, 192] width 13 height 4
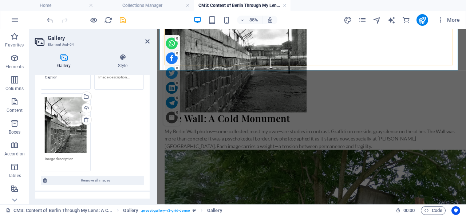
scroll to position [193, 0]
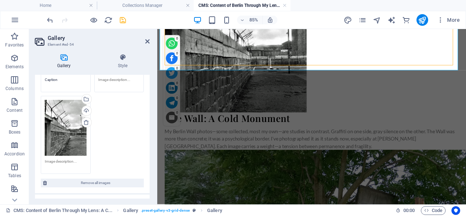
click at [62, 159] on textarea at bounding box center [66, 164] width 42 height 11
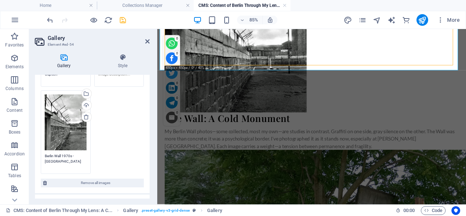
scroll to position [94, 0]
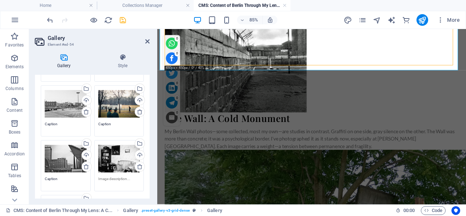
type textarea "Berlin Wall 1970s - Potsdamer Platz"
click at [114, 179] on textarea at bounding box center [119, 181] width 42 height 11
type textarea "Do you see them? Life of a East German citizen..."
click at [56, 179] on textarea "Caption" at bounding box center [66, 181] width 42 height 11
type textarea "C"
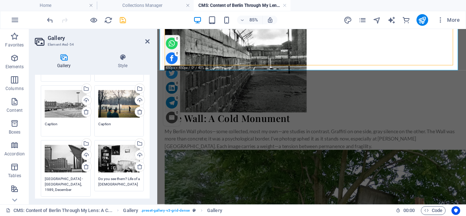
type textarea "Berlin - Alexanderplatz, 1989, December"
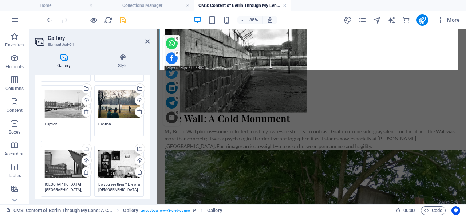
drag, startPoint x: 59, startPoint y: 124, endPoint x: 45, endPoint y: 125, distance: 13.5
click at [45, 125] on textarea "Caption" at bounding box center [66, 130] width 42 height 16
type textarea "C"
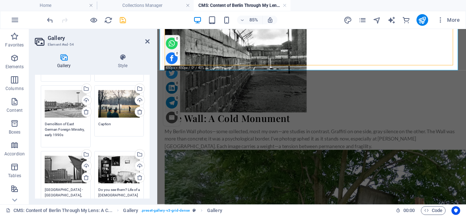
type textarea "Demolition of East German Foreign Ministry, early 1990s"
click at [107, 124] on textarea "Caption" at bounding box center [119, 127] width 42 height 11
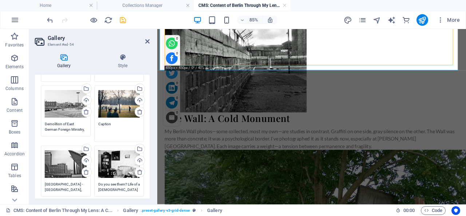
drag, startPoint x: 107, startPoint y: 123, endPoint x: 95, endPoint y: 123, distance: 11.3
click at [98, 123] on textarea "Caption" at bounding box center [119, 130] width 42 height 16
type textarea "C"
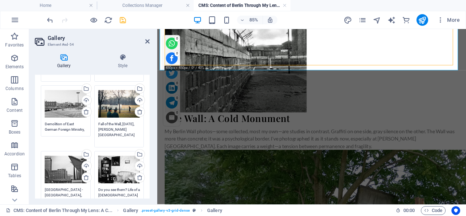
scroll to position [0, 0]
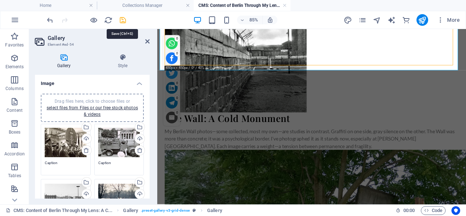
type textarea "Fall of the Wall, December 1989, Brandenburg Gate"
click at [122, 19] on icon "save" at bounding box center [123, 20] width 8 height 8
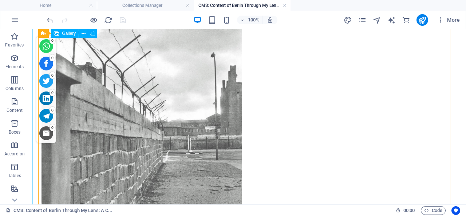
scroll to position [1505, 0]
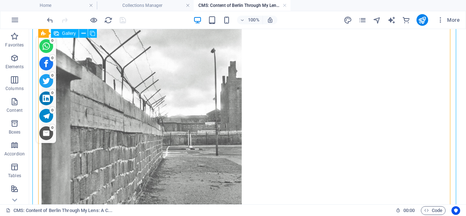
select select "4"
select select "px"
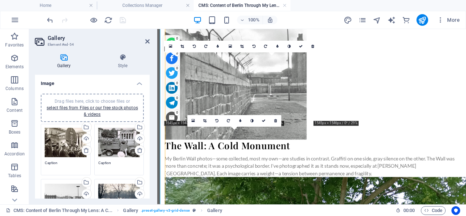
scroll to position [1270, 0]
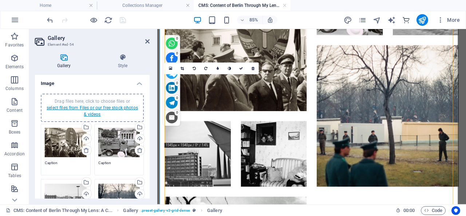
click at [95, 108] on link "select files from Files or our free stock photos & videos" at bounding box center [92, 112] width 91 height 12
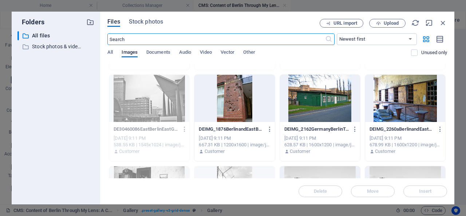
scroll to position [67, 0]
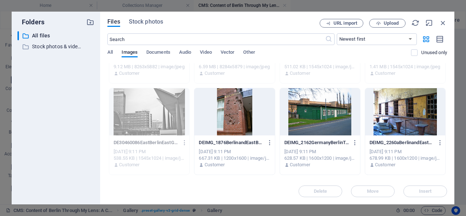
click at [311, 108] on div at bounding box center [320, 111] width 80 height 47
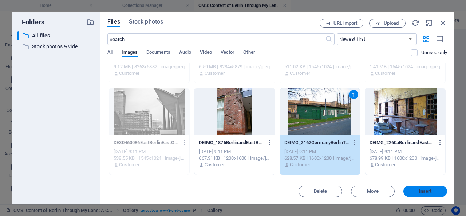
drag, startPoint x: 422, startPoint y: 190, endPoint x: 127, endPoint y: 109, distance: 306.0
click at [422, 190] on span "Insert" at bounding box center [425, 192] width 13 height 4
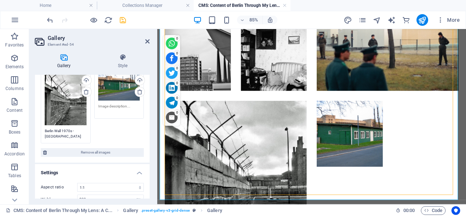
scroll to position [175, 0]
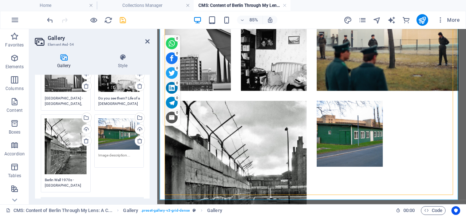
click at [112, 153] on textarea at bounding box center [119, 158] width 42 height 11
drag, startPoint x: 126, startPoint y: 152, endPoint x: 98, endPoint y: 151, distance: 28.4
click at [98, 153] on textarea at bounding box center [119, 161] width 42 height 16
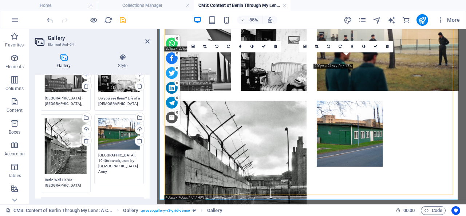
click at [98, 164] on textarea "Berlin - Airport Tempelhof, 1940s barack, used by US Army" at bounding box center [119, 166] width 42 height 27
click at [99, 163] on textarea "Berlin - Airport Tempelhof, 1940s barack, used by US Army" at bounding box center [119, 166] width 42 height 27
drag, startPoint x: 107, startPoint y: 163, endPoint x: 99, endPoint y: 164, distance: 8.0
click at [99, 164] on textarea "Berlin - Airport Tempelhof, 1940s barack, used by US Army" at bounding box center [119, 166] width 42 height 27
click at [106, 163] on textarea "Berlin - Airport Tempelhof, 1940s barack, used by US Army" at bounding box center [119, 166] width 42 height 27
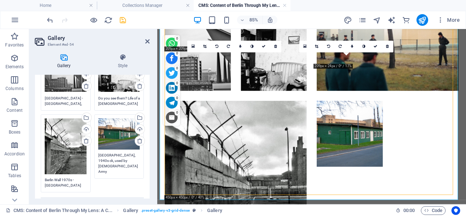
click at [128, 158] on textarea "Berlin - Airport Tempelhof, 1940s ck, used by US Army" at bounding box center [119, 164] width 42 height 22
click at [126, 159] on textarea "Berlin - Airport Tempelhof, 1940ck, used by US Army" at bounding box center [119, 164] width 42 height 22
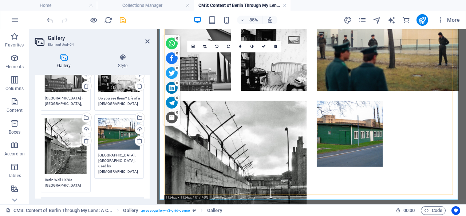
click at [126, 157] on textarea "Berlin - Airport Tempelhof, 194ck, used by US Army" at bounding box center [119, 164] width 42 height 22
click at [124, 157] on textarea "Berlin - Airport Tempelhof, 194ck, used by US Army" at bounding box center [119, 164] width 42 height 22
drag, startPoint x: 114, startPoint y: 158, endPoint x: 131, endPoint y: 158, distance: 17.5
click at [131, 158] on textarea "Berlin - Airport Tempelhof, 194ck, used by US Army" at bounding box center [119, 164] width 42 height 22
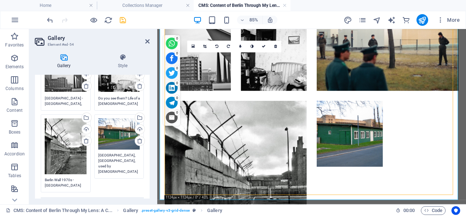
click at [123, 163] on textarea "Berlin - Airport Tempelhof, 194ck, used by US Army" at bounding box center [119, 164] width 42 height 22
click at [119, 164] on textarea "Berlin - Airport Tempelhof, 194ck, used by US Army" at bounding box center [119, 164] width 42 height 22
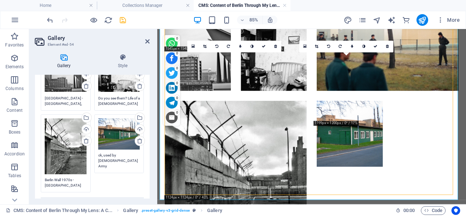
click at [129, 153] on textarea "ck, used by US Army" at bounding box center [119, 161] width 42 height 16
click at [128, 153] on textarea "ck, used by US Army" at bounding box center [119, 161] width 42 height 16
click at [121, 154] on textarea "ck, used by US Army" at bounding box center [119, 161] width 42 height 16
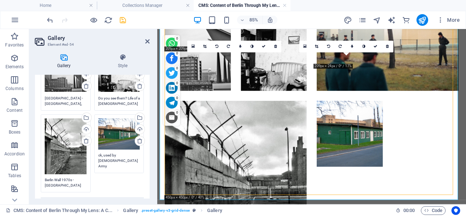
click at [121, 154] on textarea "ck, used by US Army" at bounding box center [119, 161] width 42 height 16
click at [104, 153] on textarea "ck, used by US Army" at bounding box center [119, 161] width 42 height 16
click at [112, 153] on textarea "ck, used by US Army" at bounding box center [119, 161] width 42 height 16
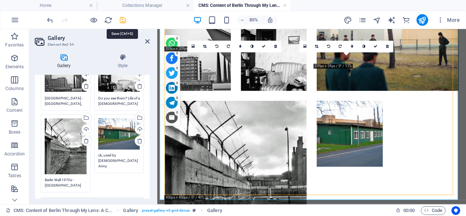
type textarea "ck, used by US Army"
drag, startPoint x: 122, startPoint y: 21, endPoint x: 81, endPoint y: 12, distance: 42.4
click at [122, 21] on icon "save" at bounding box center [123, 20] width 8 height 8
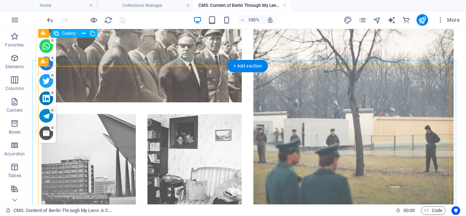
scroll to position [1163, 0]
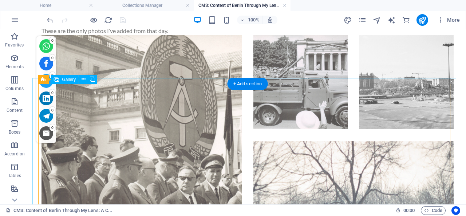
click at [152, 96] on li at bounding box center [141, 135] width 200 height 200
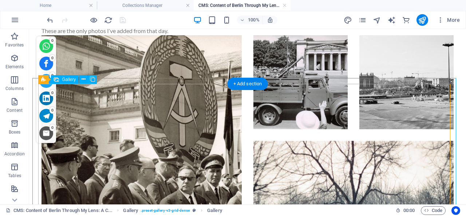
select select "4"
select select "px"
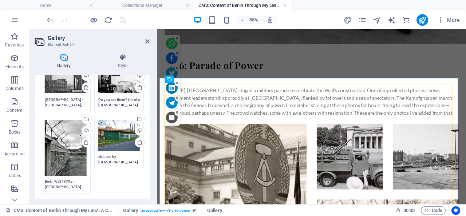
scroll to position [175, 0]
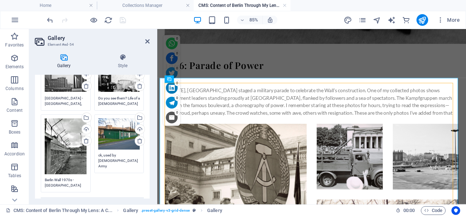
click at [115, 153] on textarea "ck, used by US Army" at bounding box center [119, 161] width 42 height 16
drag, startPoint x: 95, startPoint y: 152, endPoint x: 130, endPoint y: 152, distance: 34.6
click at [130, 153] on textarea "ck, used by US Army" at bounding box center [119, 161] width 42 height 16
drag, startPoint x: 130, startPoint y: 152, endPoint x: 102, endPoint y: 152, distance: 28.0
click at [98, 153] on textarea "ck, used by US Army" at bounding box center [119, 161] width 42 height 16
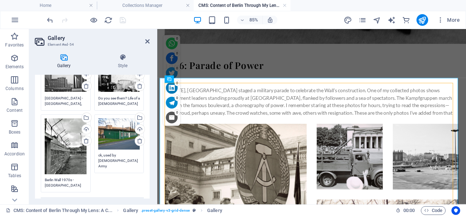
click at [104, 153] on textarea "ck, used by US Army" at bounding box center [119, 161] width 42 height 16
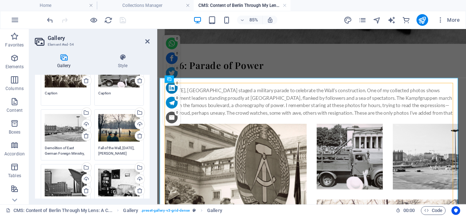
scroll to position [0, 0]
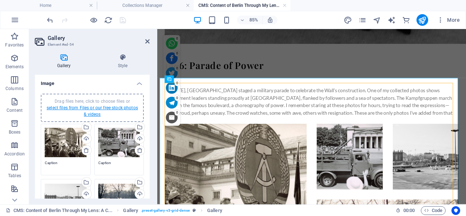
click at [92, 107] on link "select files from Files or our free stock photos & videos" at bounding box center [92, 112] width 91 height 12
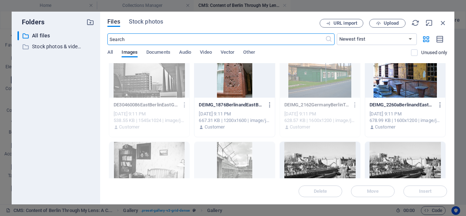
scroll to position [70, 0]
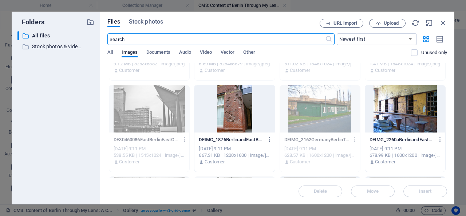
click at [235, 112] on div at bounding box center [234, 108] width 80 height 47
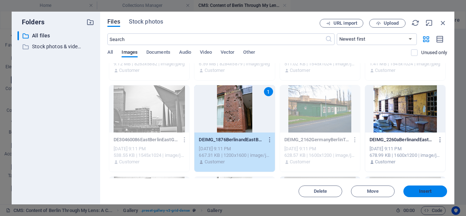
drag, startPoint x: 425, startPoint y: 192, endPoint x: 289, endPoint y: 186, distance: 135.5
click at [425, 192] on span "Insert" at bounding box center [425, 192] width 13 height 4
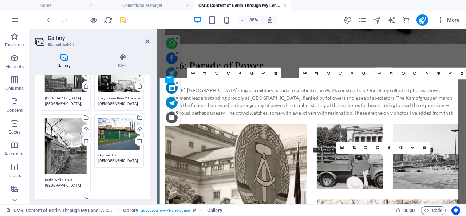
scroll to position [244, 0]
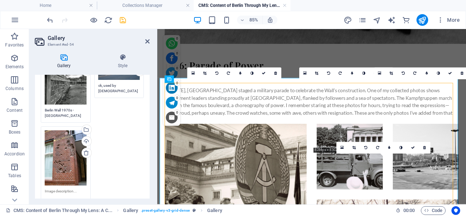
click at [68, 189] on textarea at bounding box center [66, 194] width 42 height 11
type textarea "Bullet holes April, May 1945, Berlin"
click at [122, 20] on icon "save" at bounding box center [123, 20] width 8 height 8
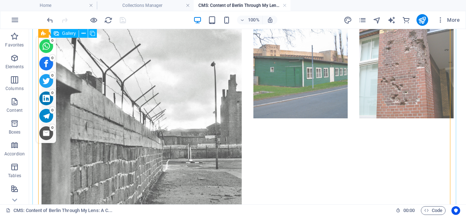
scroll to position [1579, 0]
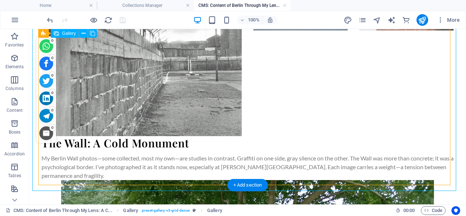
select select "4"
select select "px"
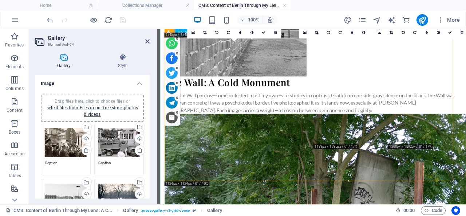
scroll to position [1384, 0]
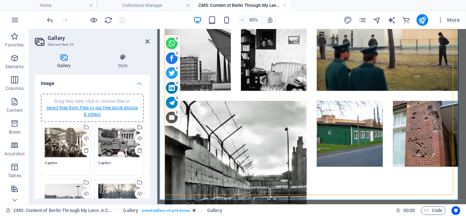
click at [94, 106] on link "select files from Files or our free stock photos & videos" at bounding box center [92, 112] width 91 height 12
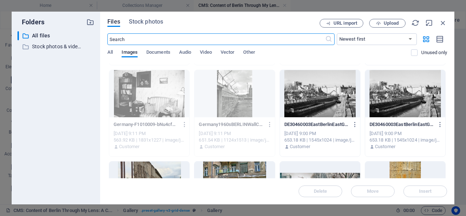
scroll to position [175, 0]
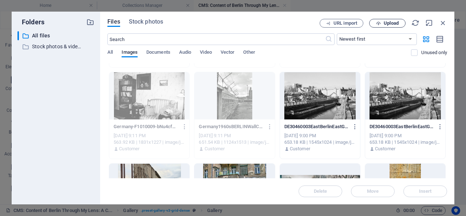
click at [394, 21] on span "Upload" at bounding box center [390, 23] width 15 height 4
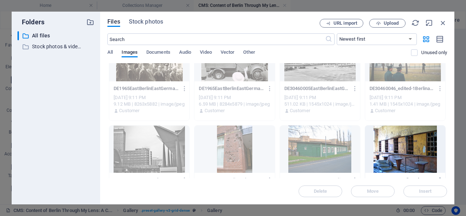
scroll to position [70, 0]
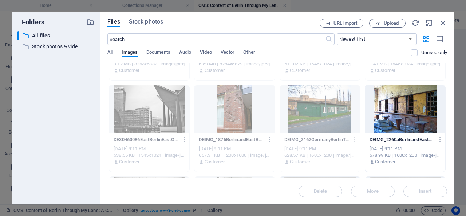
click at [399, 110] on div at bounding box center [405, 108] width 80 height 47
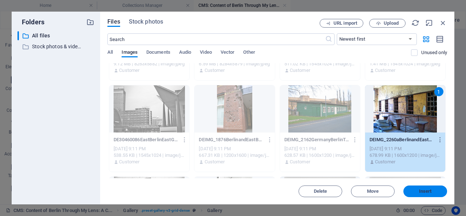
drag, startPoint x: 426, startPoint y: 192, endPoint x: 214, endPoint y: 88, distance: 235.6
click at [426, 192] on span "Insert" at bounding box center [425, 192] width 13 height 4
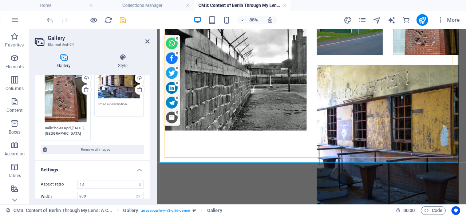
scroll to position [314, 0]
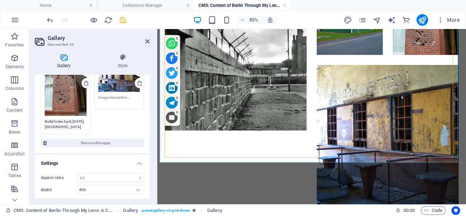
click at [114, 95] on textarea at bounding box center [119, 100] width 42 height 11
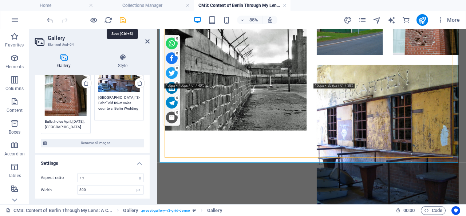
type textarea "Berlin "S-Bahn" old ticket sales counters. Berlin Wedding"
click at [123, 19] on icon "save" at bounding box center [123, 20] width 8 height 8
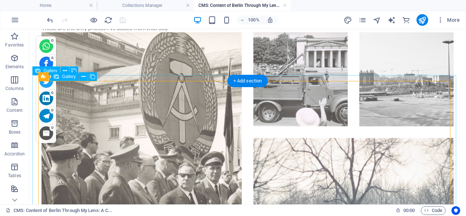
scroll to position [1160, 0]
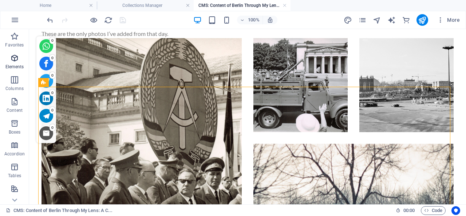
click at [17, 59] on icon "button" at bounding box center [14, 58] width 9 height 9
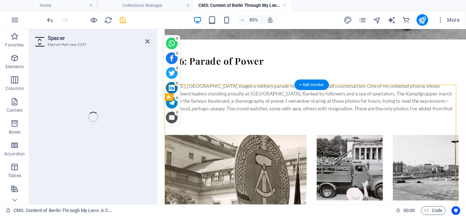
scroll to position [1086, 0]
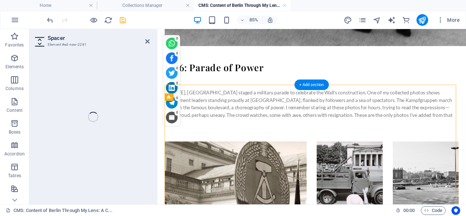
select select "px"
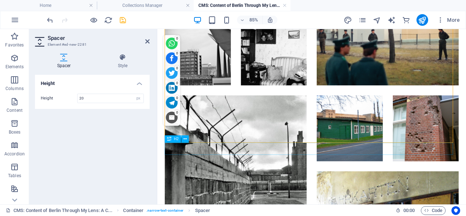
scroll to position [1540, 0]
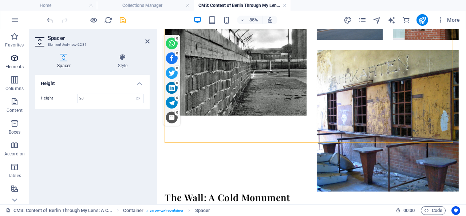
type input "20"
click at [15, 56] on icon "button" at bounding box center [14, 58] width 9 height 9
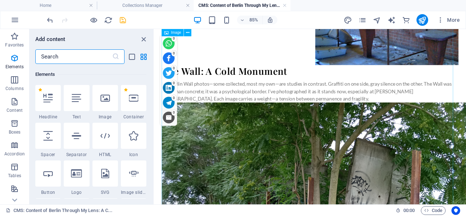
scroll to position [1647, 0]
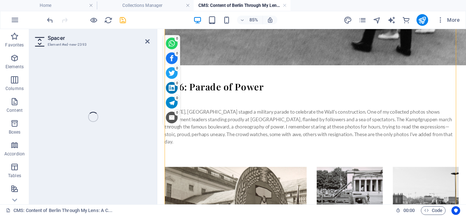
select select "px"
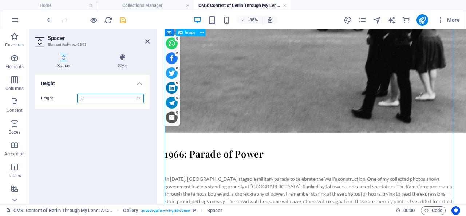
scroll to position [833, 0]
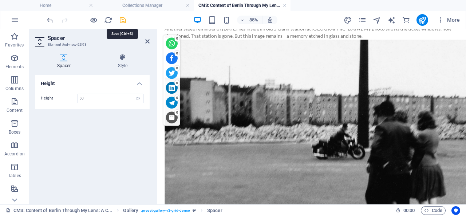
drag, startPoint x: 124, startPoint y: 20, endPoint x: 94, endPoint y: 1, distance: 35.9
click at [124, 20] on icon "save" at bounding box center [123, 20] width 8 height 8
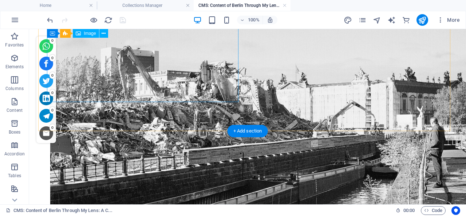
scroll to position [3554, 0]
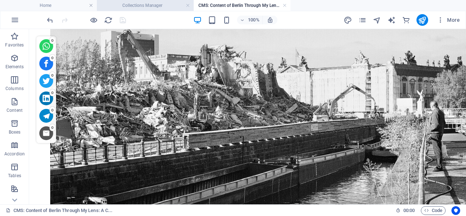
click at [159, 5] on h4 "Collections Manager" at bounding box center [145, 5] width 97 height 8
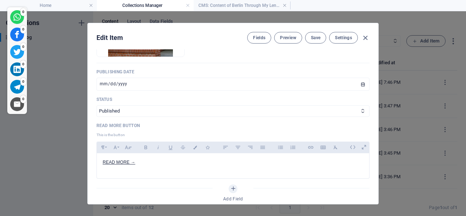
scroll to position [448, 0]
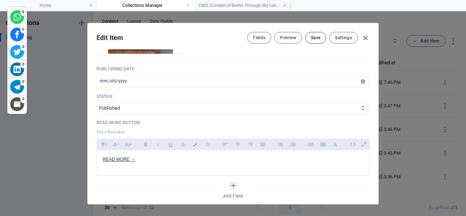
click at [311, 37] on span "Save" at bounding box center [315, 38] width 9 height 6
click at [362, 38] on icon "button" at bounding box center [365, 38] width 8 height 8
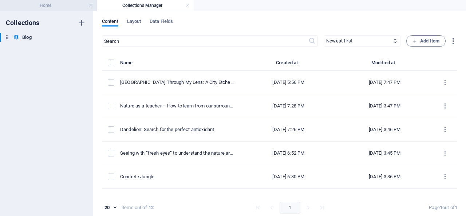
click at [56, 6] on h4 "Home" at bounding box center [48, 5] width 97 height 8
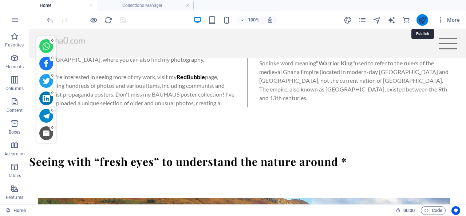
click at [422, 19] on icon "publish" at bounding box center [422, 20] width 8 height 8
